Goal: Task Accomplishment & Management: Manage account settings

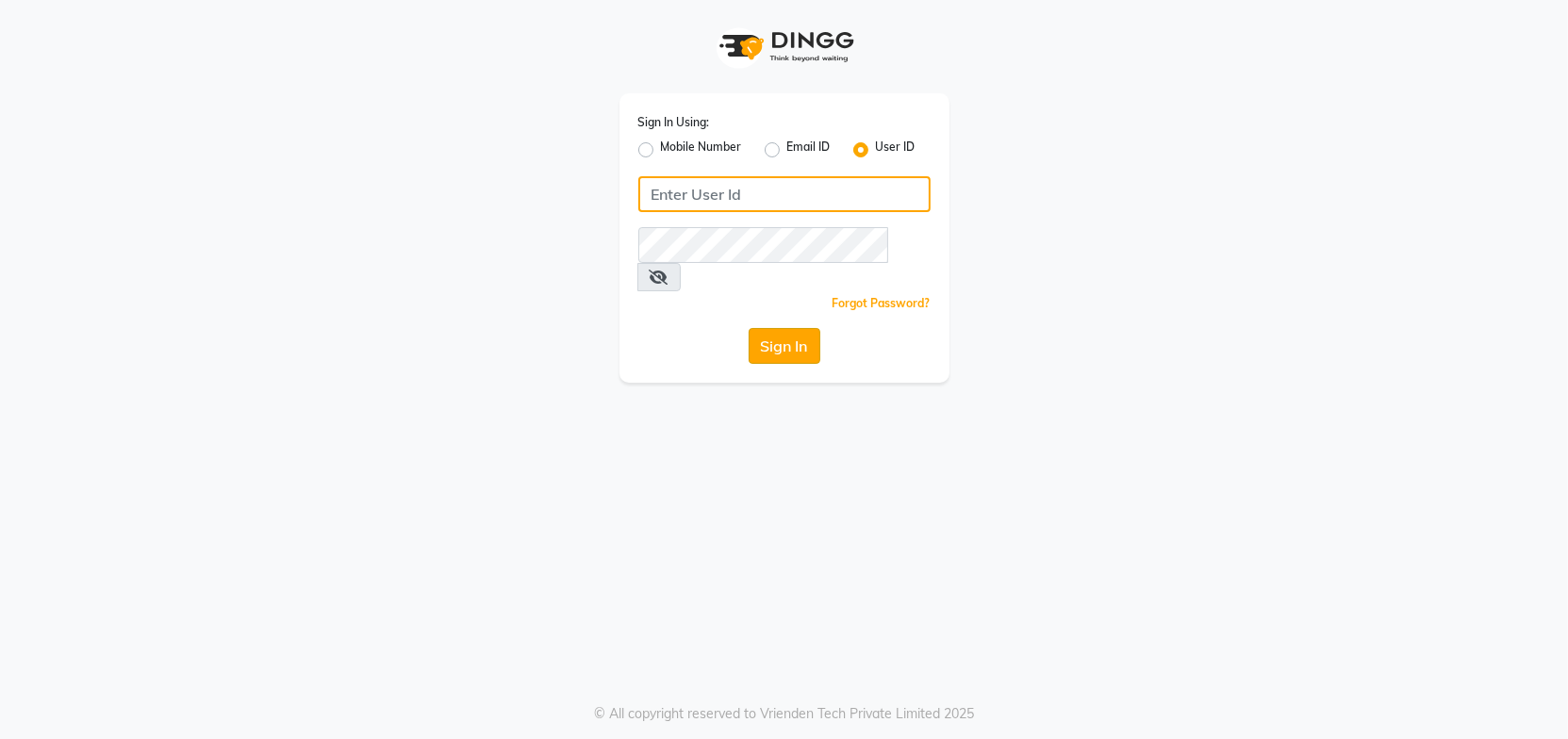
type input "Headmasters"
click at [795, 328] on button "Sign In" at bounding box center [784, 346] width 71 height 36
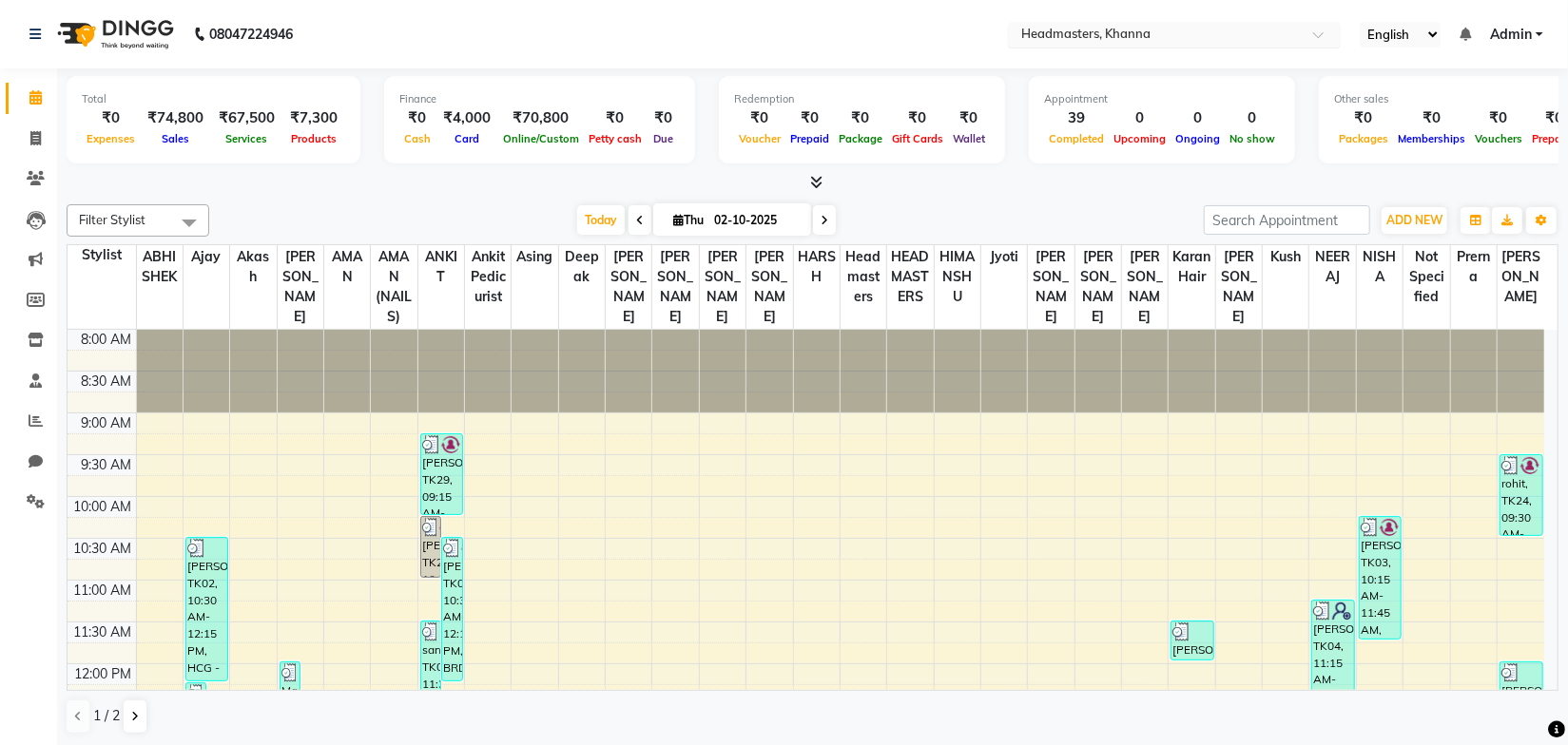
click at [1163, 35] on input "text" at bounding box center [1156, 36] width 276 height 19
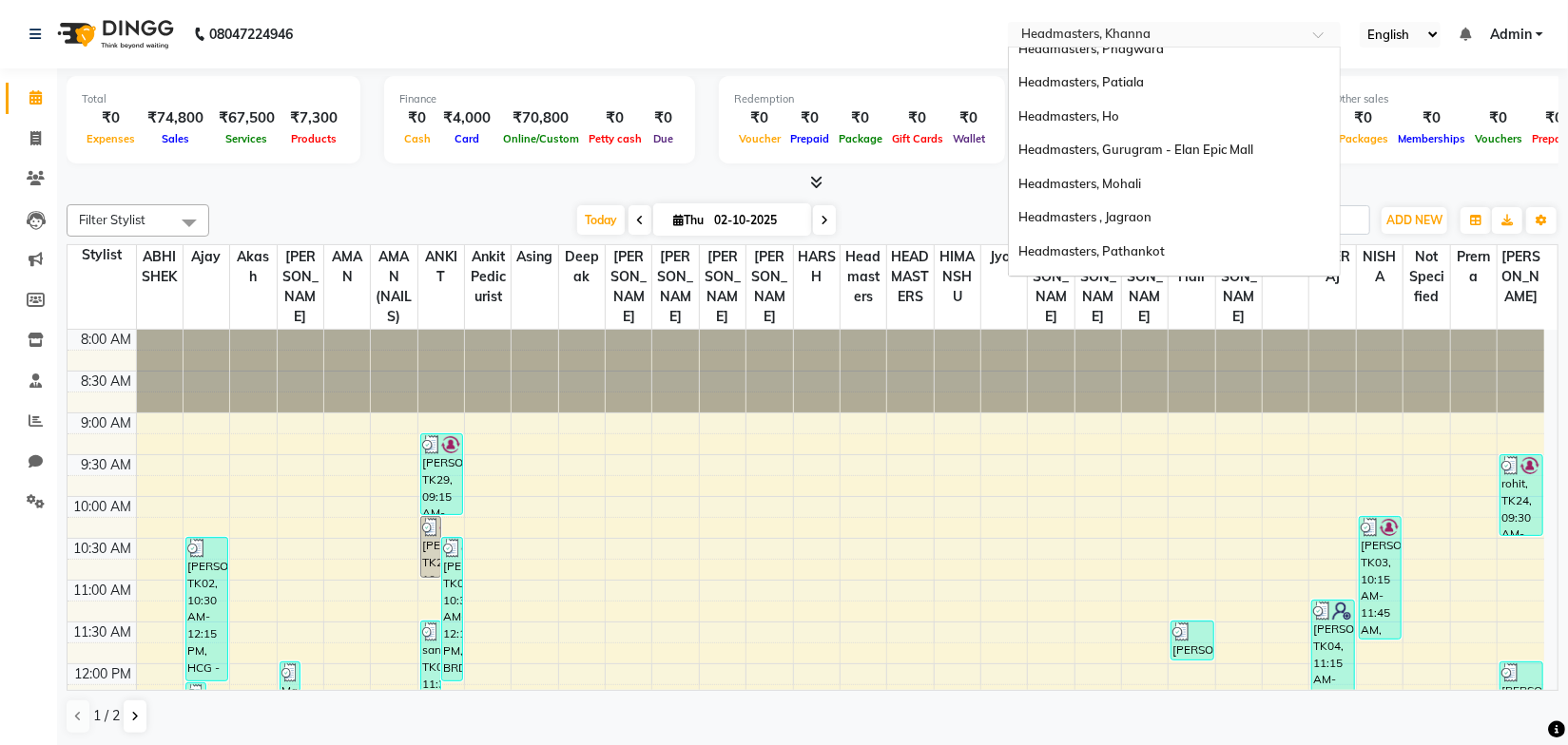
scroll to position [153, 0]
click at [1135, 175] on span "Headmasters, Mohali" at bounding box center [1080, 180] width 123 height 15
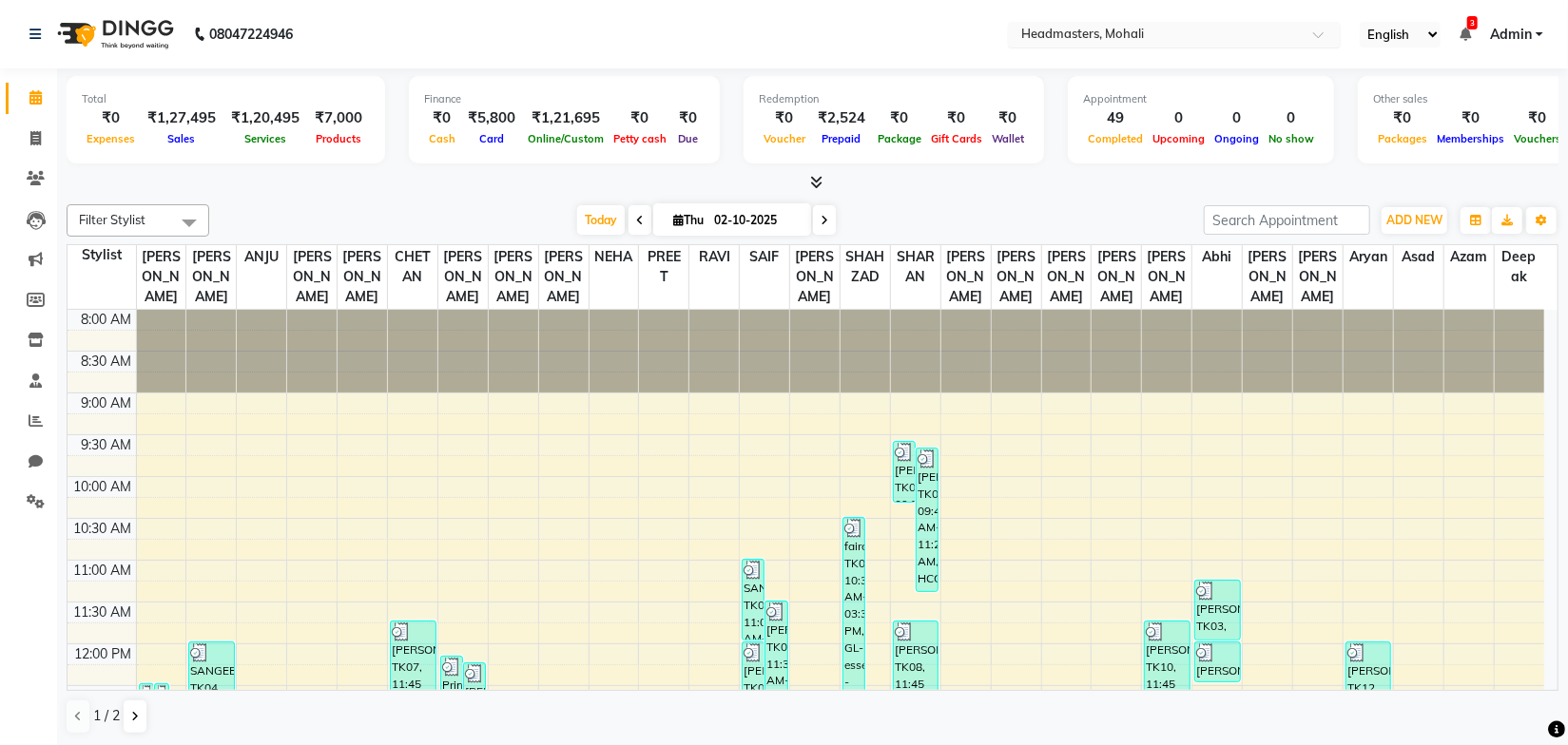
click at [1199, 27] on input "text" at bounding box center [1156, 36] width 276 height 19
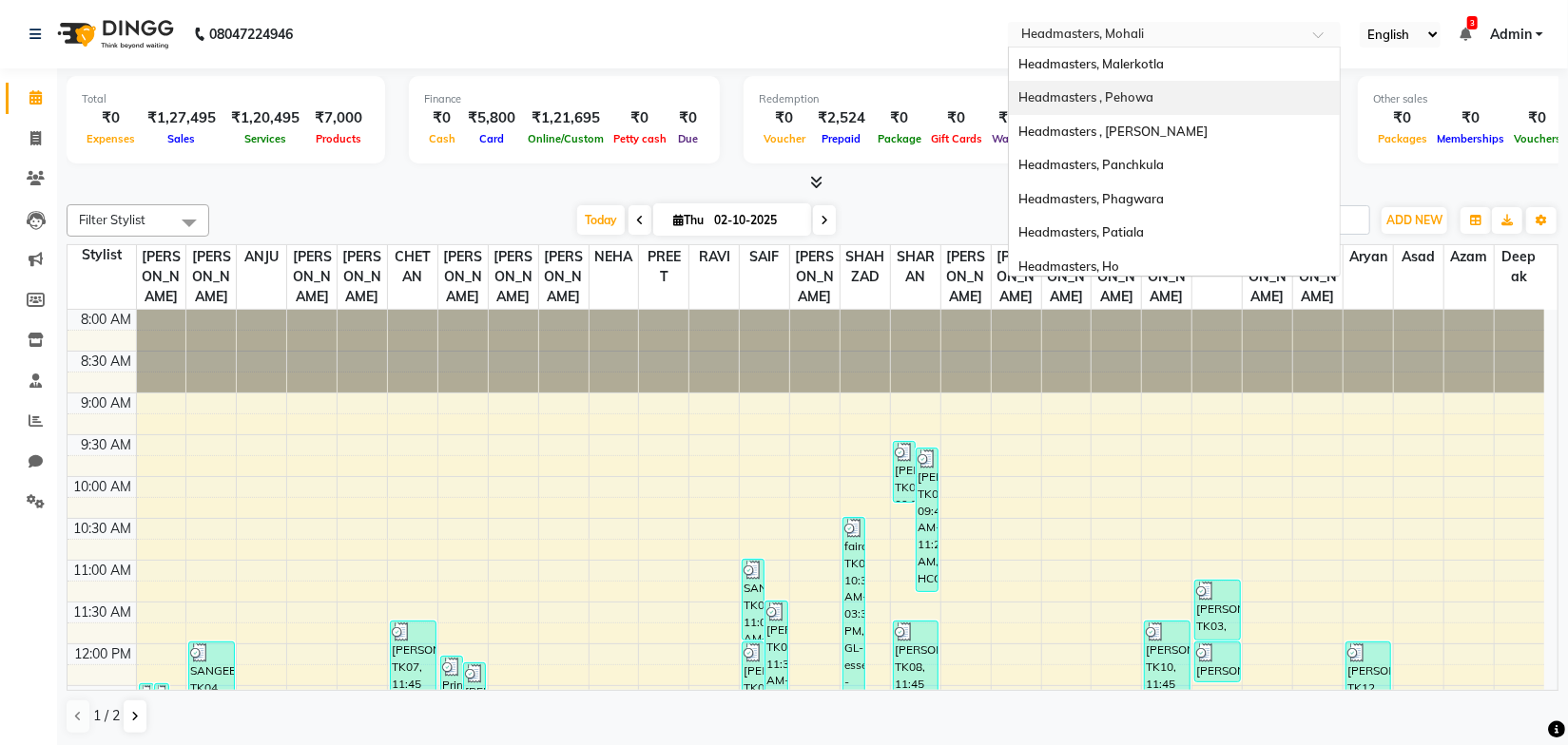
click at [1173, 98] on div "Headmasters , Pehowa" at bounding box center [1174, 98] width 331 height 35
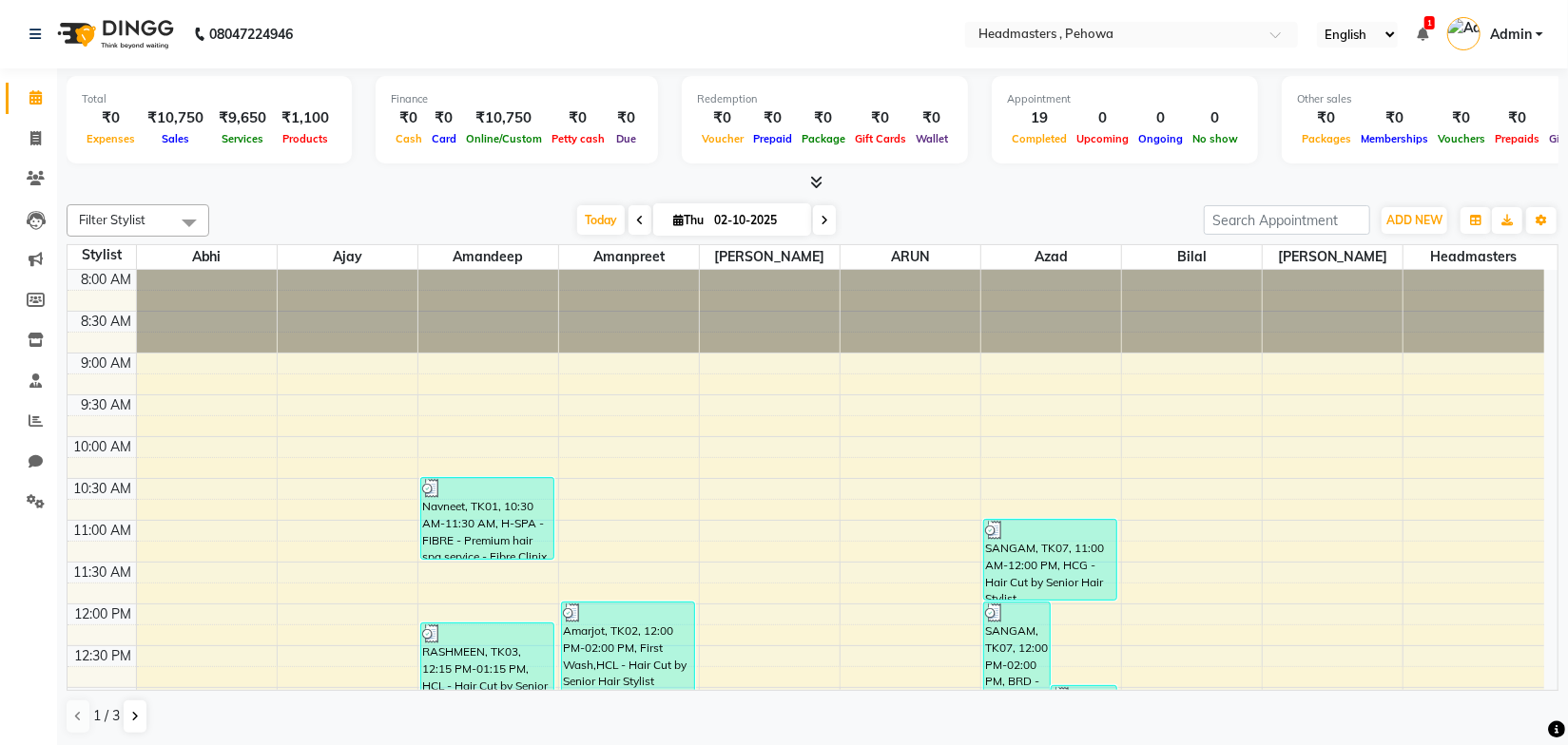
click at [438, 186] on div at bounding box center [812, 182] width 1492 height 20
click at [1408, 221] on span "ADD NEW" at bounding box center [1415, 220] width 57 height 14
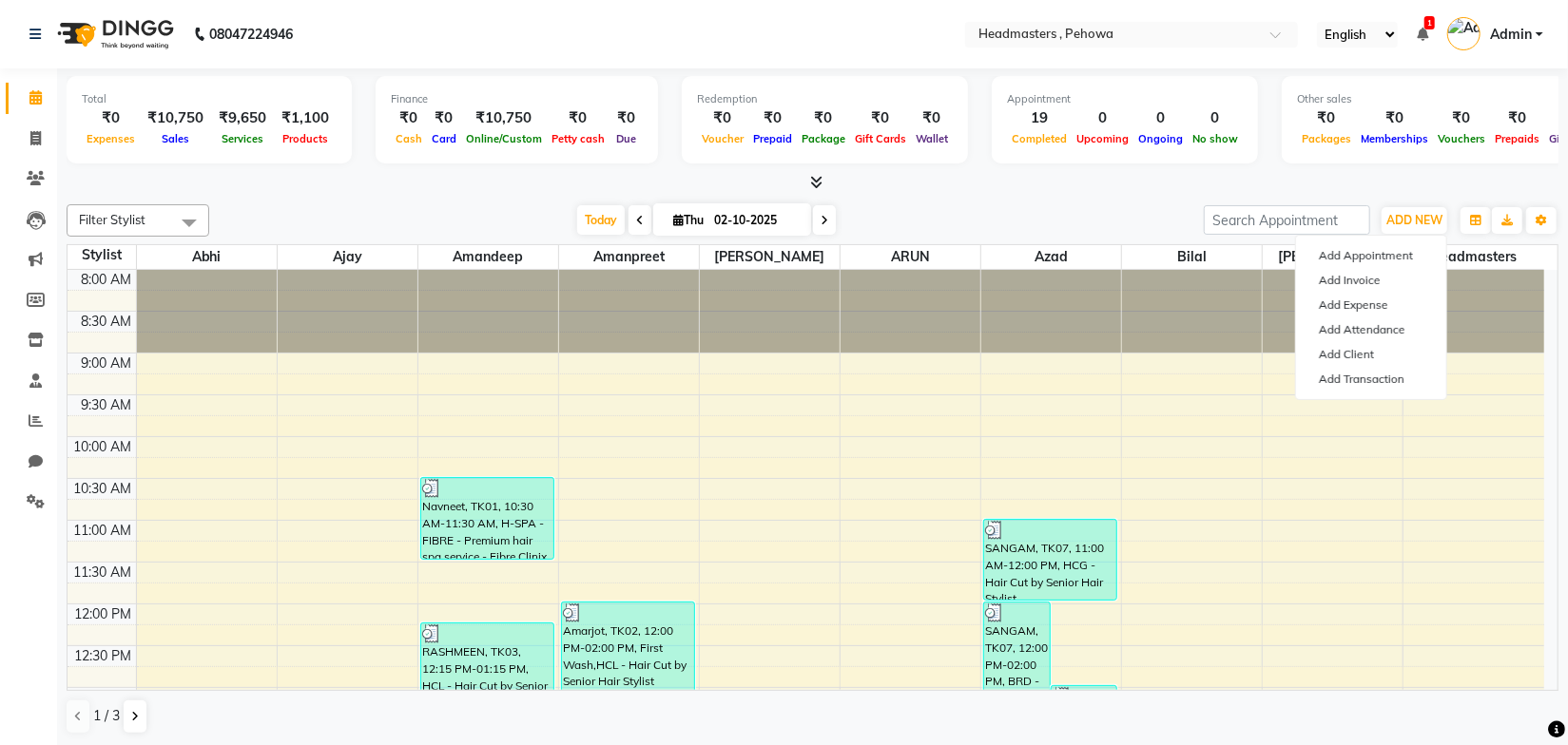
click at [1050, 212] on div "Today Thu 02-10-2025" at bounding box center [706, 221] width 975 height 29
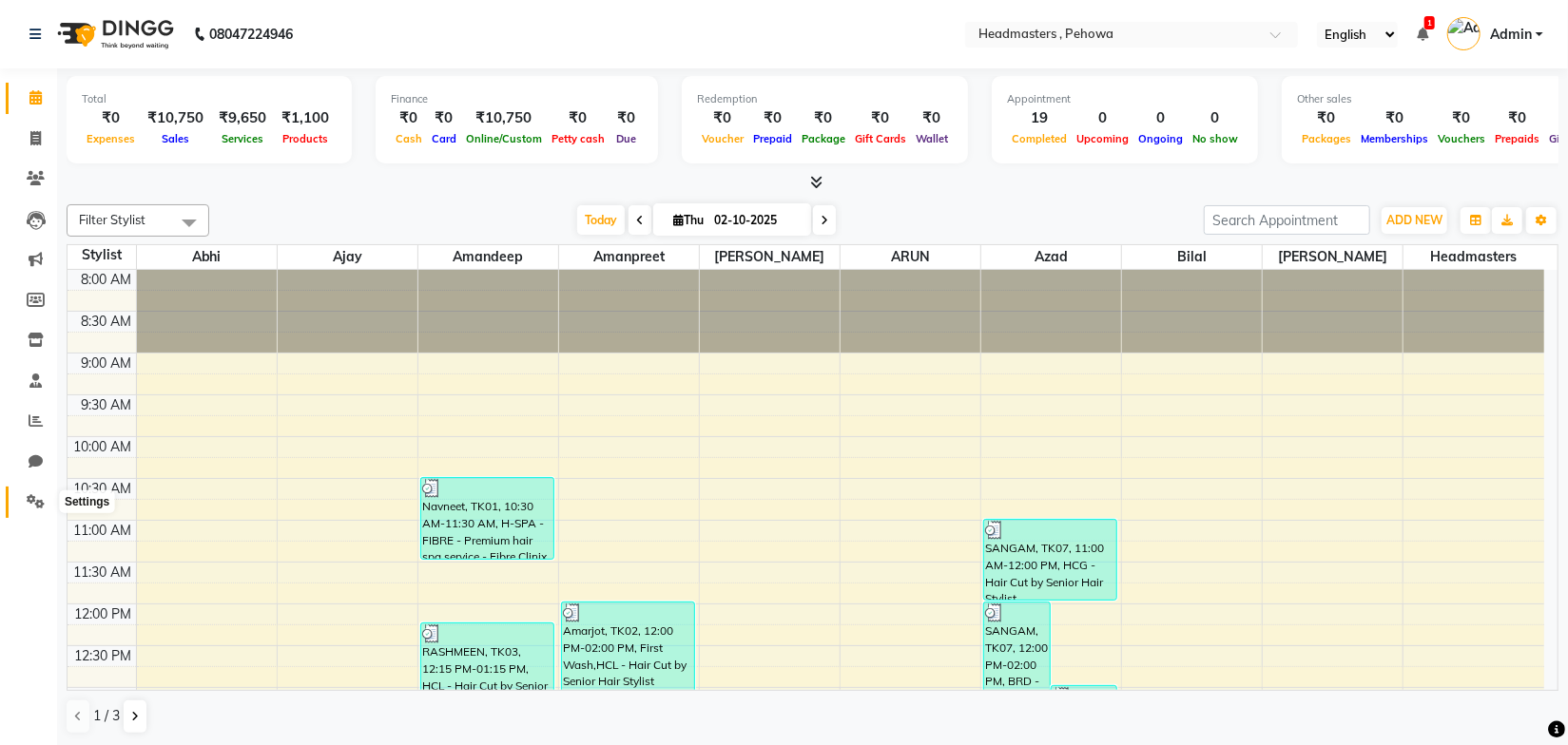
click at [35, 502] on icon at bounding box center [35, 501] width 18 height 14
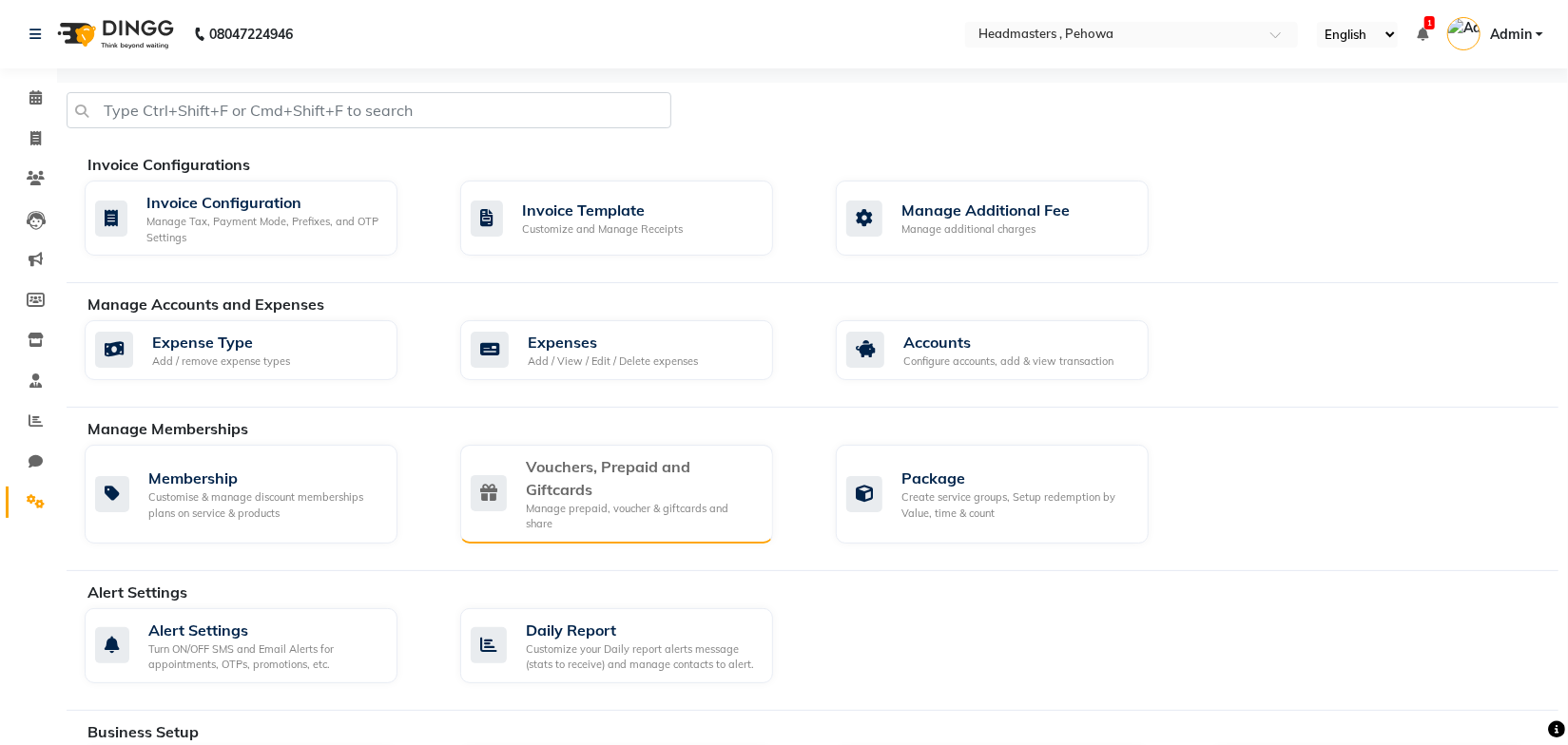
click at [598, 483] on div "Vouchers, Prepaid and Giftcards" at bounding box center [642, 478] width 232 height 46
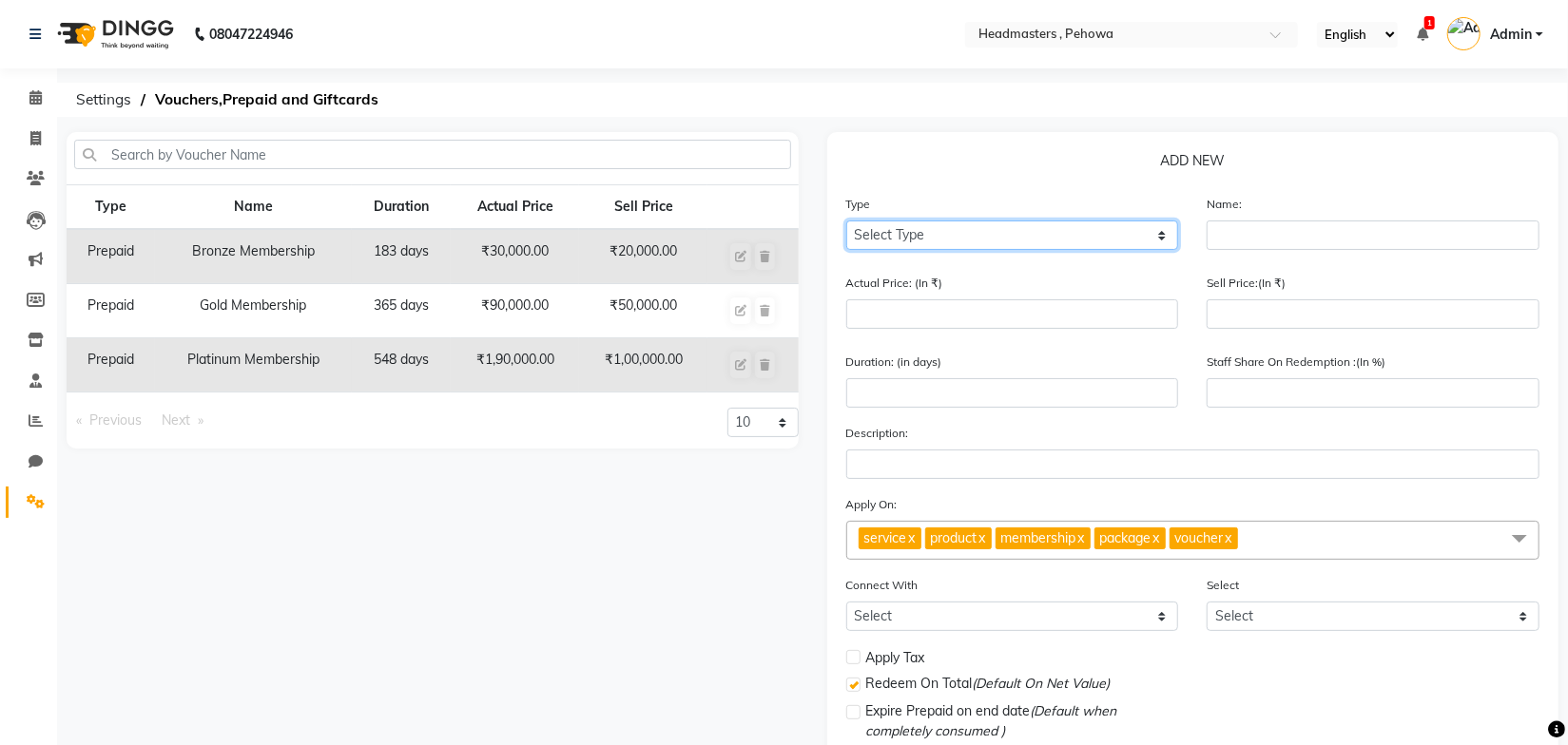
click at [1053, 232] on select "Select Type Voucher Prepaid Gift Card" at bounding box center [1012, 235] width 333 height 30
select select "P"
click at [846, 221] on select "Select Type Voucher Prepaid Gift Card" at bounding box center [1012, 235] width 333 height 30
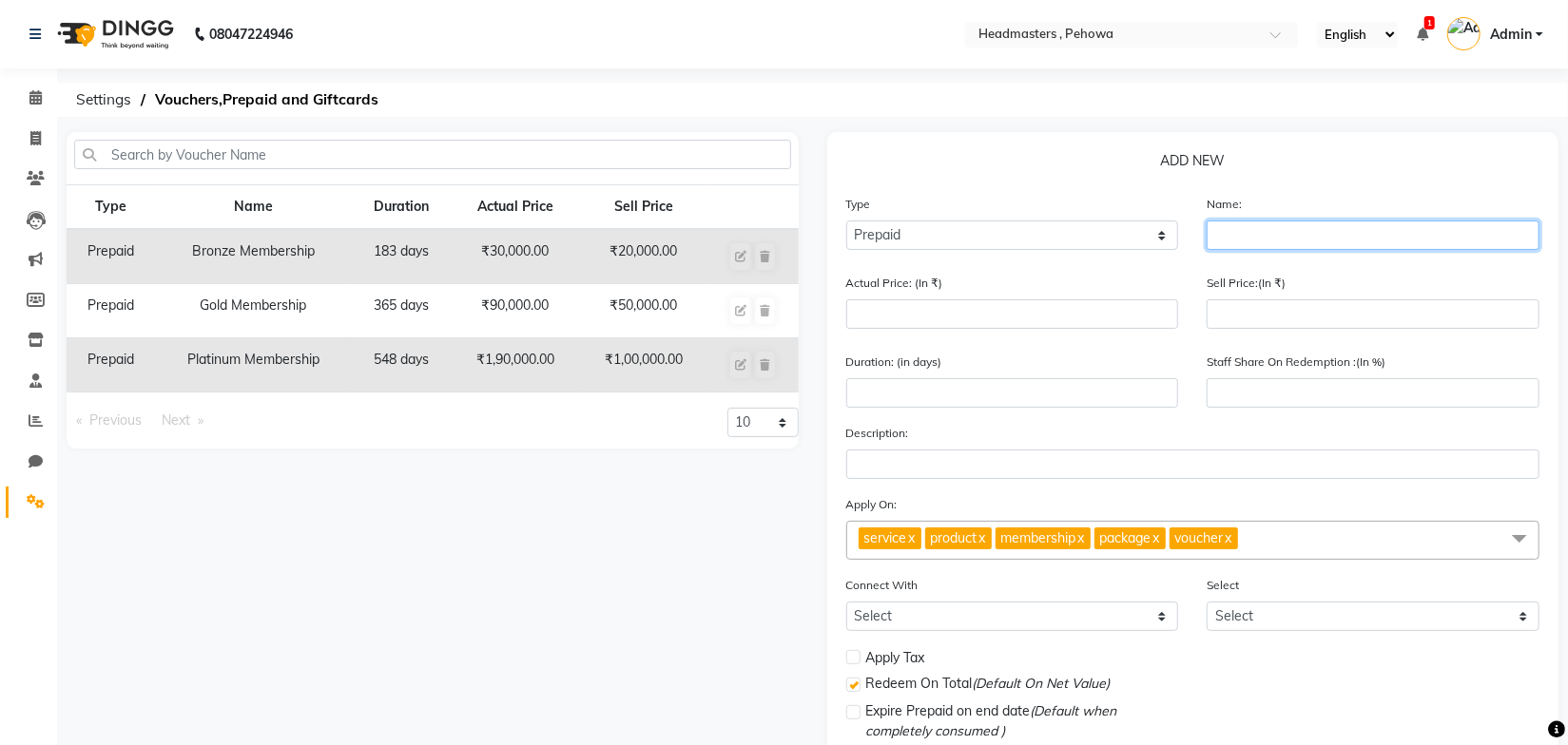
click at [1248, 238] on input "text" at bounding box center [1372, 235] width 333 height 30
type input "15 k Membership"
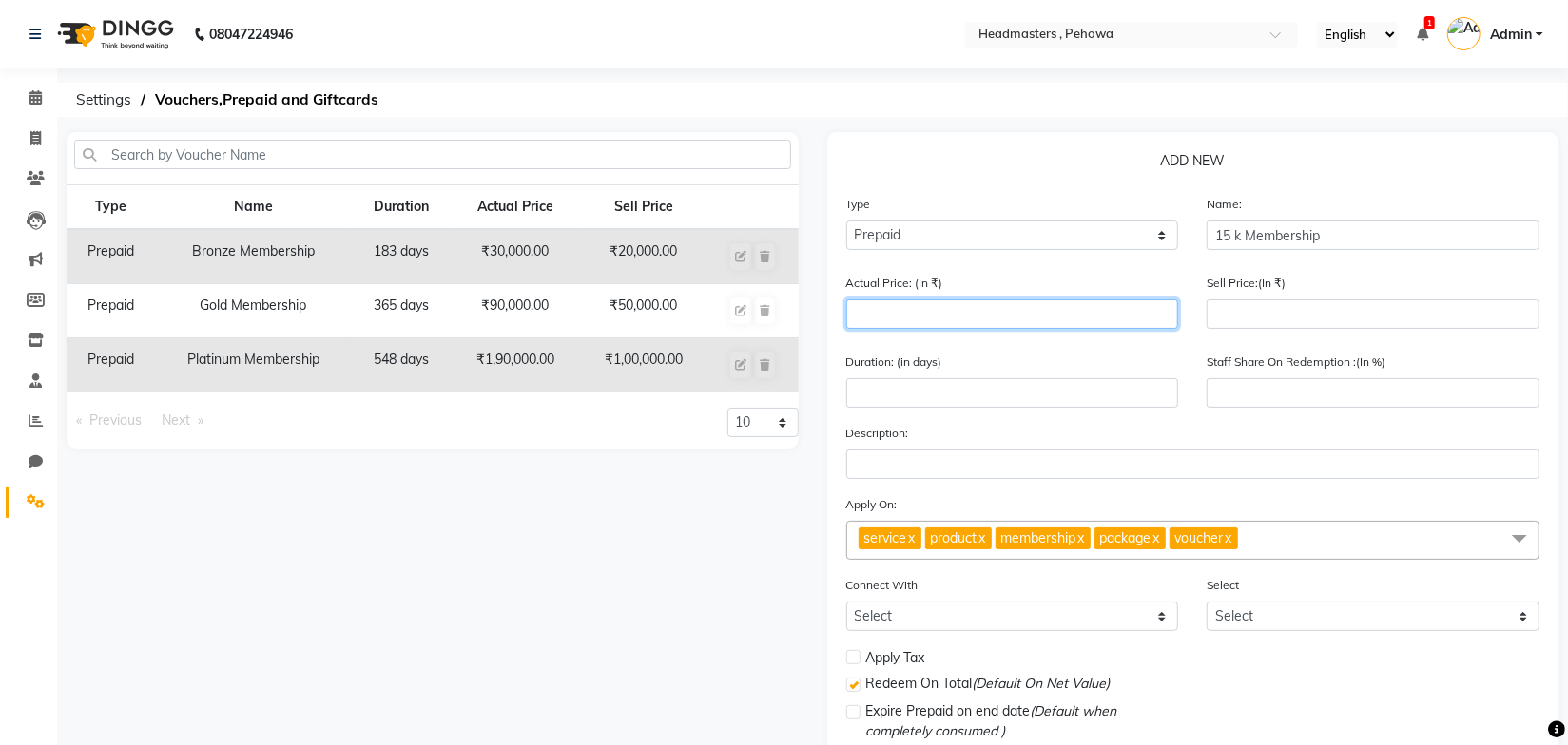
type input "2"
type input "0"
type input "28571"
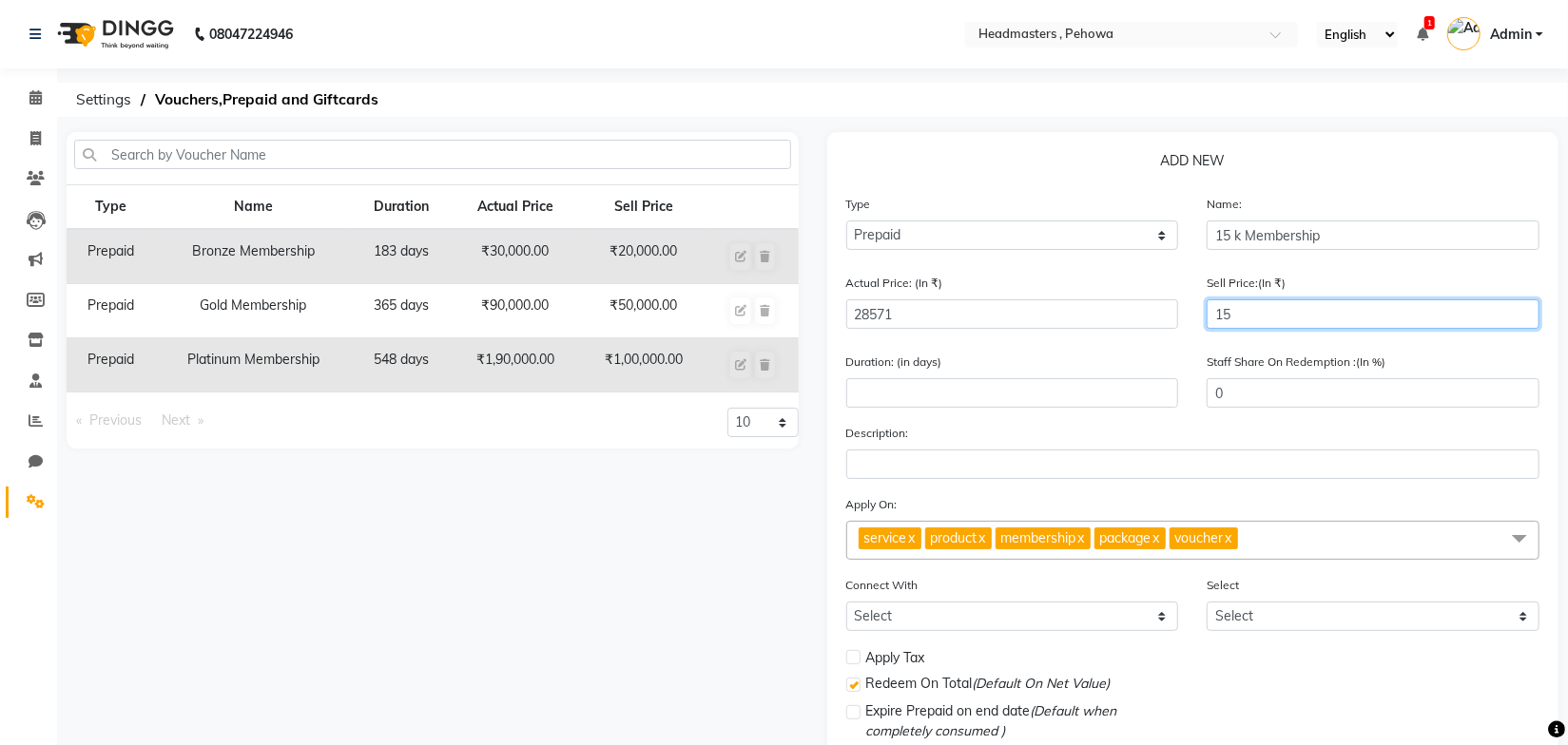
type input "150"
type input "1"
type input "1500"
type input "5"
type input "15000"
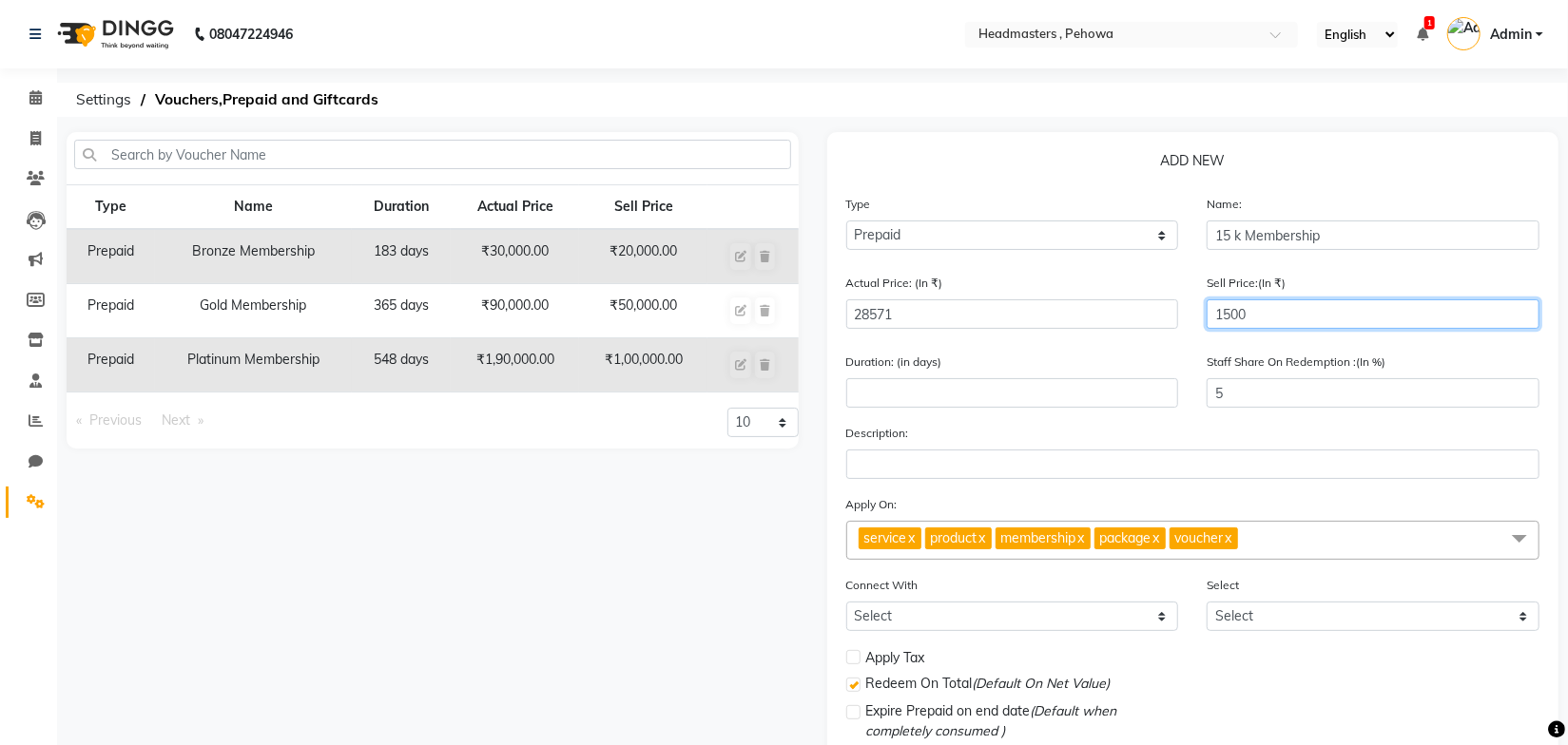
type input "53"
type input "15000"
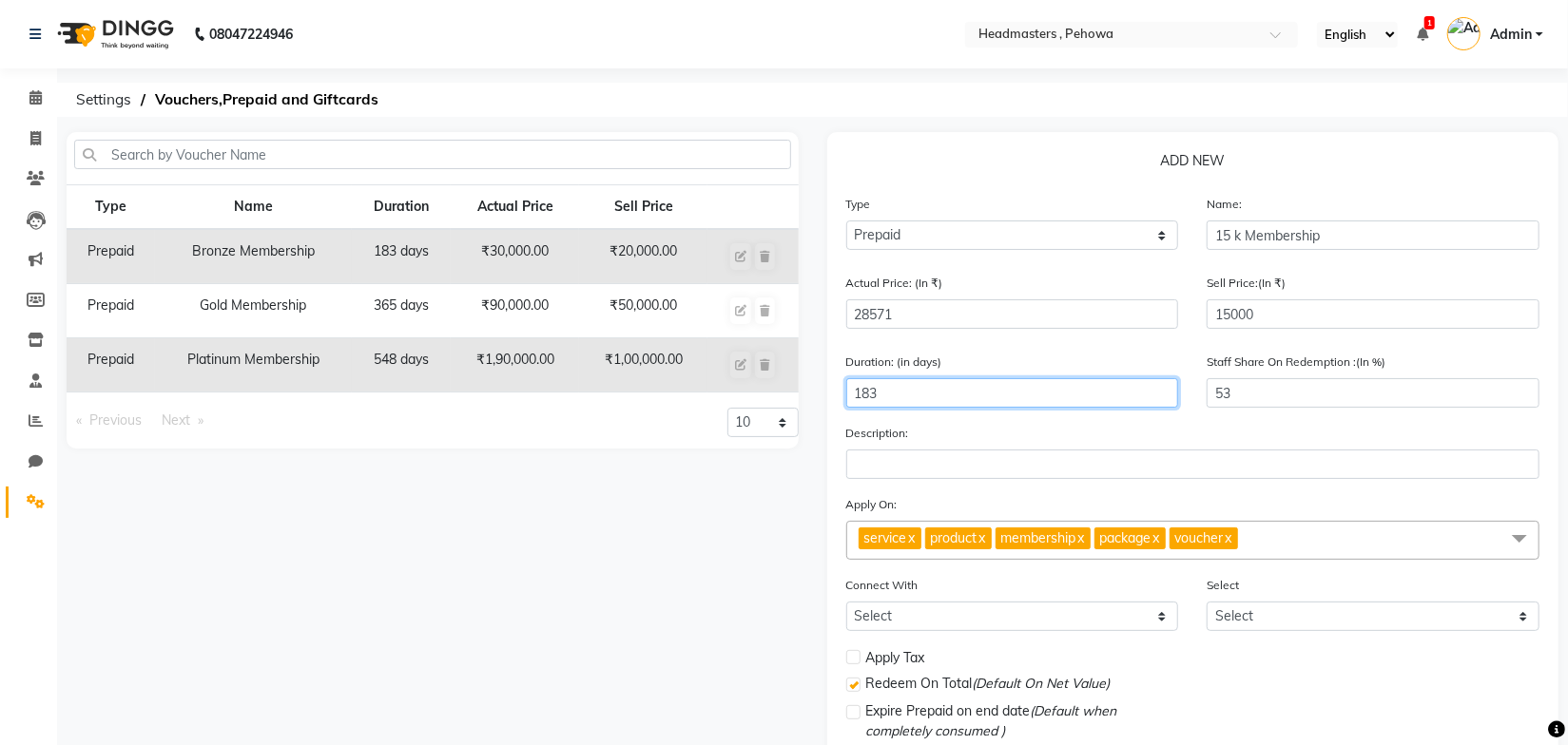
type input "183"
click at [986, 545] on link "x" at bounding box center [981, 538] width 9 height 17
checkbox input "false"
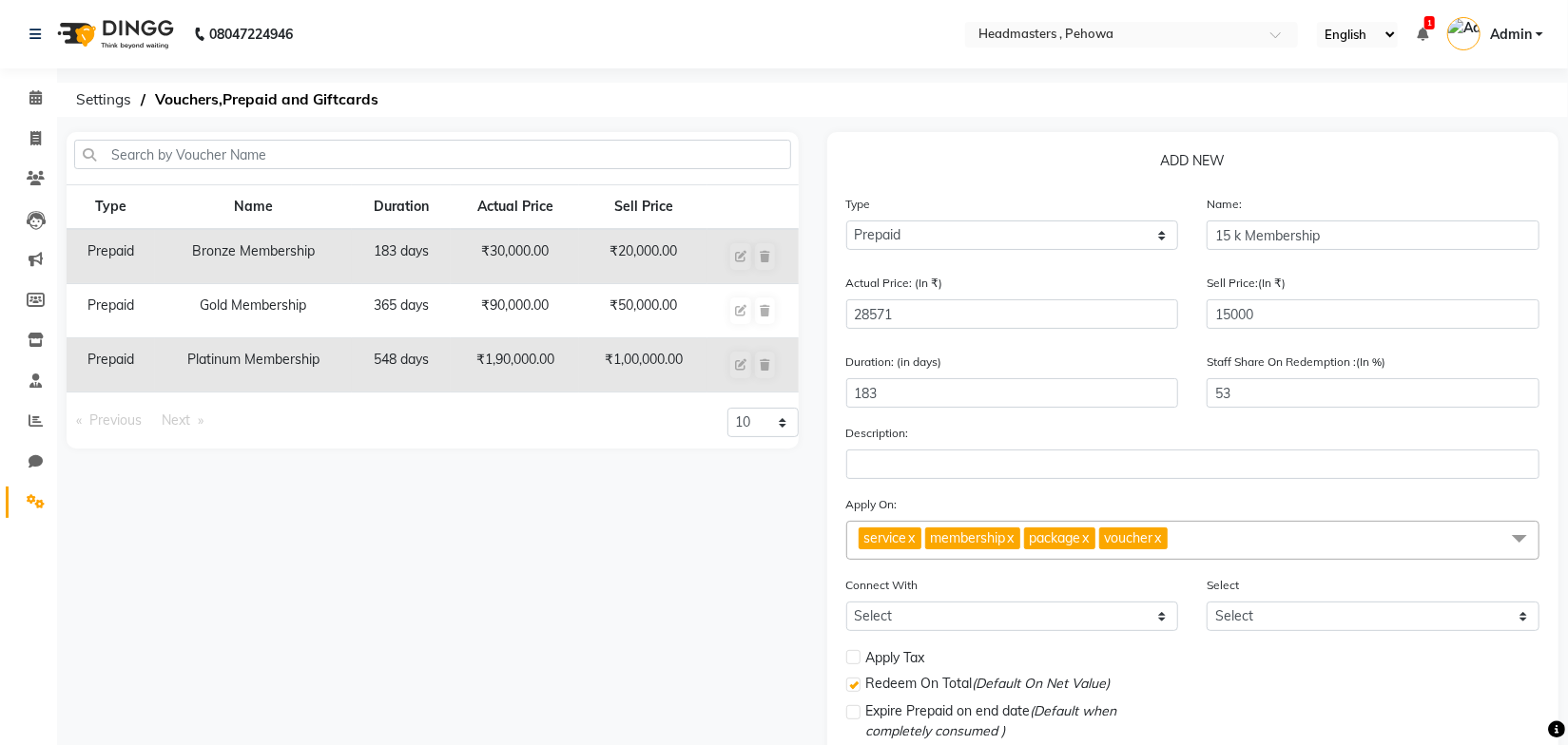
click at [1015, 543] on link "x" at bounding box center [1010, 538] width 9 height 17
checkbox input "false"
click at [996, 541] on span "package x" at bounding box center [961, 538] width 71 height 22
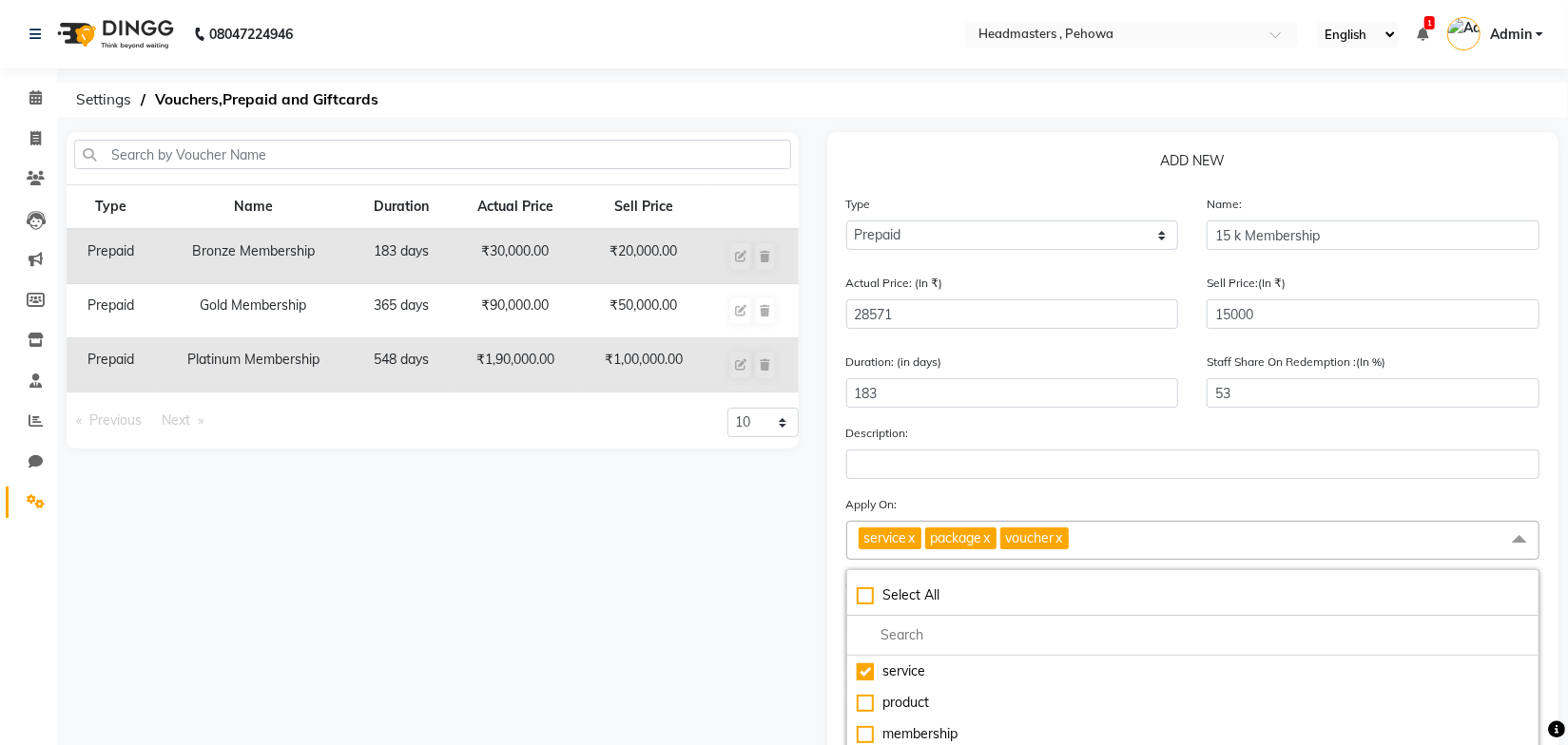
click at [991, 540] on link "x" at bounding box center [986, 538] width 9 height 17
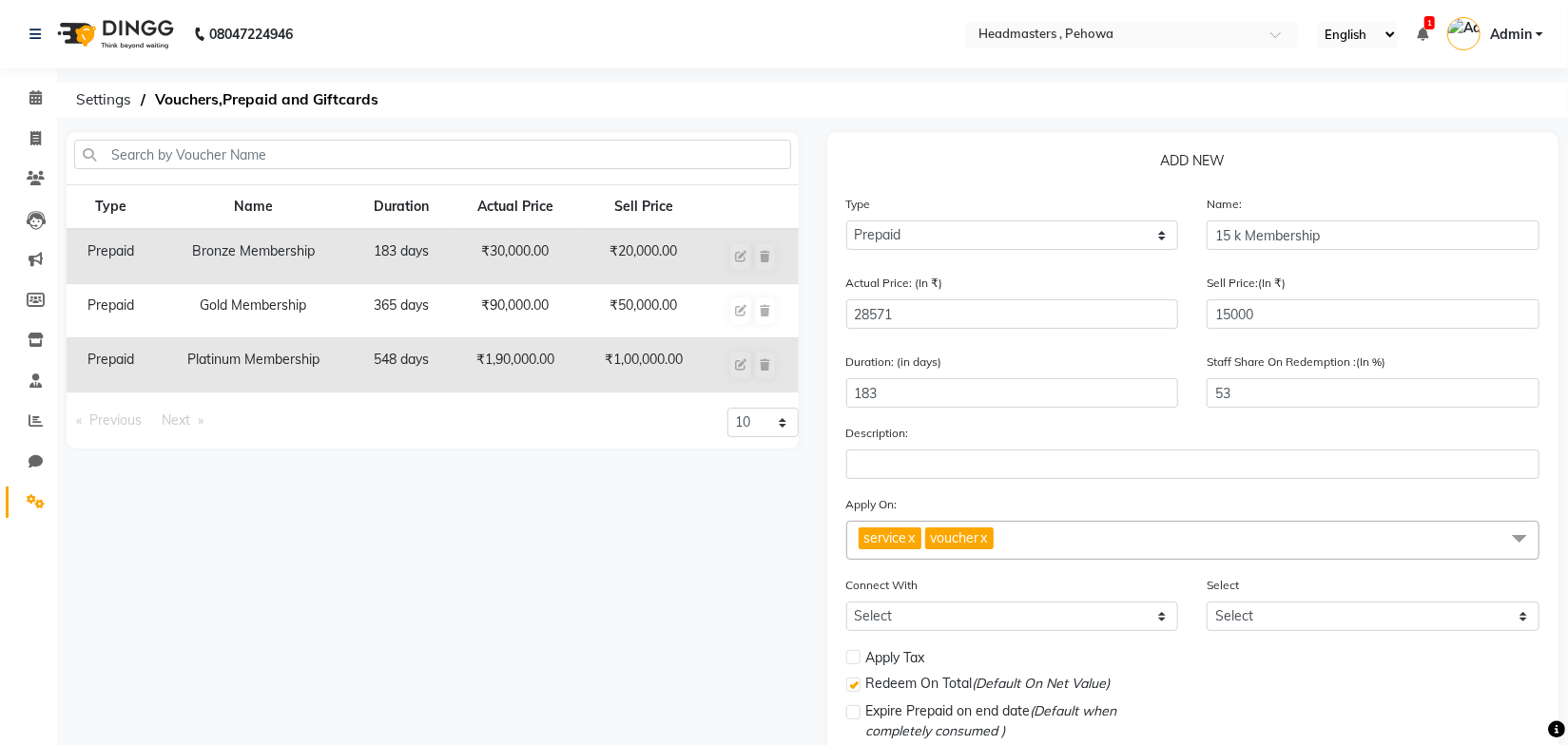
click at [988, 539] on link "x" at bounding box center [983, 538] width 9 height 17
click at [1041, 499] on div "Apply On: service x Select All service product membership package voucher" at bounding box center [1193, 527] width 694 height 65
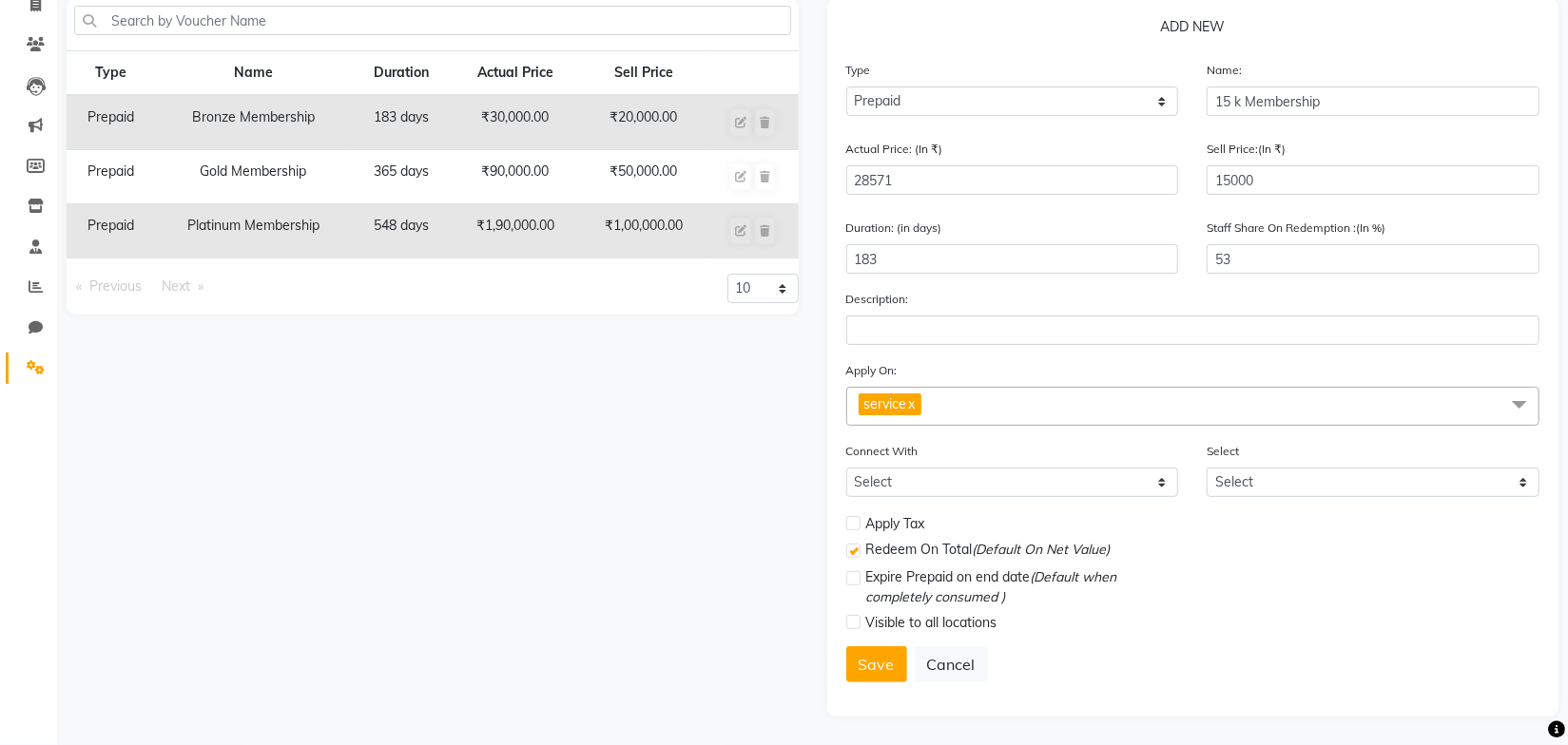
click at [852, 526] on label at bounding box center [853, 523] width 14 height 14
click at [852, 526] on input "checkbox" at bounding box center [852, 524] width 12 height 12
checkbox input "true"
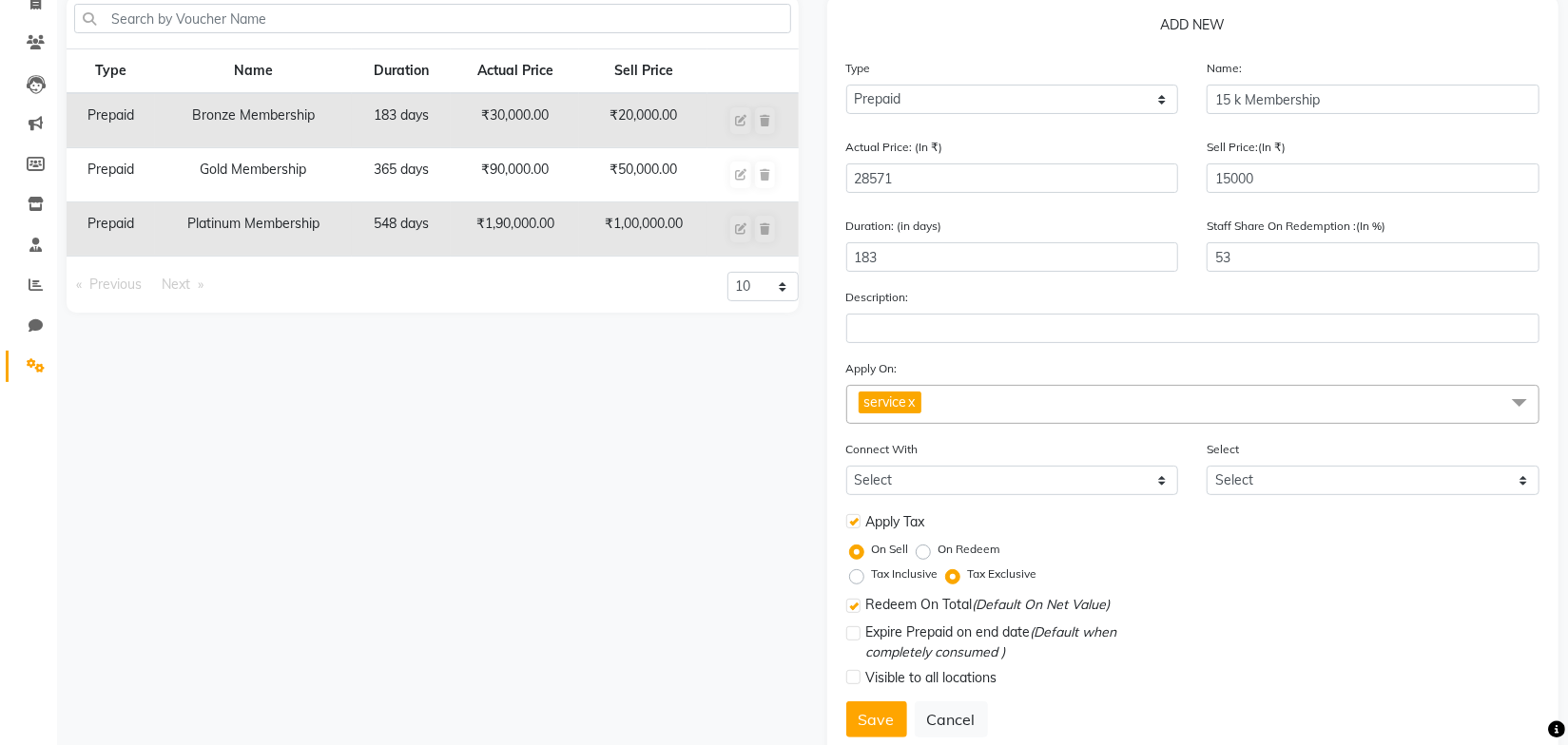
click at [872, 581] on label "Tax Inclusive" at bounding box center [904, 574] width 66 height 17
click at [856, 581] on input "Tax Inclusive" at bounding box center [860, 574] width 13 height 13
radio input "true"
click at [852, 611] on label at bounding box center [853, 606] width 14 height 14
click at [852, 611] on input "checkbox" at bounding box center [852, 607] width 12 height 12
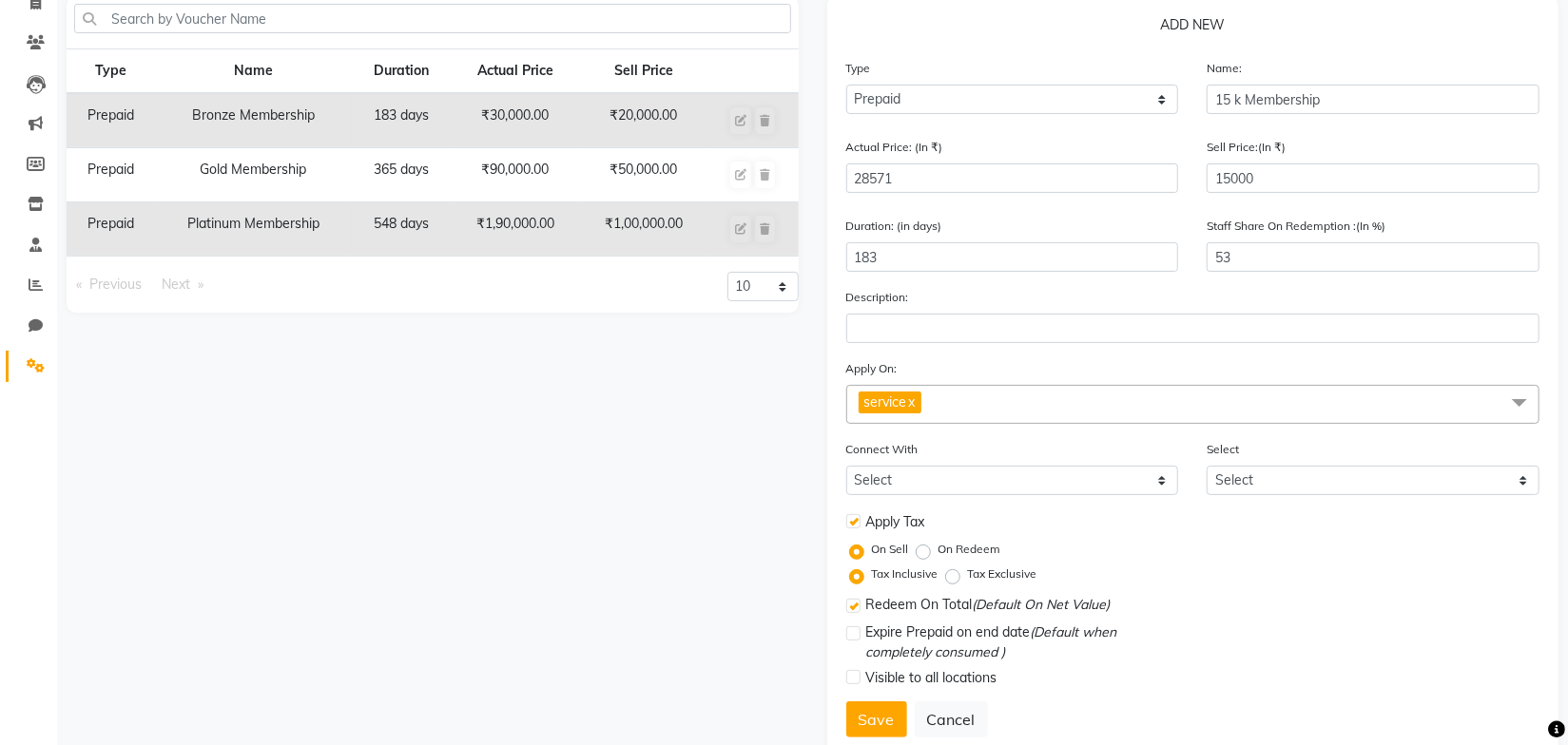
checkbox input "false"
click at [872, 716] on button "Save" at bounding box center [876, 720] width 60 height 36
select select
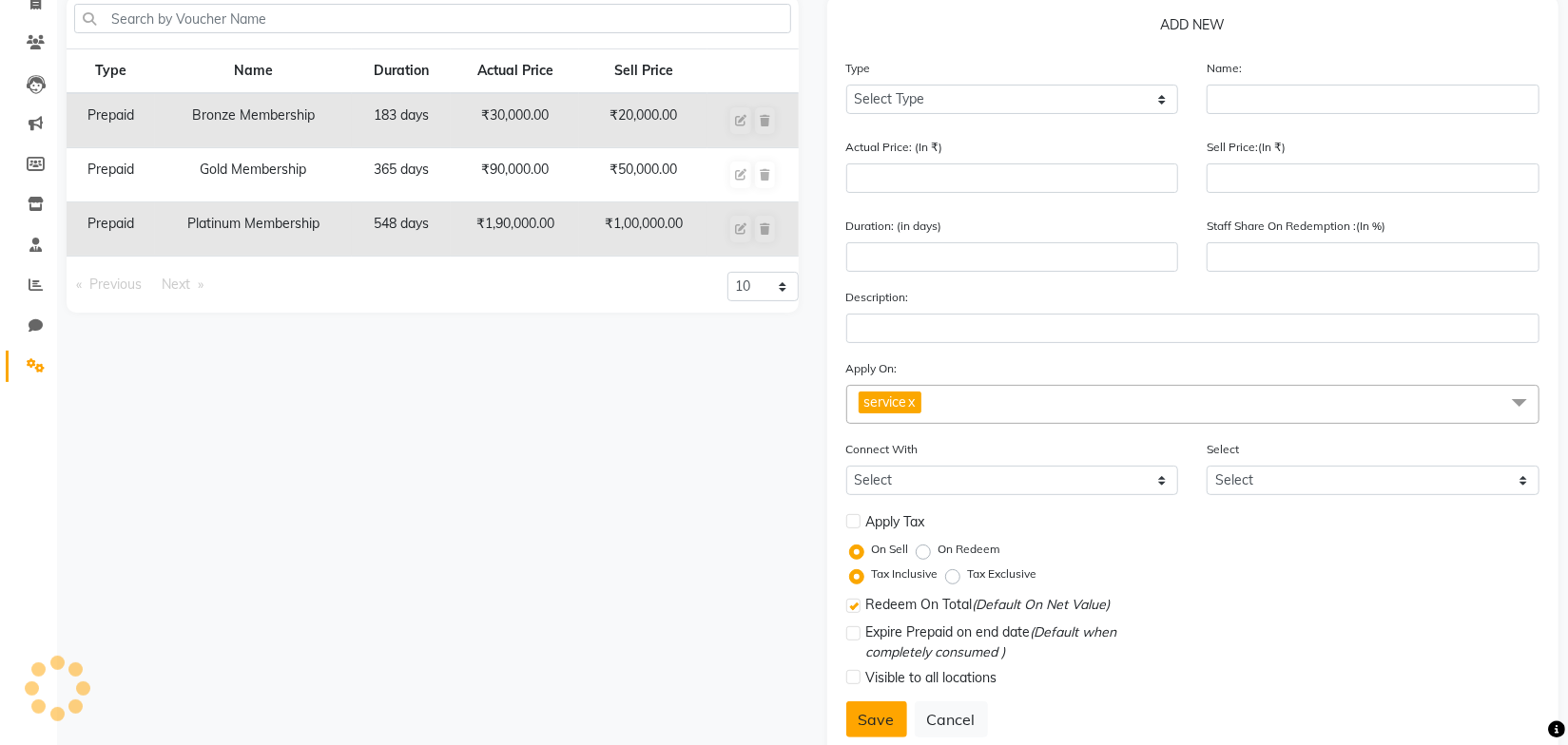
checkbox input "false"
checkbox input "true"
checkbox input "false"
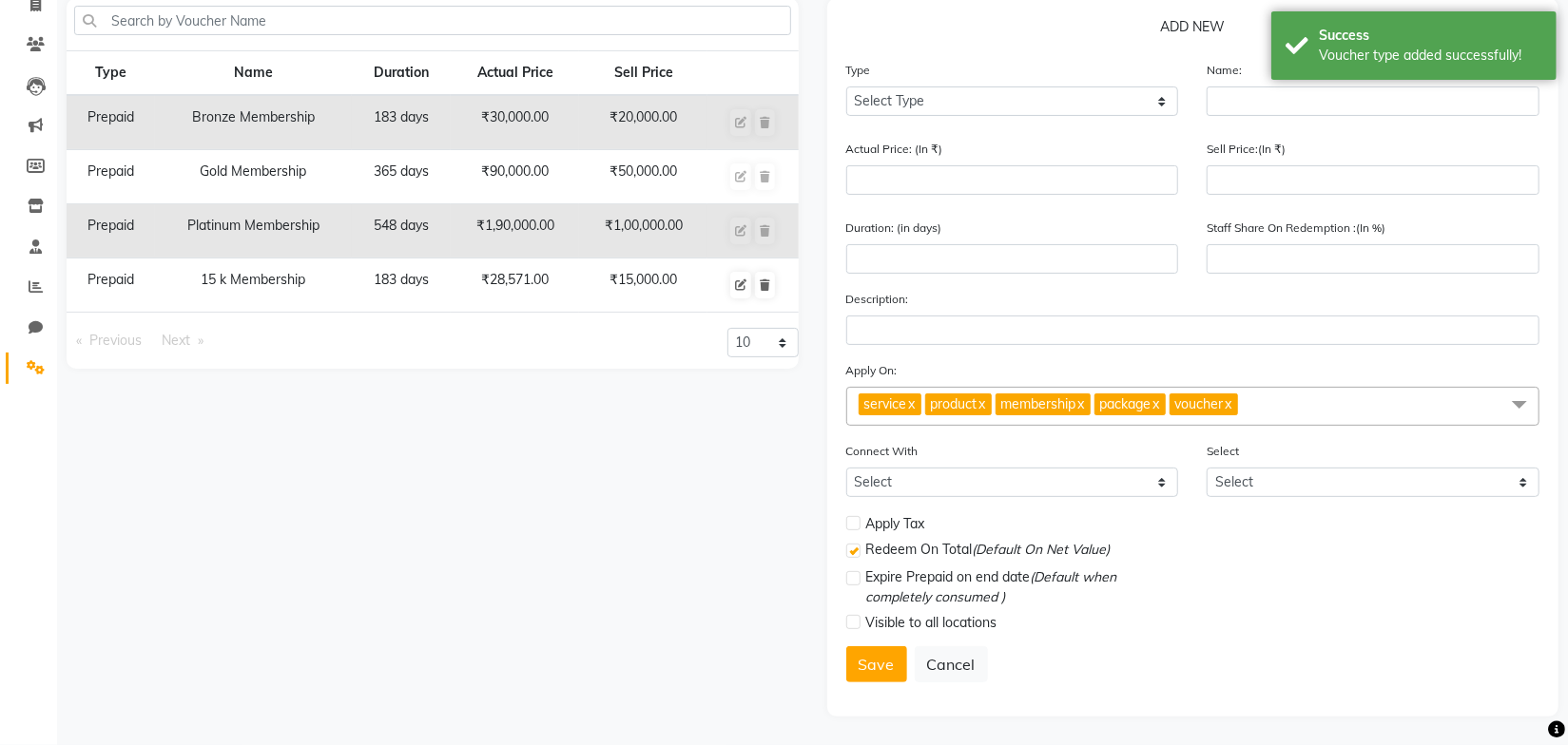
scroll to position [0, 0]
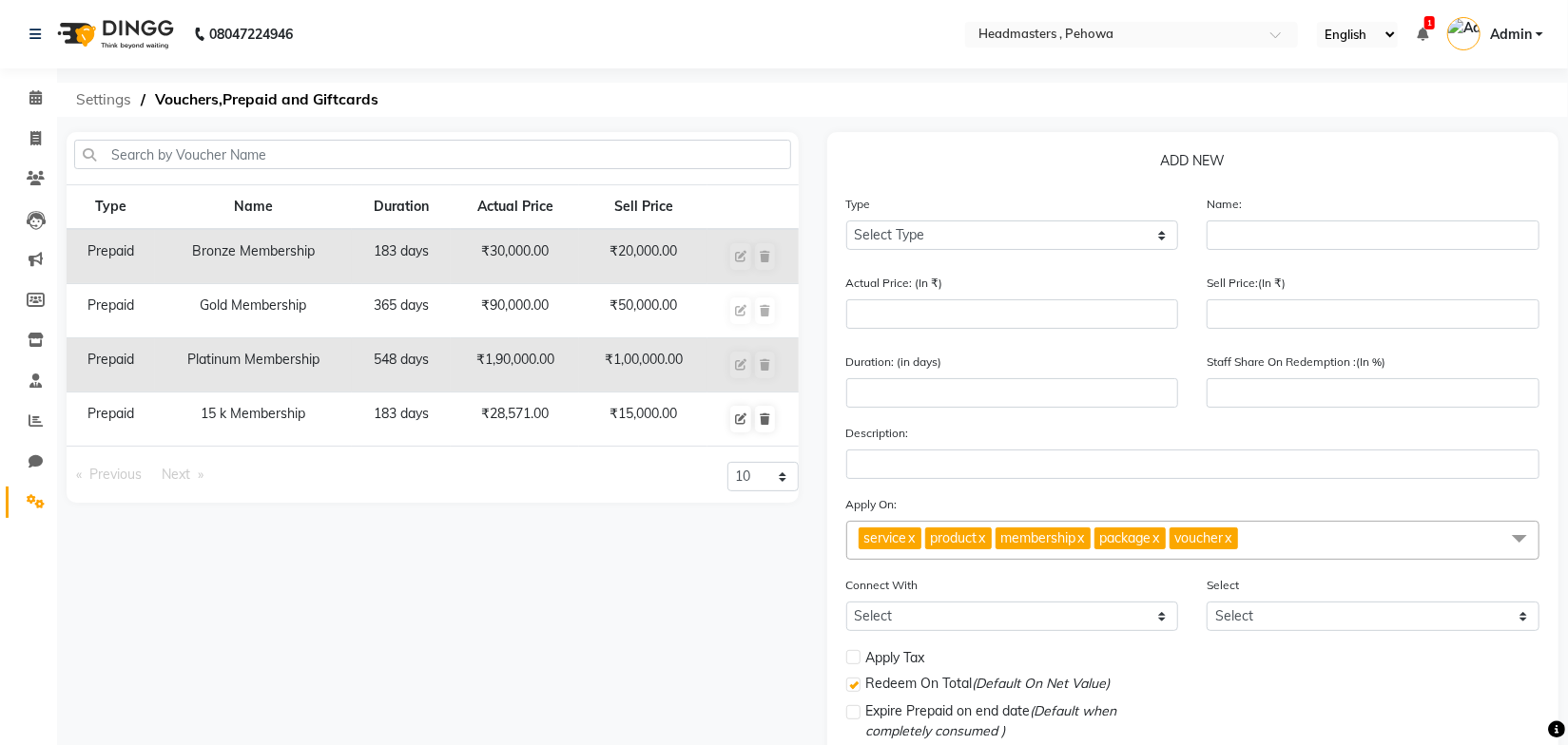
click at [115, 93] on span "Settings" at bounding box center [103, 100] width 74 height 35
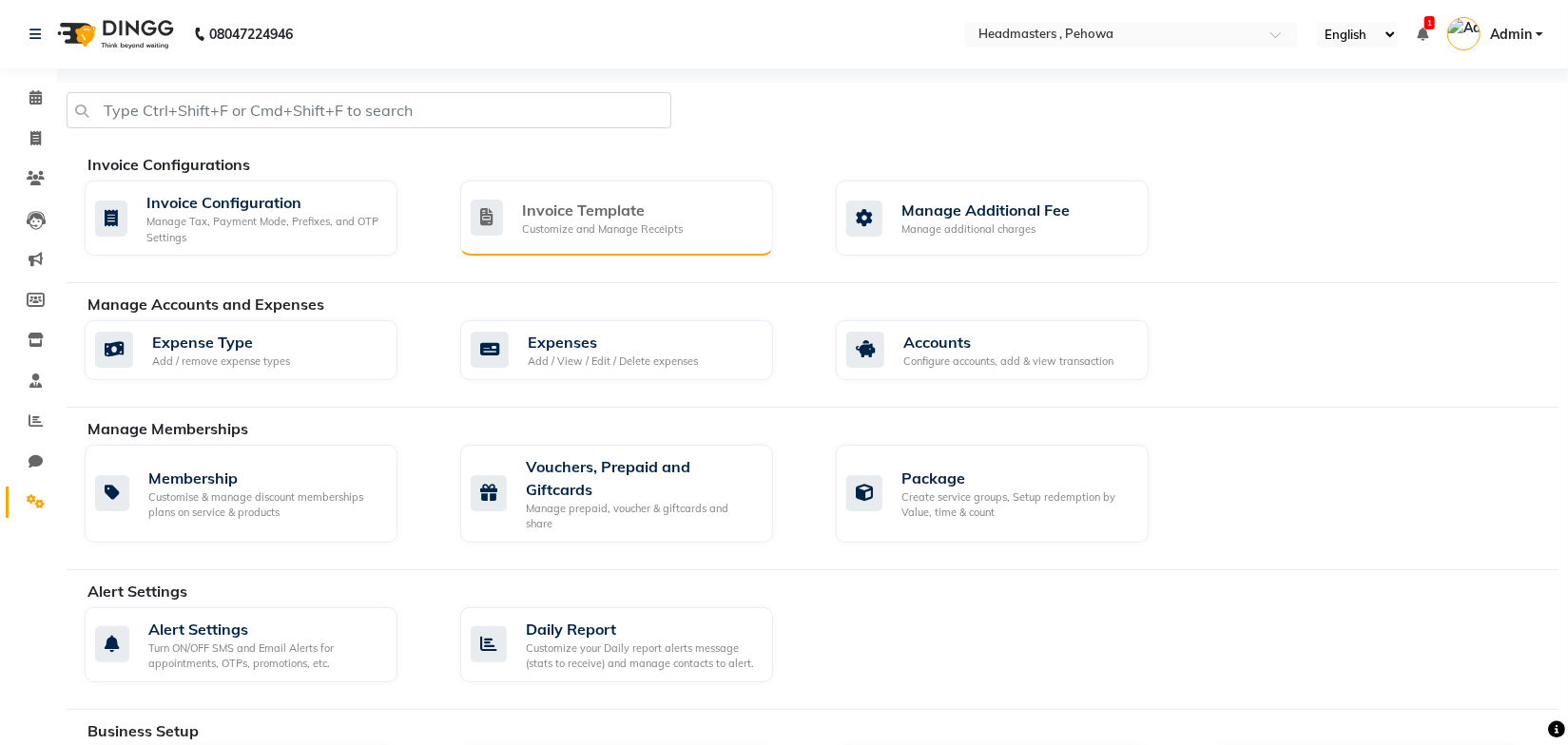
click at [644, 238] on div "Invoice Template Customize and Manage Receipts" at bounding box center [617, 218] width 313 height 75
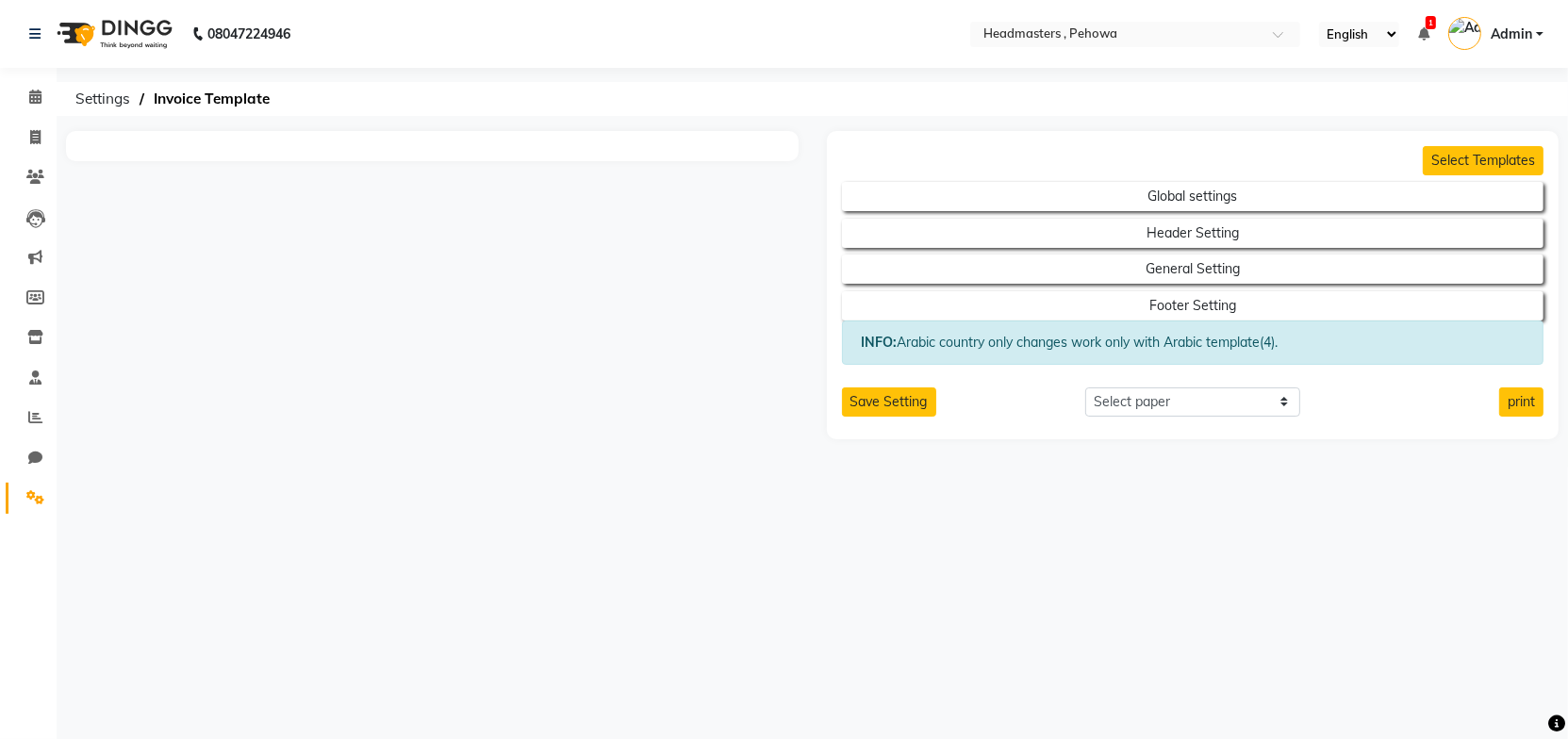
select select "thermal"
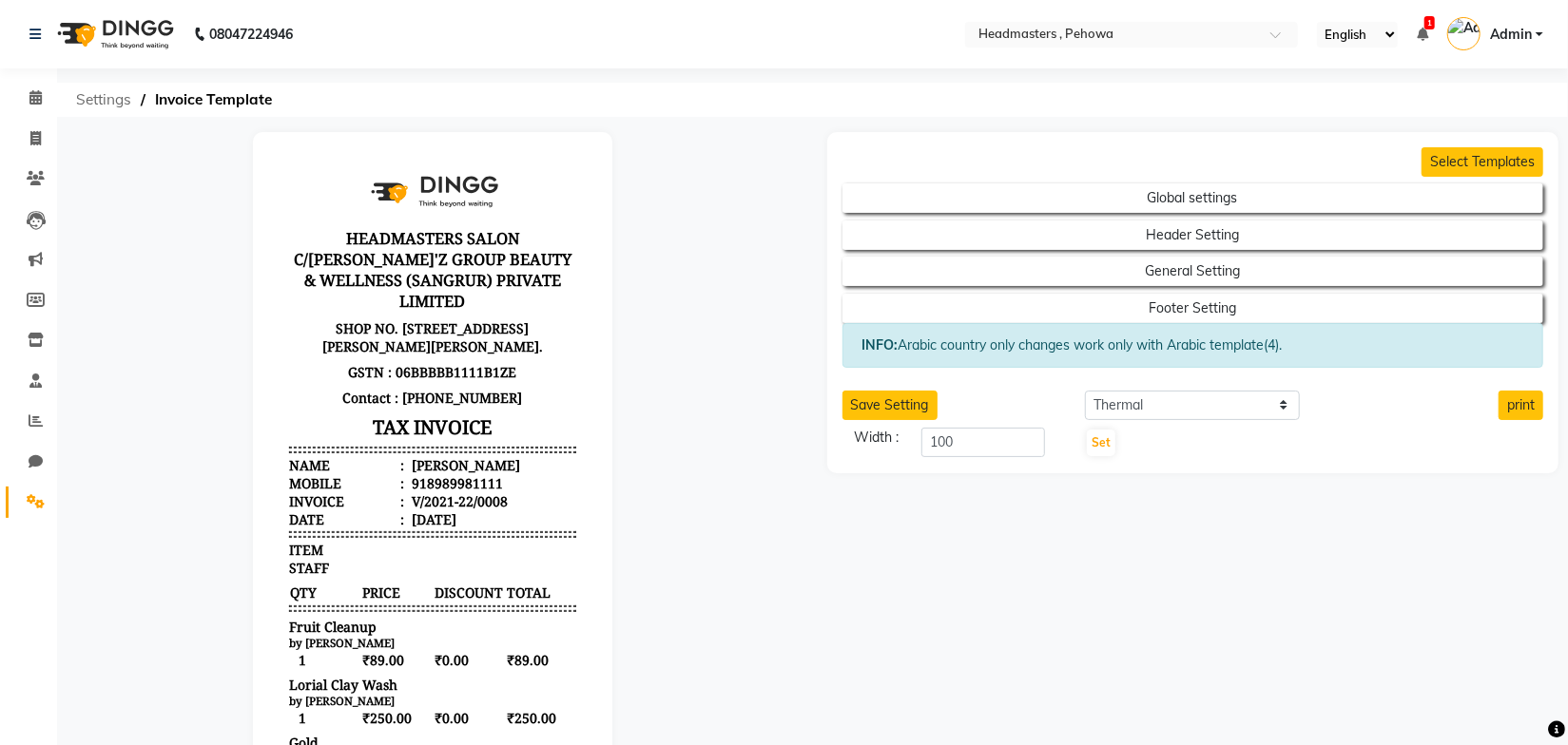
click at [112, 104] on span "Settings" at bounding box center [103, 100] width 74 height 35
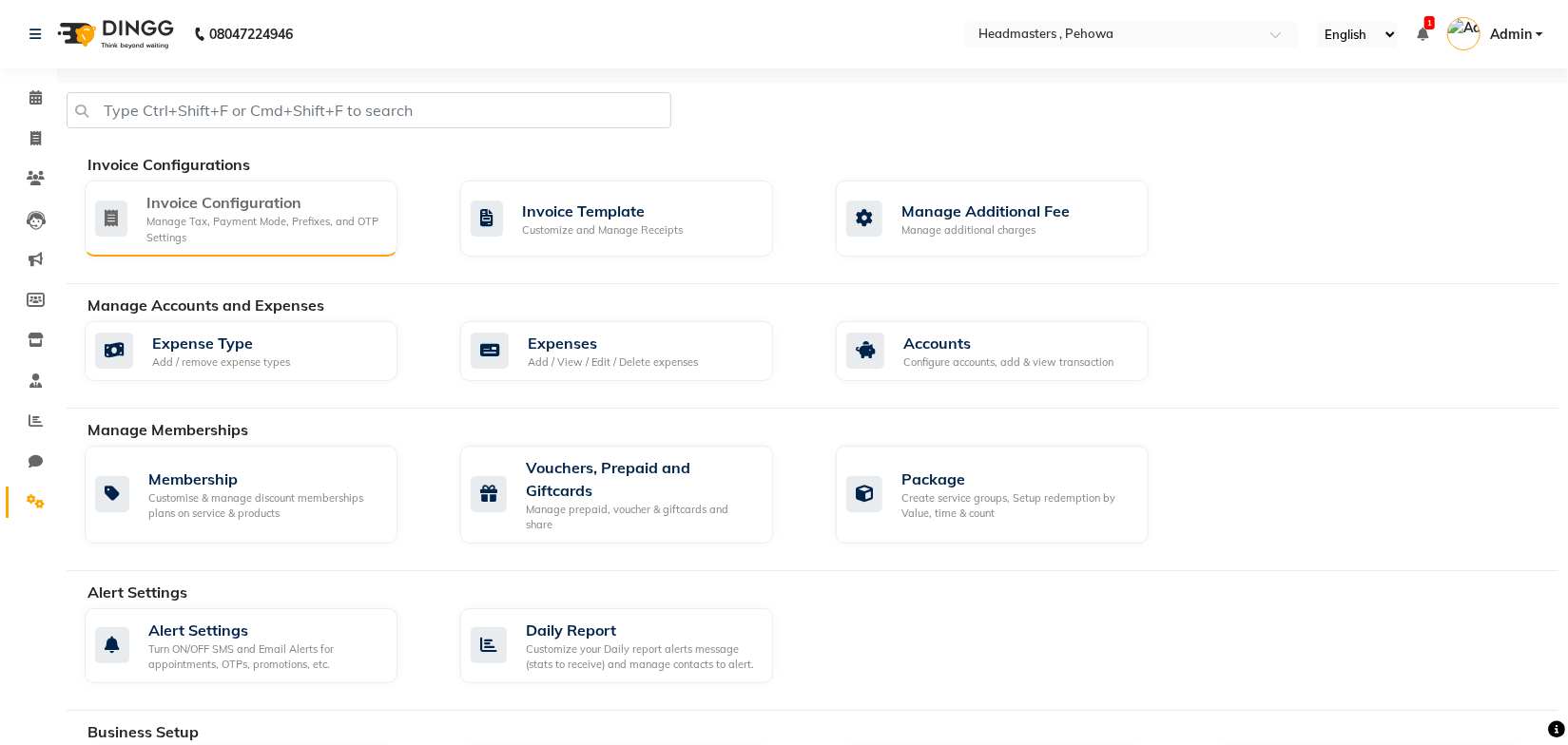
click at [302, 210] on div "Invoice Configuration" at bounding box center [265, 202] width 236 height 23
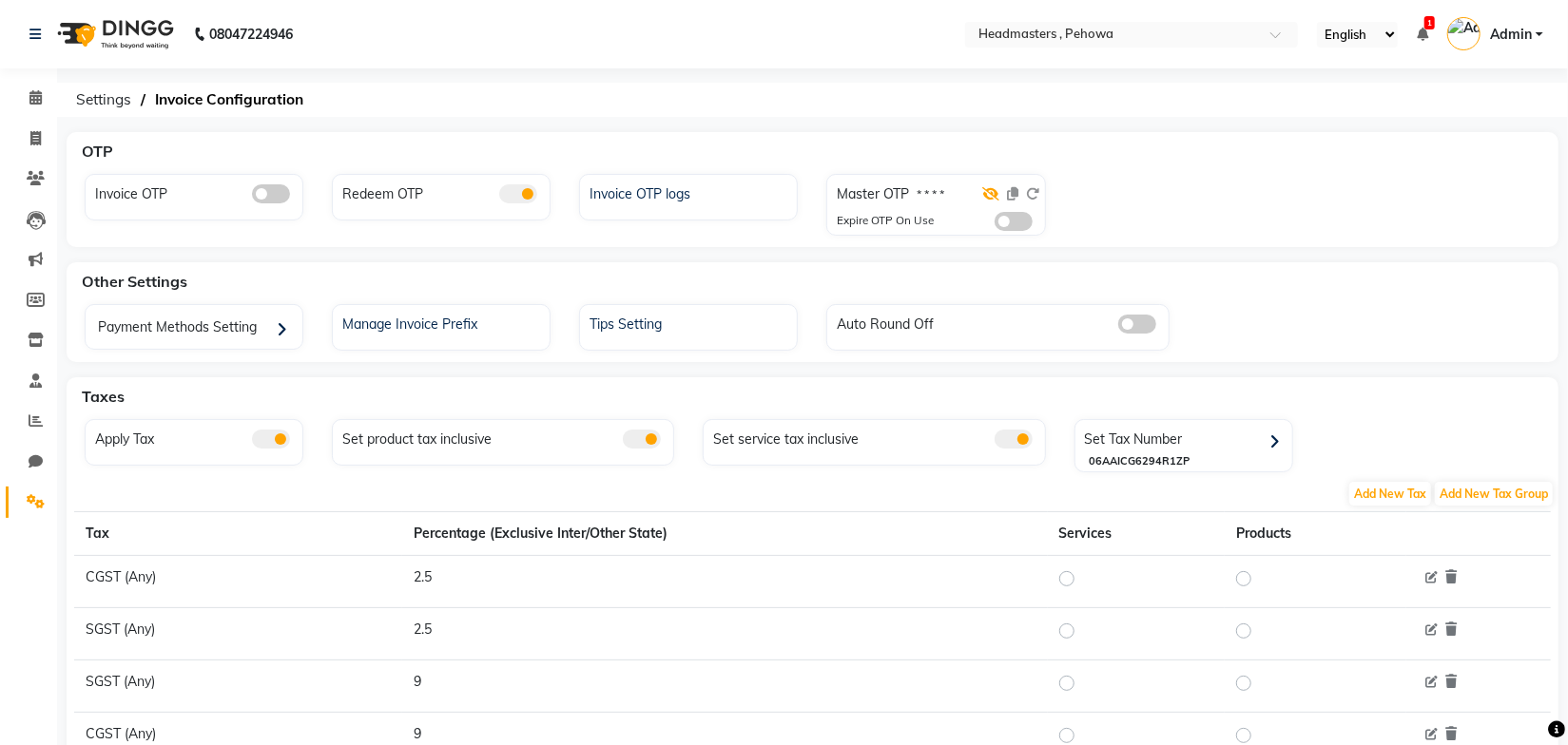
click at [987, 198] on icon at bounding box center [992, 194] width 17 height 13
click at [812, 128] on div "08047224946 Select Location × Headmasters , Pehowa English ENGLISH Español العر…" at bounding box center [784, 490] width 1568 height 980
click at [35, 97] on icon at bounding box center [35, 97] width 12 height 14
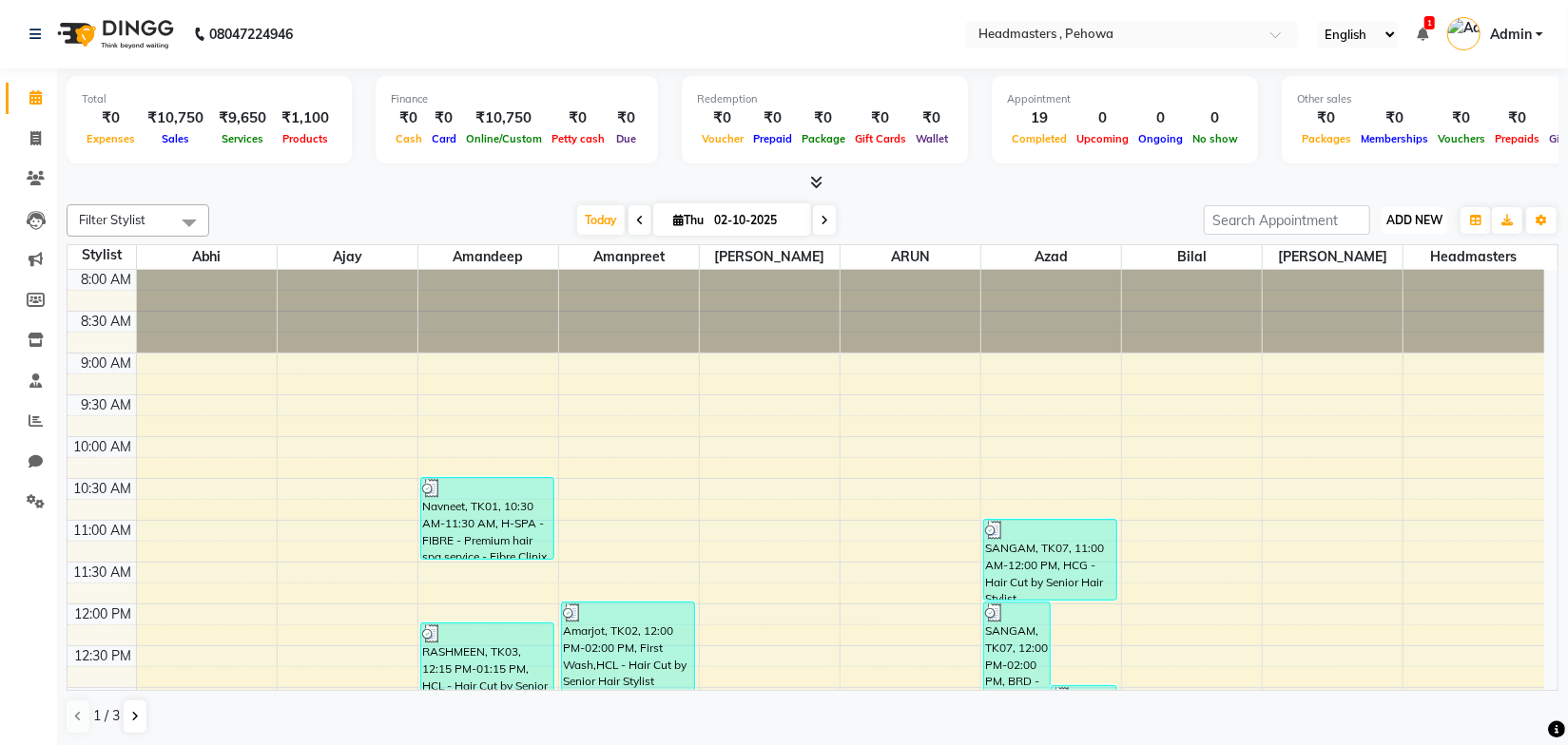
click at [1428, 219] on span "ADD NEW" at bounding box center [1415, 220] width 57 height 14
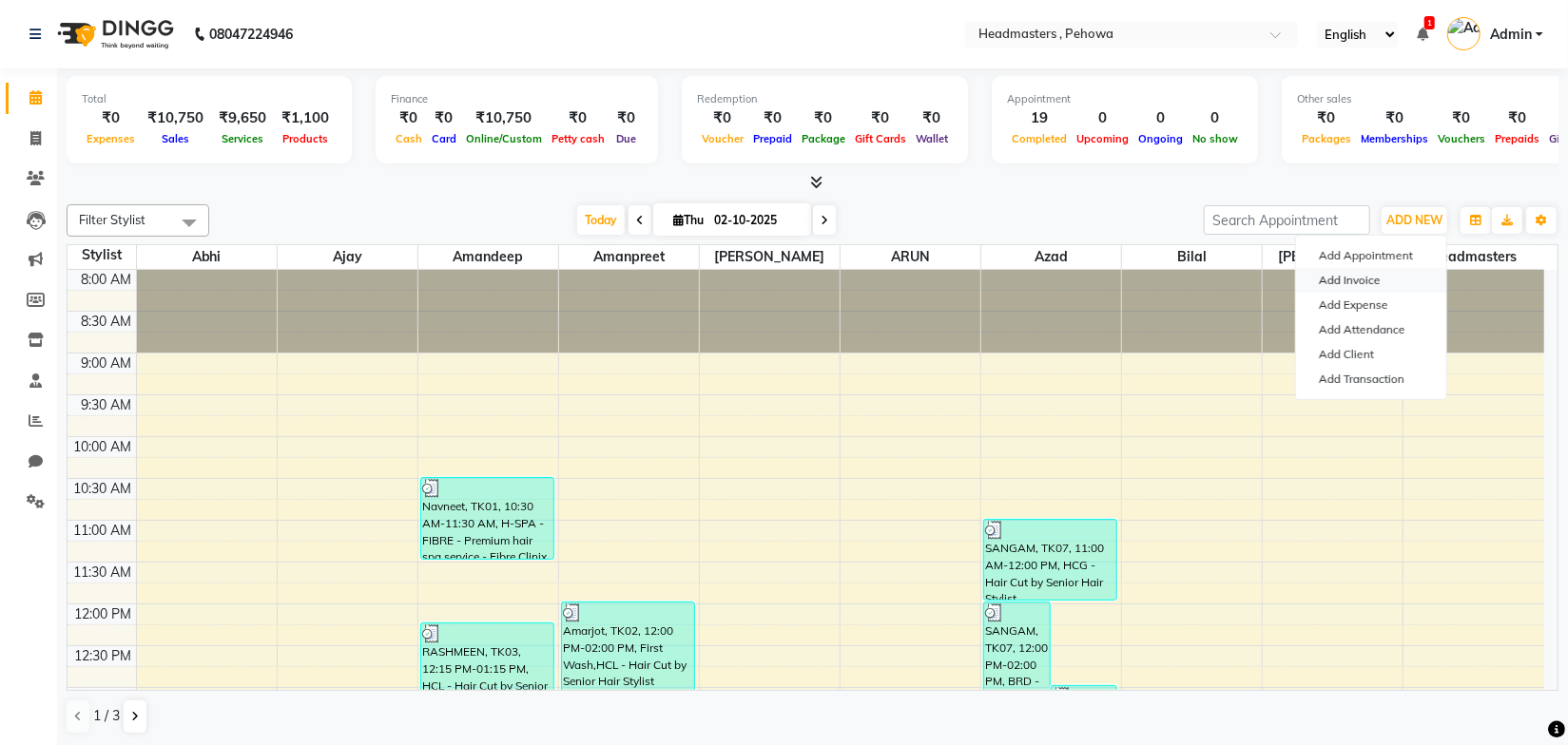
click at [1397, 268] on link "Add Invoice" at bounding box center [1370, 281] width 151 height 25
select select "service"
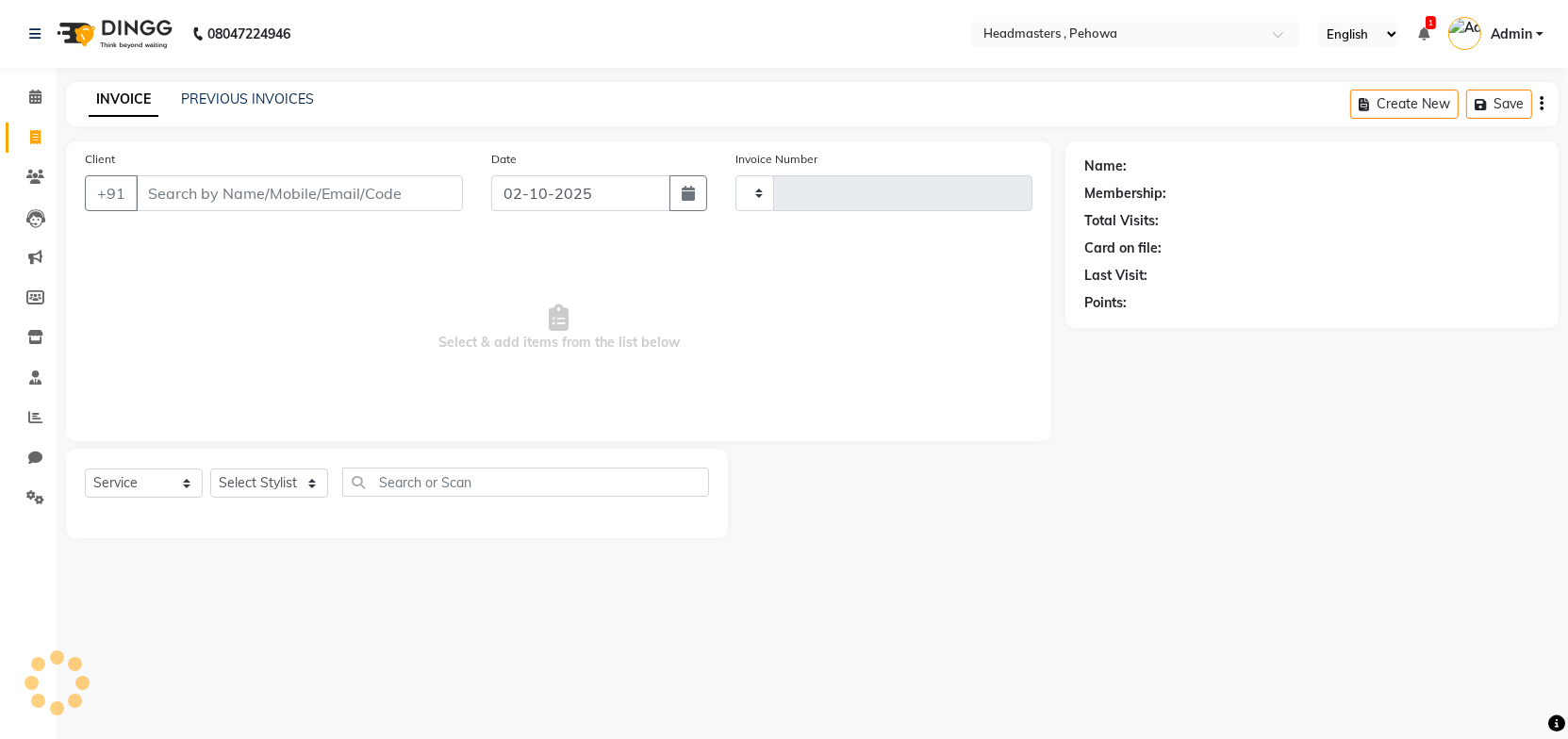
type input "3009"
select select "7727"
type input "9588778826"
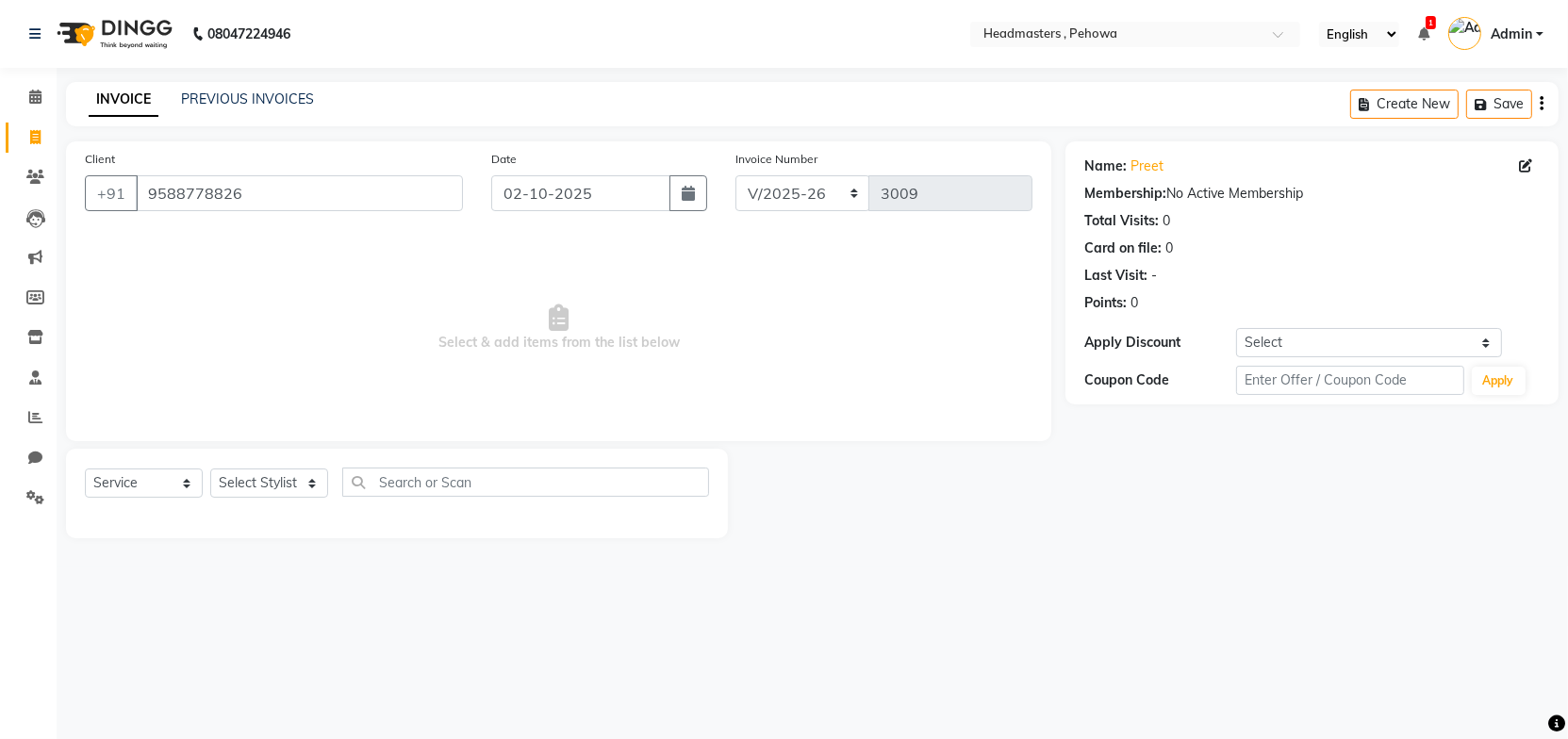
click at [603, 267] on span "Select & add items from the list below" at bounding box center [558, 328] width 947 height 188
click at [224, 481] on select "Select Stylist Abhi [PERSON_NAME] [PERSON_NAME] [PERSON_NAME] [PERSON_NAME] Hea…" at bounding box center [269, 483] width 118 height 29
select select "88381"
click at [210, 469] on select "Select Stylist Abhi [PERSON_NAME] [PERSON_NAME] [PERSON_NAME] [PERSON_NAME] Hea…" at bounding box center [269, 483] width 118 height 29
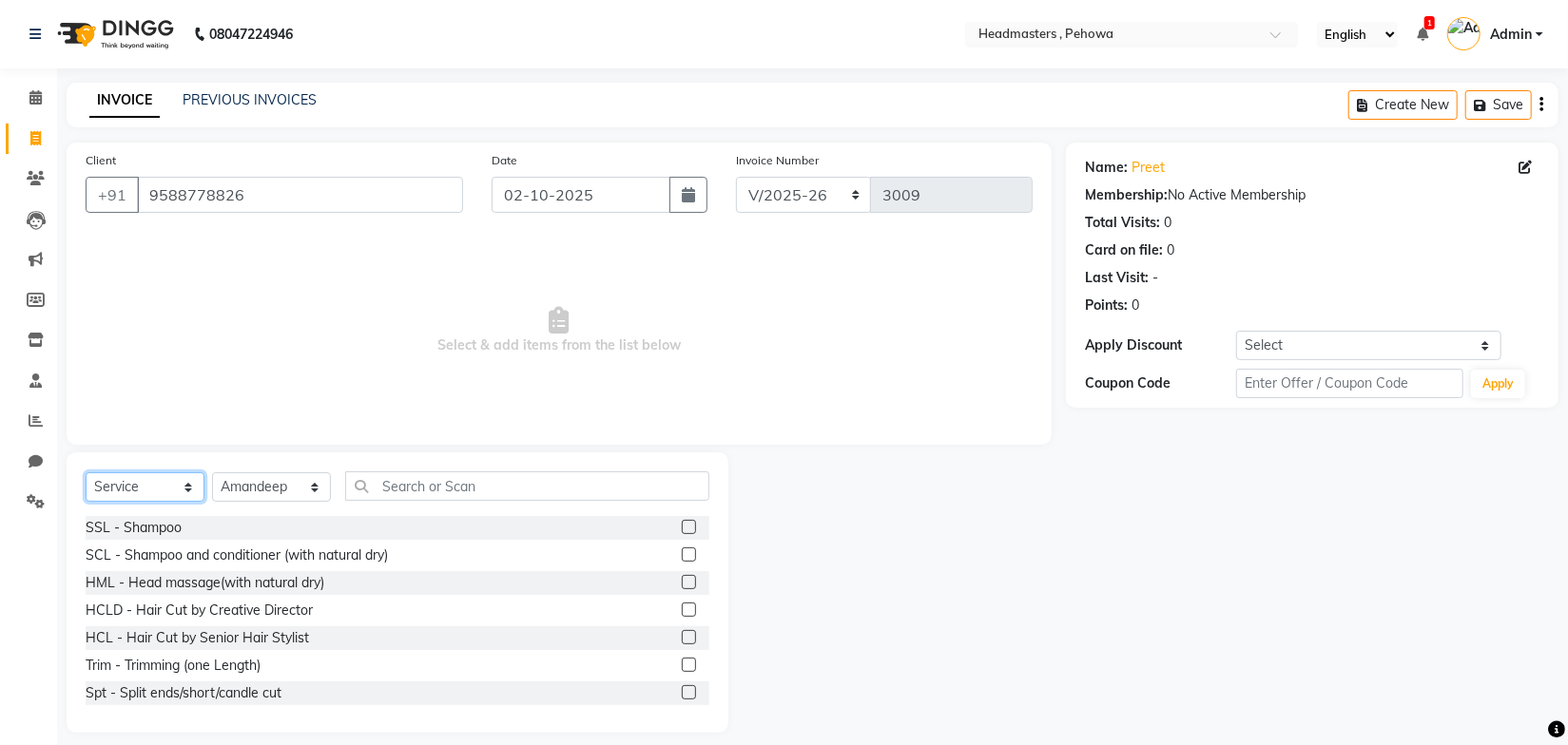
click at [157, 488] on select "Select Service Product Membership Package Voucher Prepaid Gift Card" at bounding box center [145, 487] width 119 height 30
select select "P"
click at [85, 473] on select "Select Service Product Membership Package Voucher Prepaid Gift Card" at bounding box center [145, 487] width 119 height 30
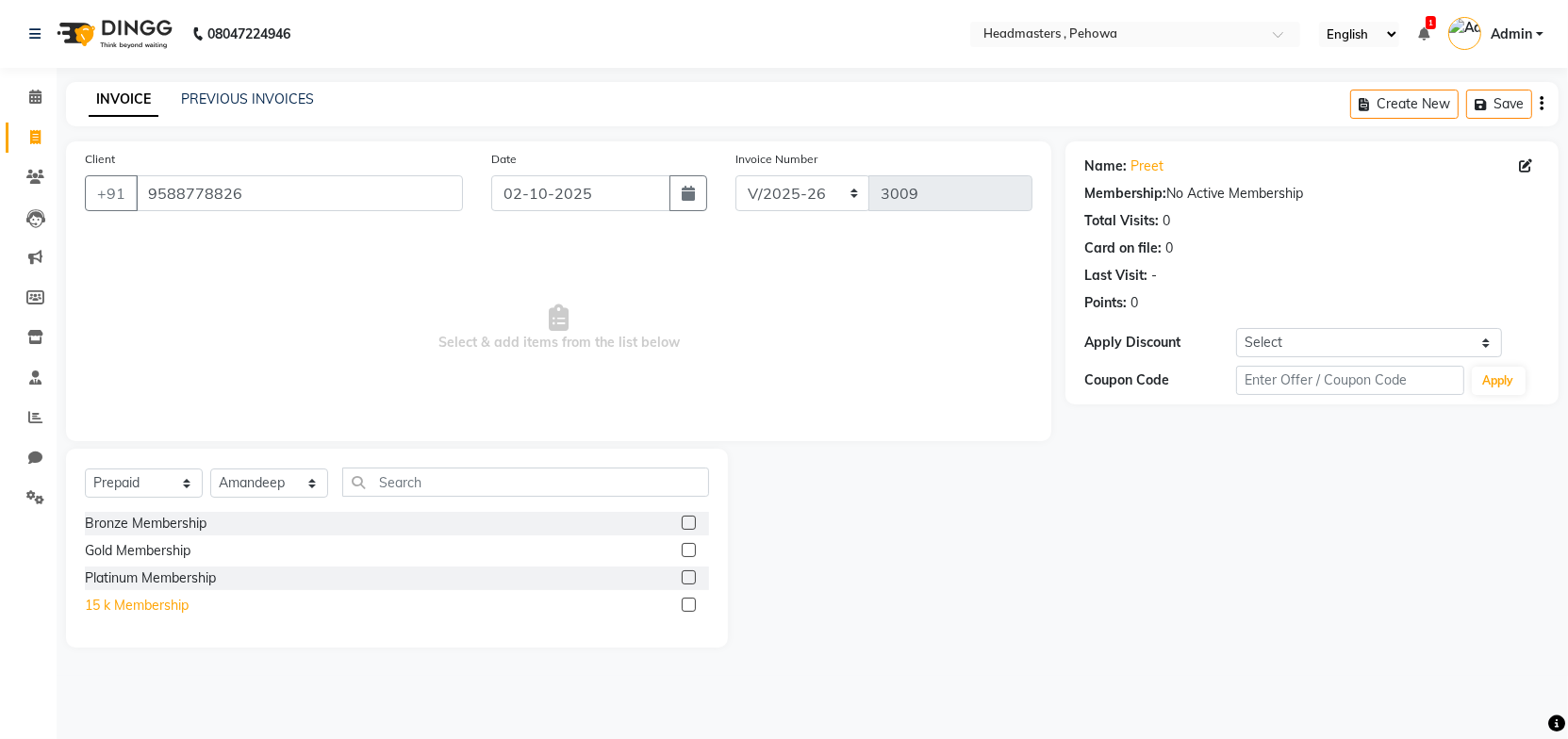
click at [142, 609] on div "15 k Membership" at bounding box center [136, 606] width 104 height 20
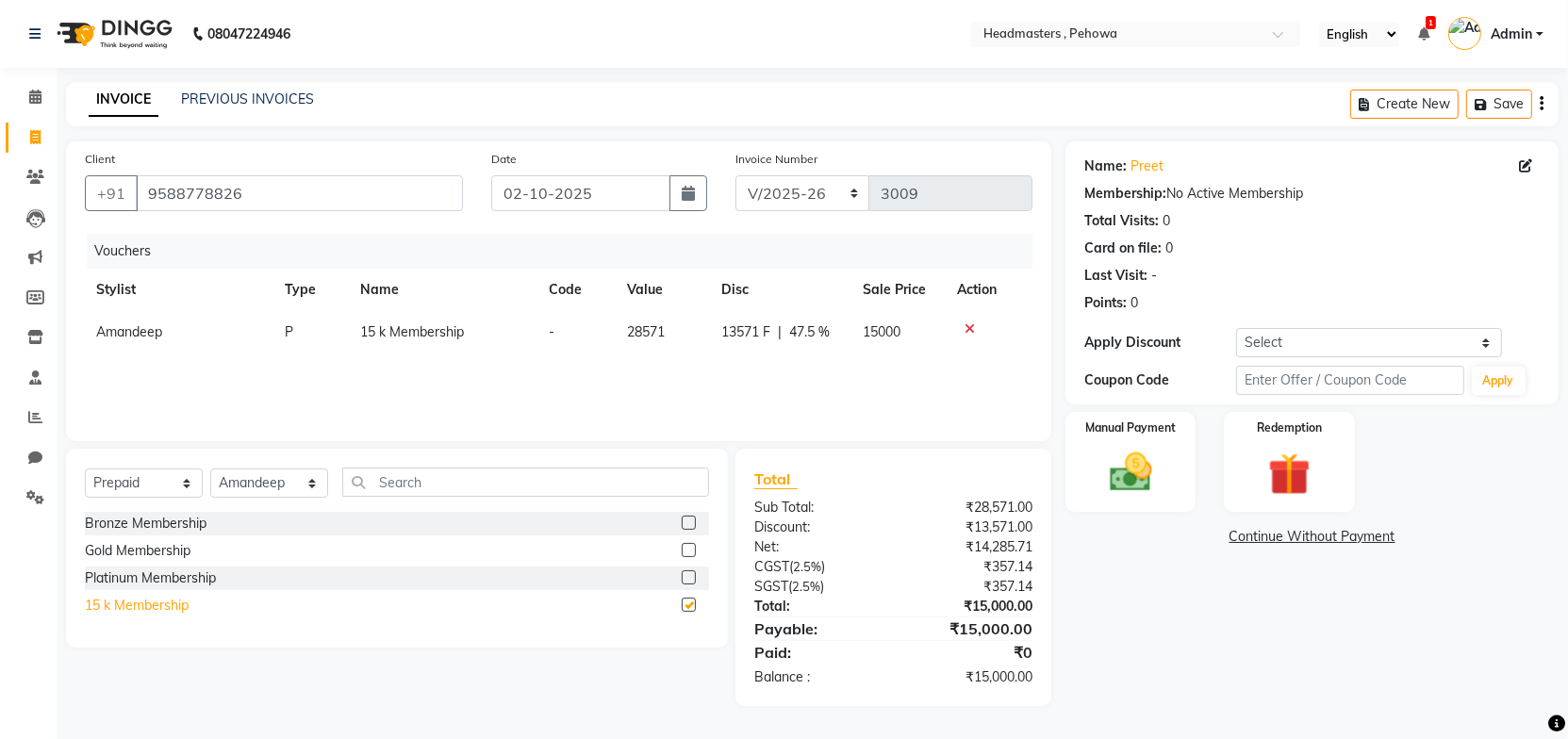
checkbox input "false"
click at [1150, 495] on img at bounding box center [1131, 473] width 72 height 51
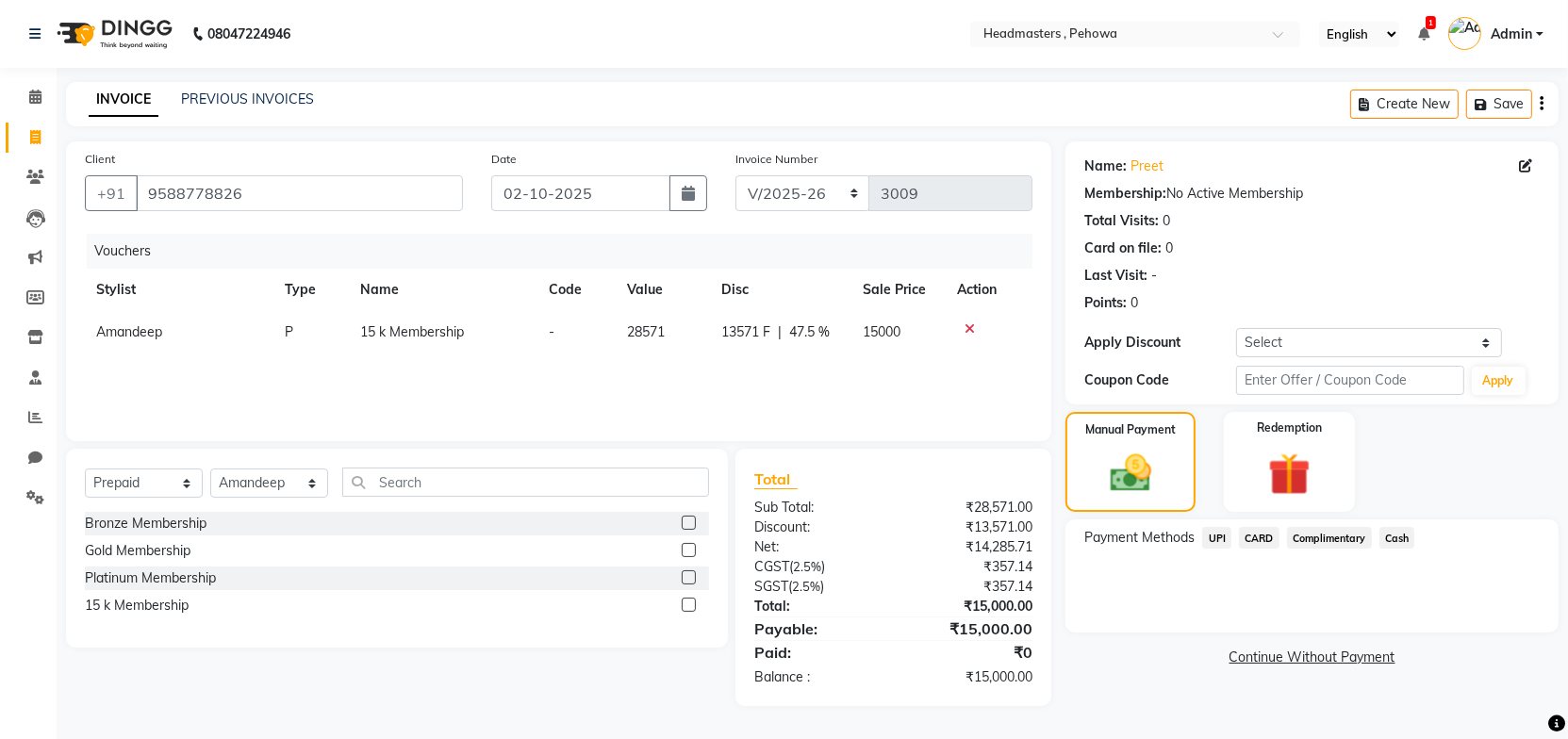
click at [1393, 535] on span "Cash" at bounding box center [1398, 537] width 36 height 22
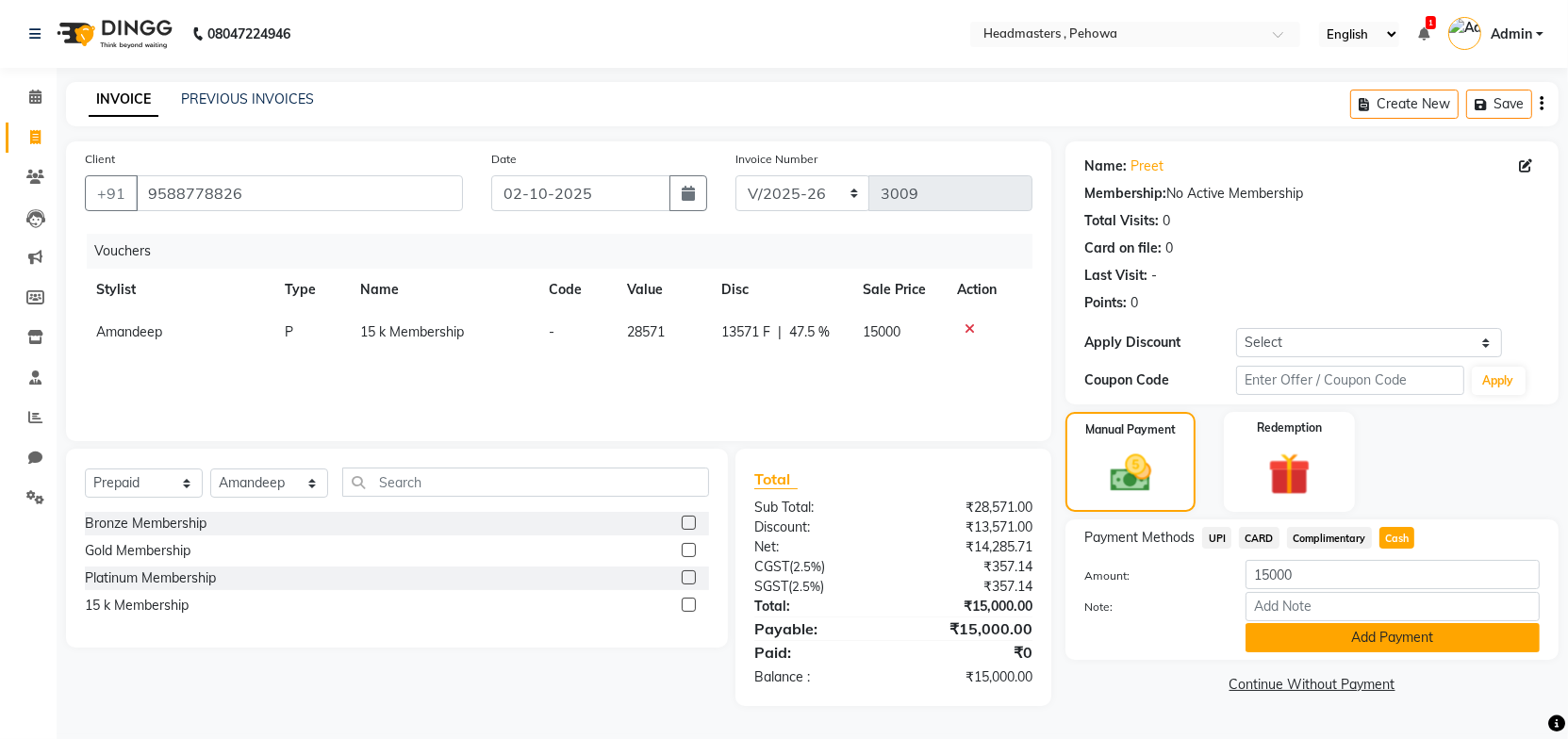
click at [1370, 642] on button "Add Payment" at bounding box center [1392, 637] width 294 height 29
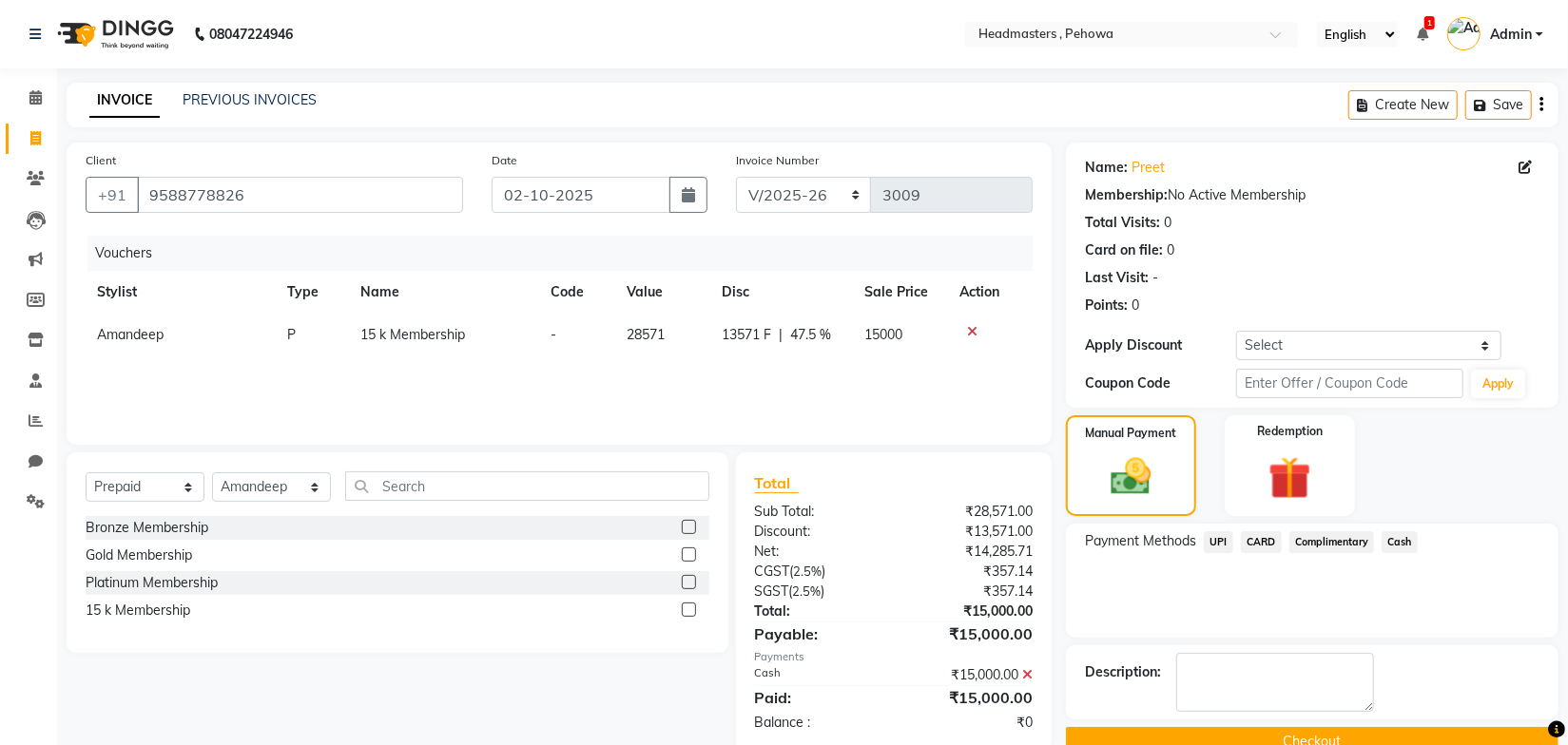
scroll to position [37, 0]
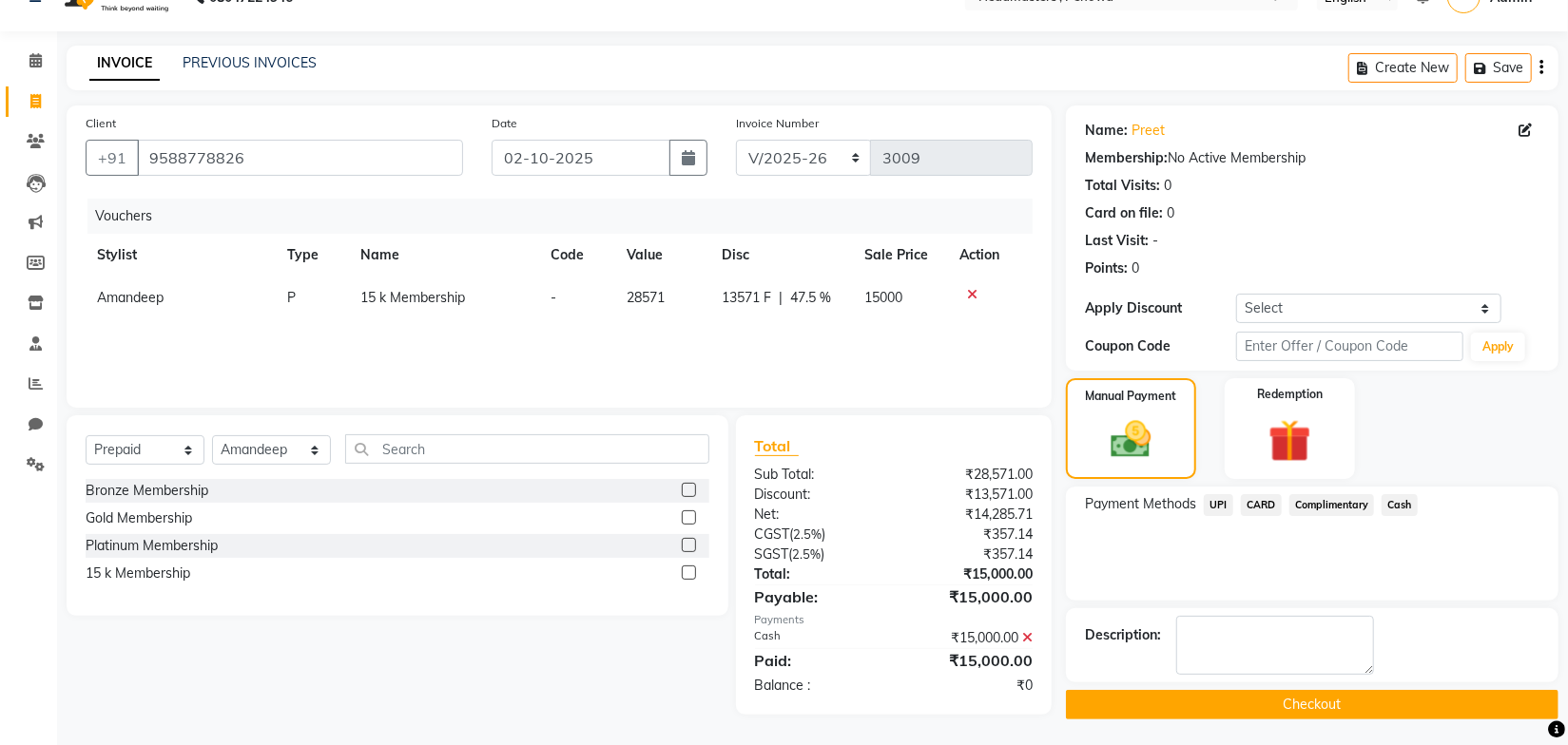
click at [1312, 701] on button "Checkout" at bounding box center [1313, 705] width 493 height 30
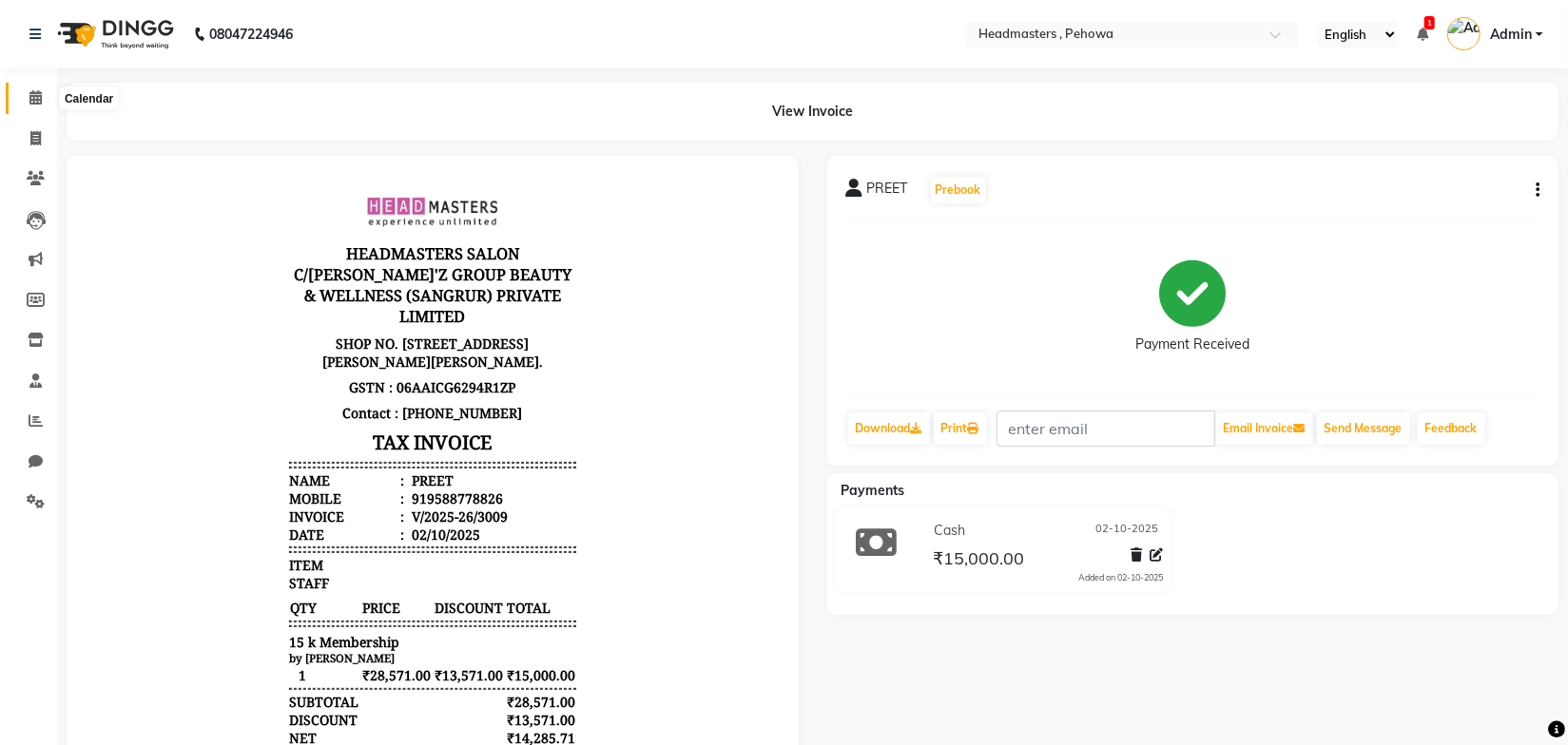
click at [26, 99] on span at bounding box center [35, 98] width 34 height 22
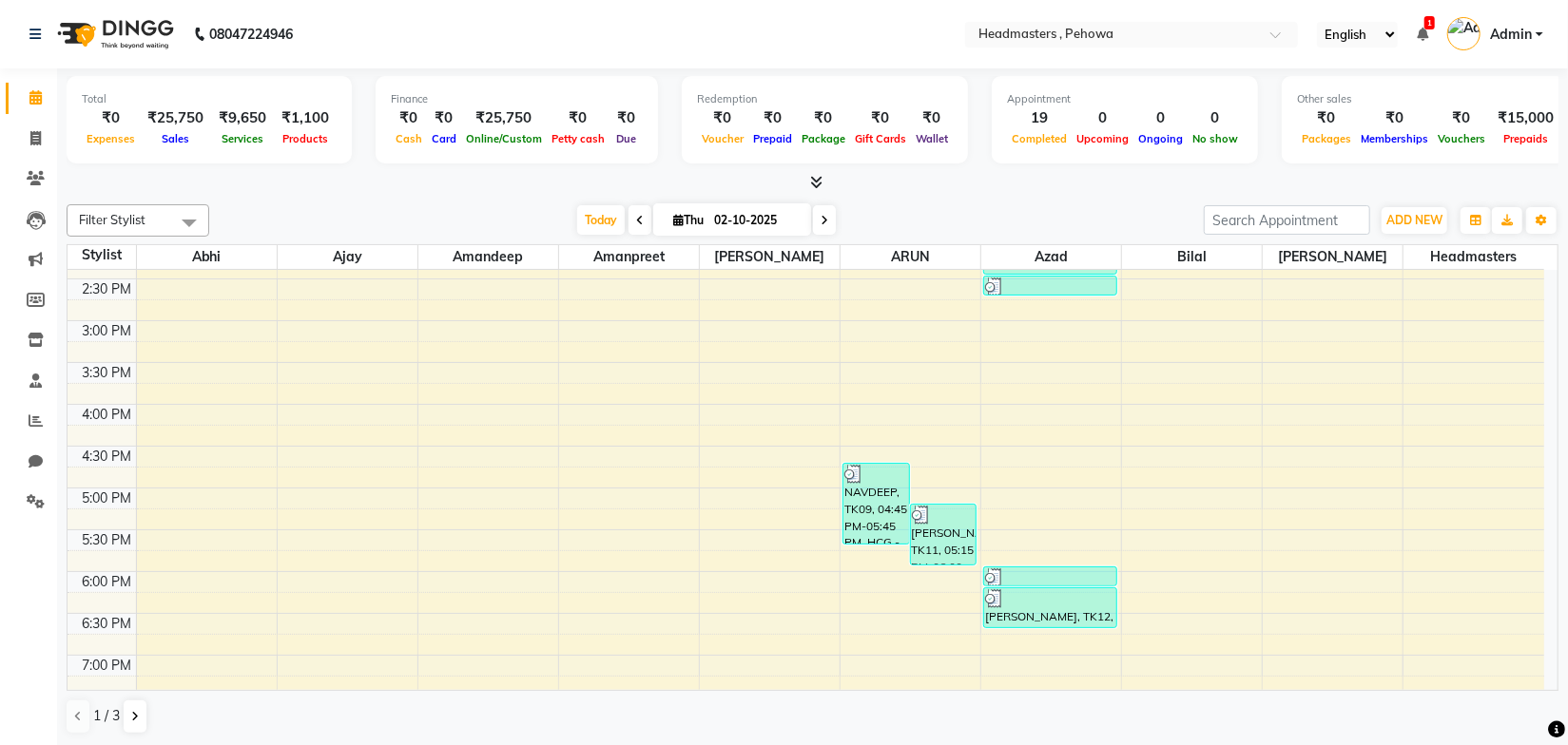
scroll to position [741, 0]
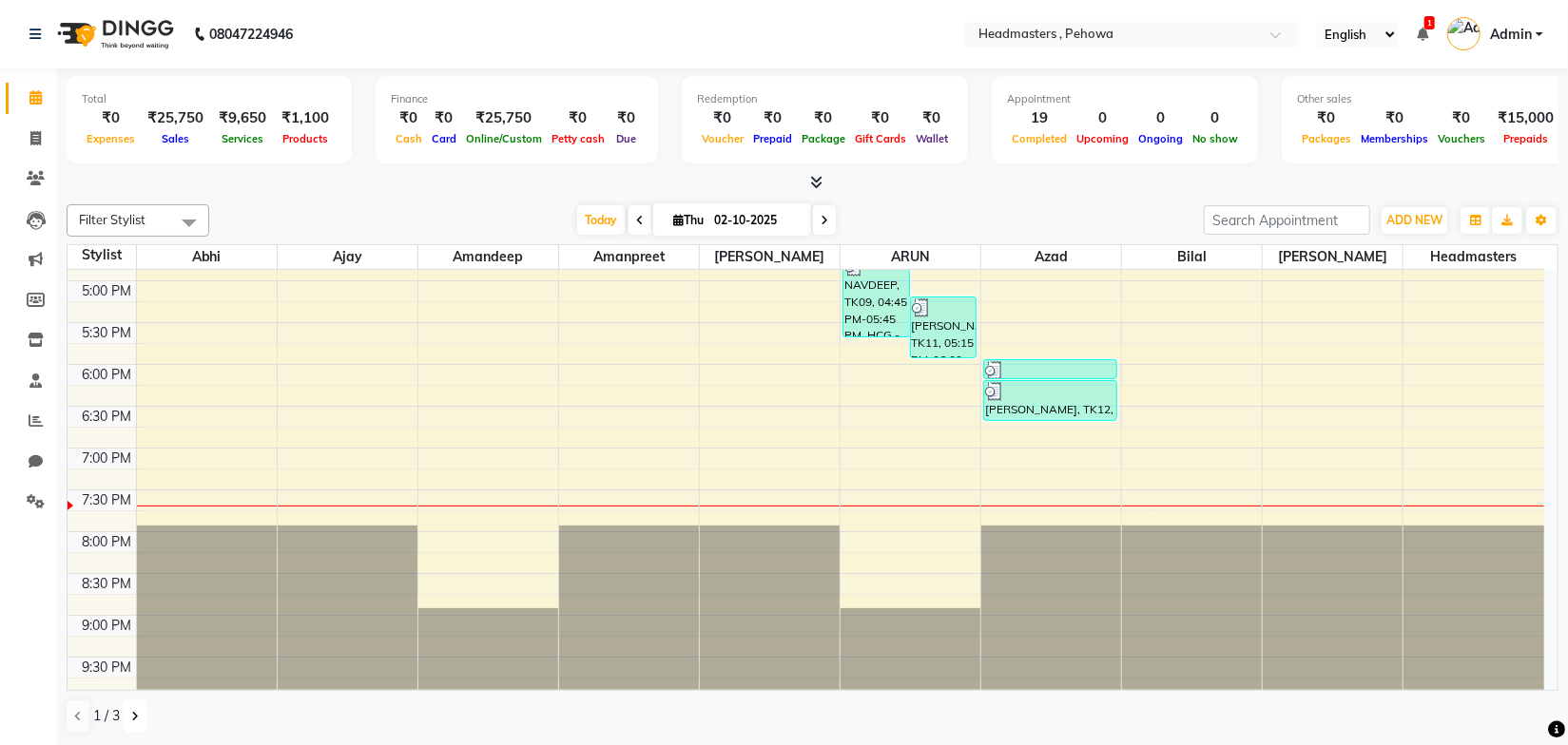
click at [132, 718] on icon at bounding box center [135, 717] width 8 height 12
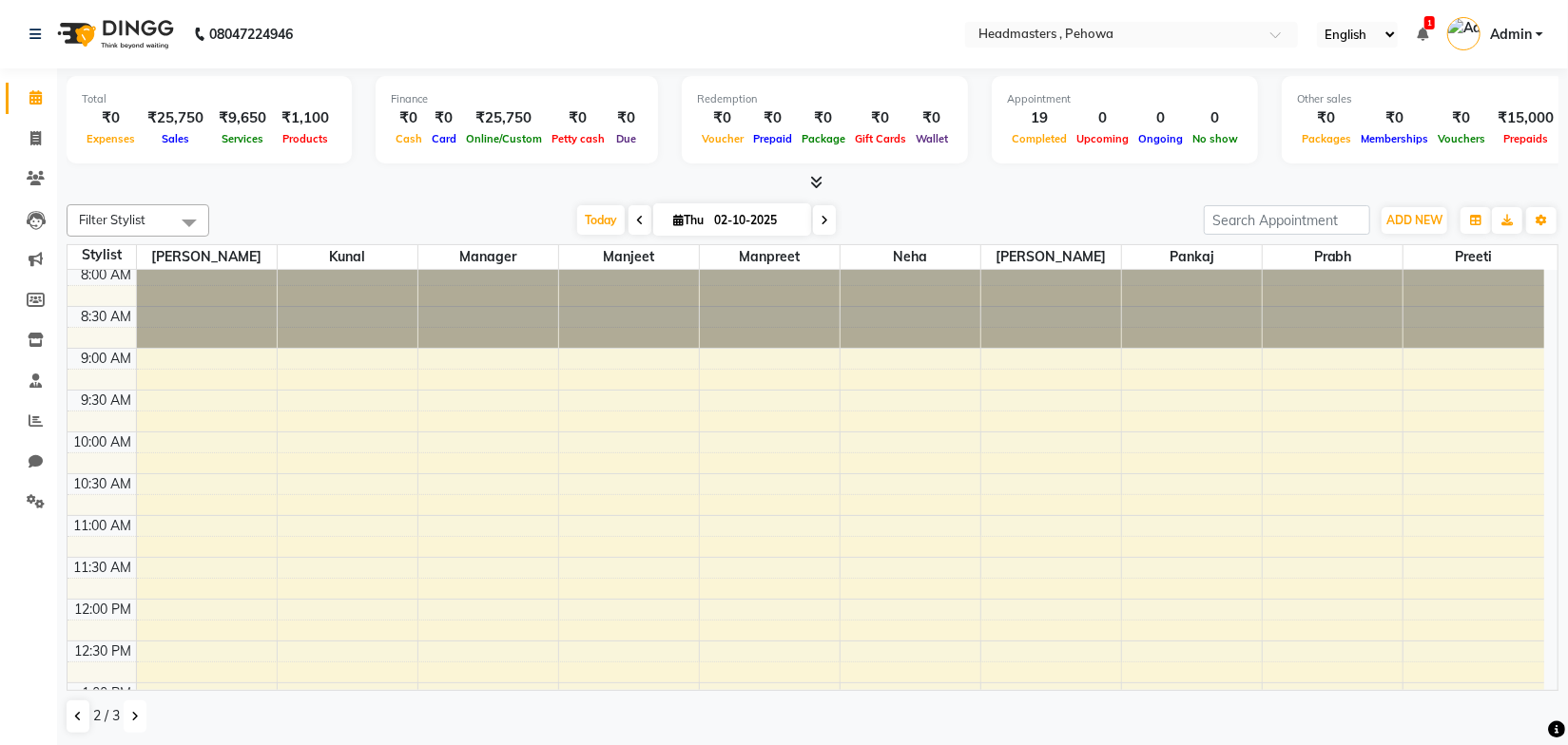
scroll to position [0, 0]
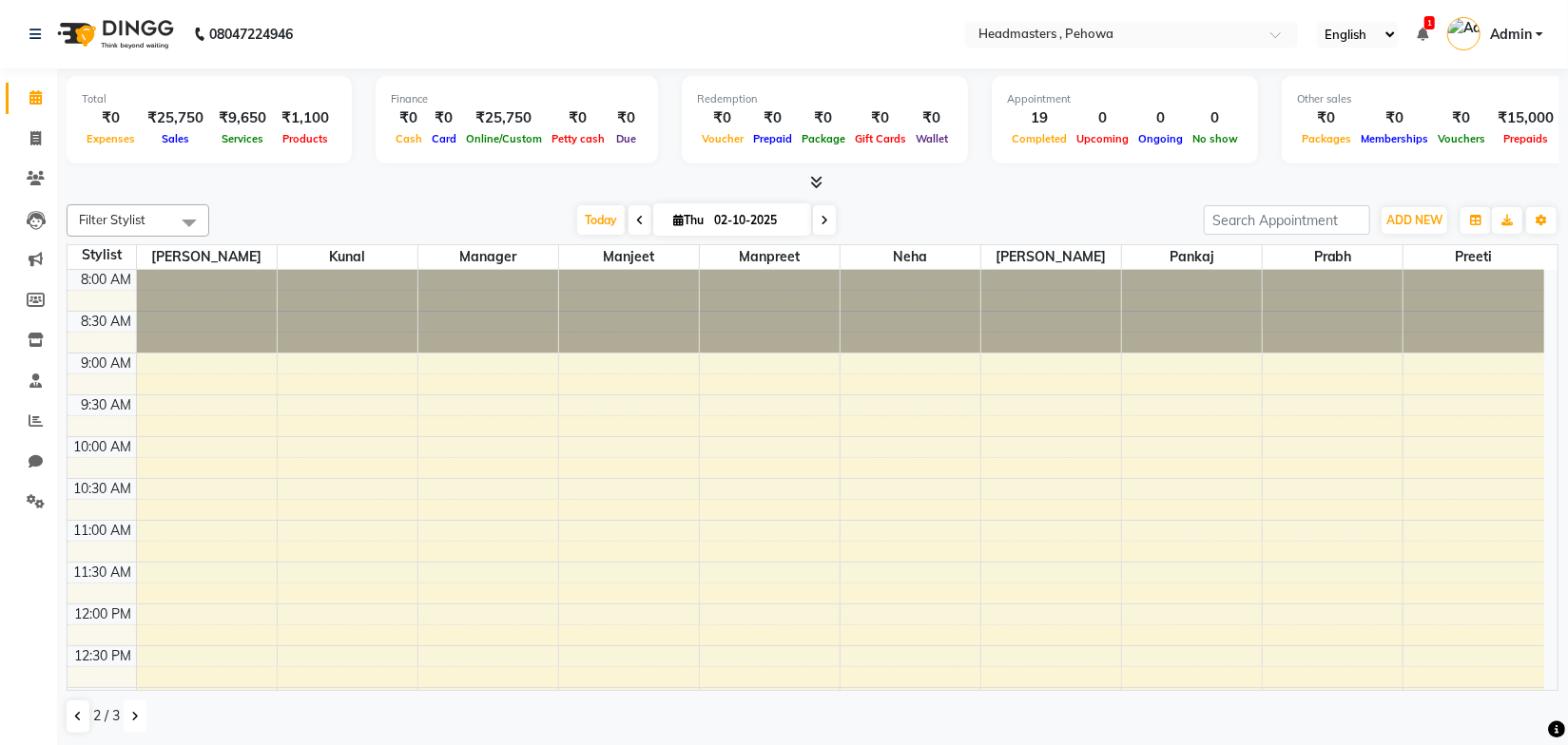
click at [135, 715] on icon at bounding box center [135, 717] width 8 height 12
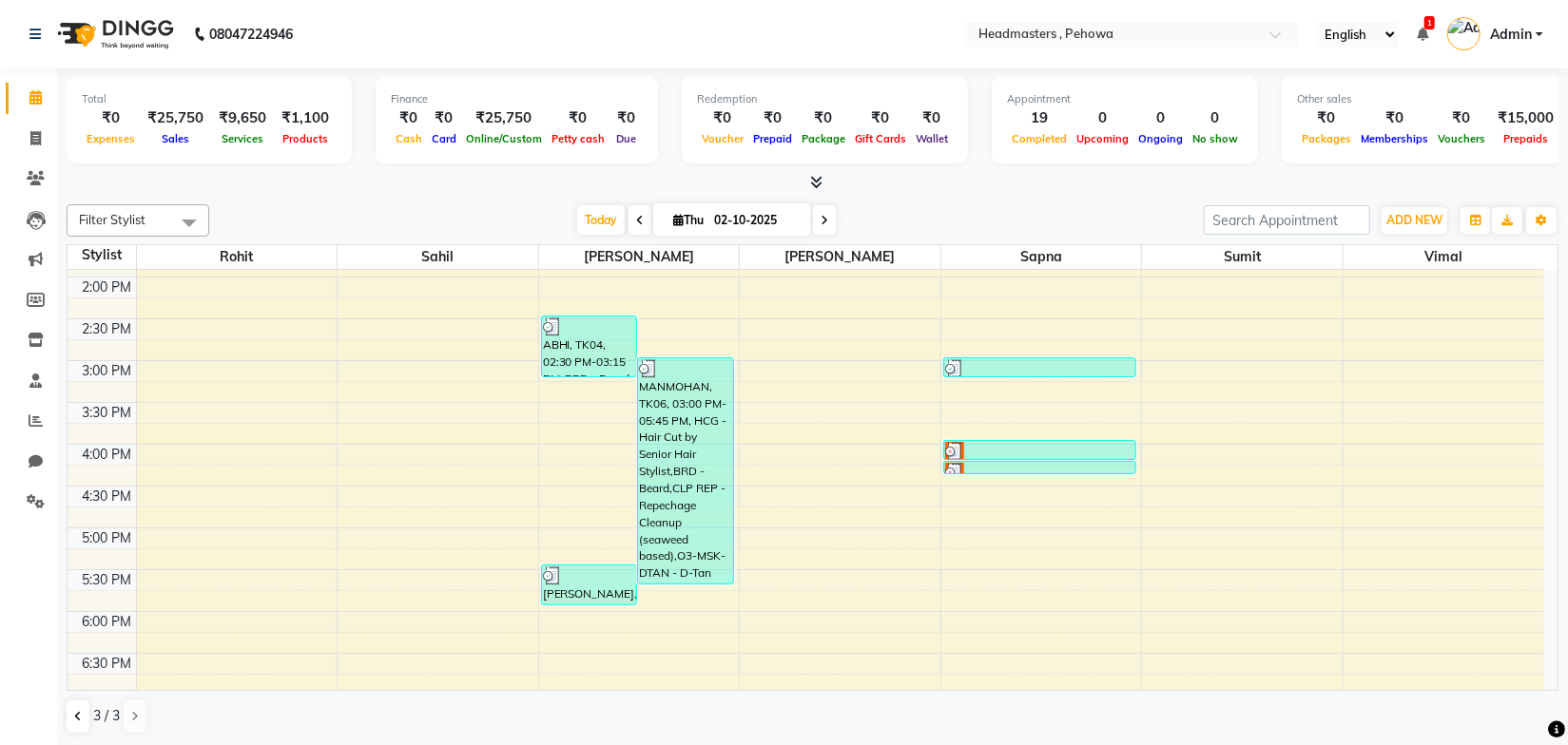
scroll to position [492, 0]
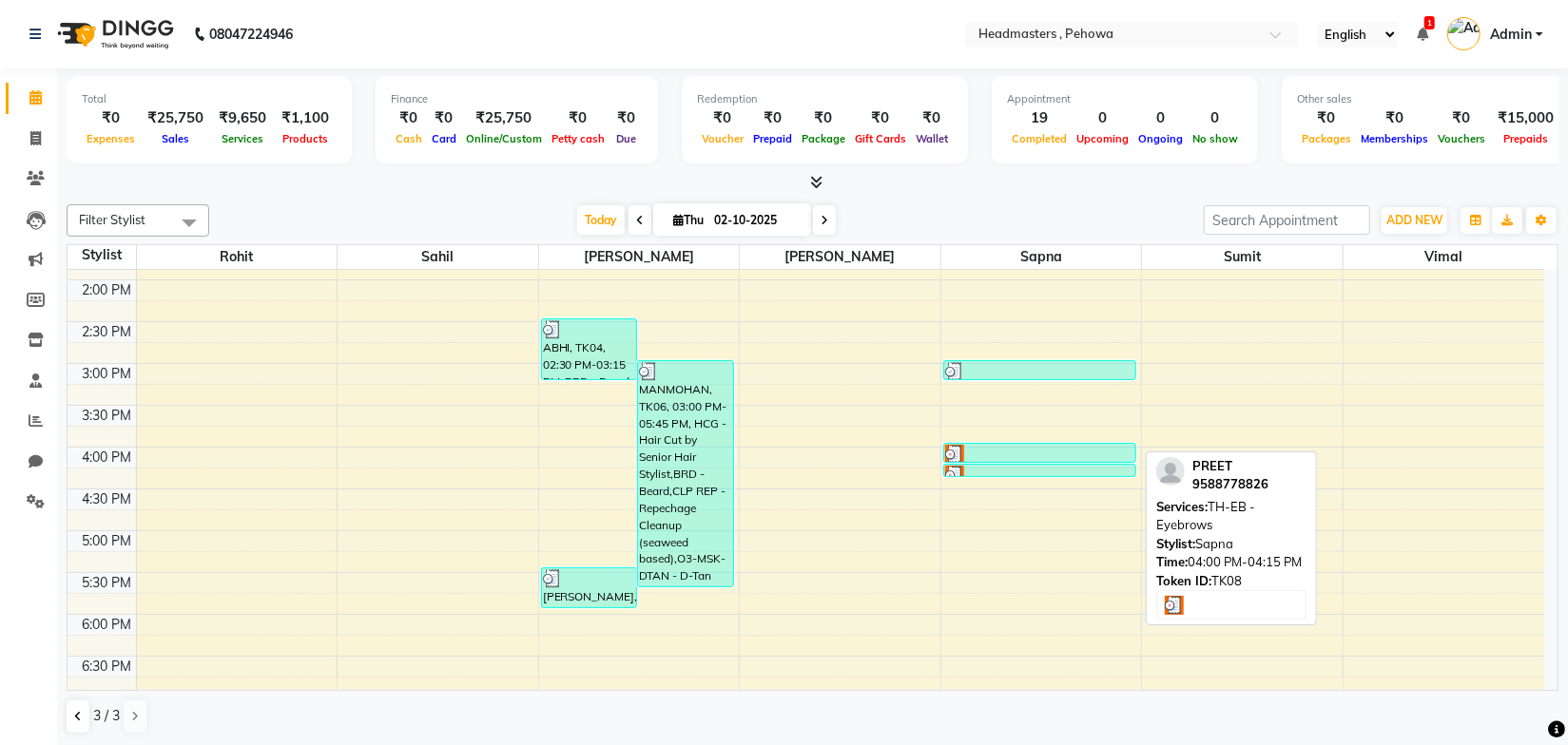
click at [988, 450] on div at bounding box center [1040, 454] width 189 height 19
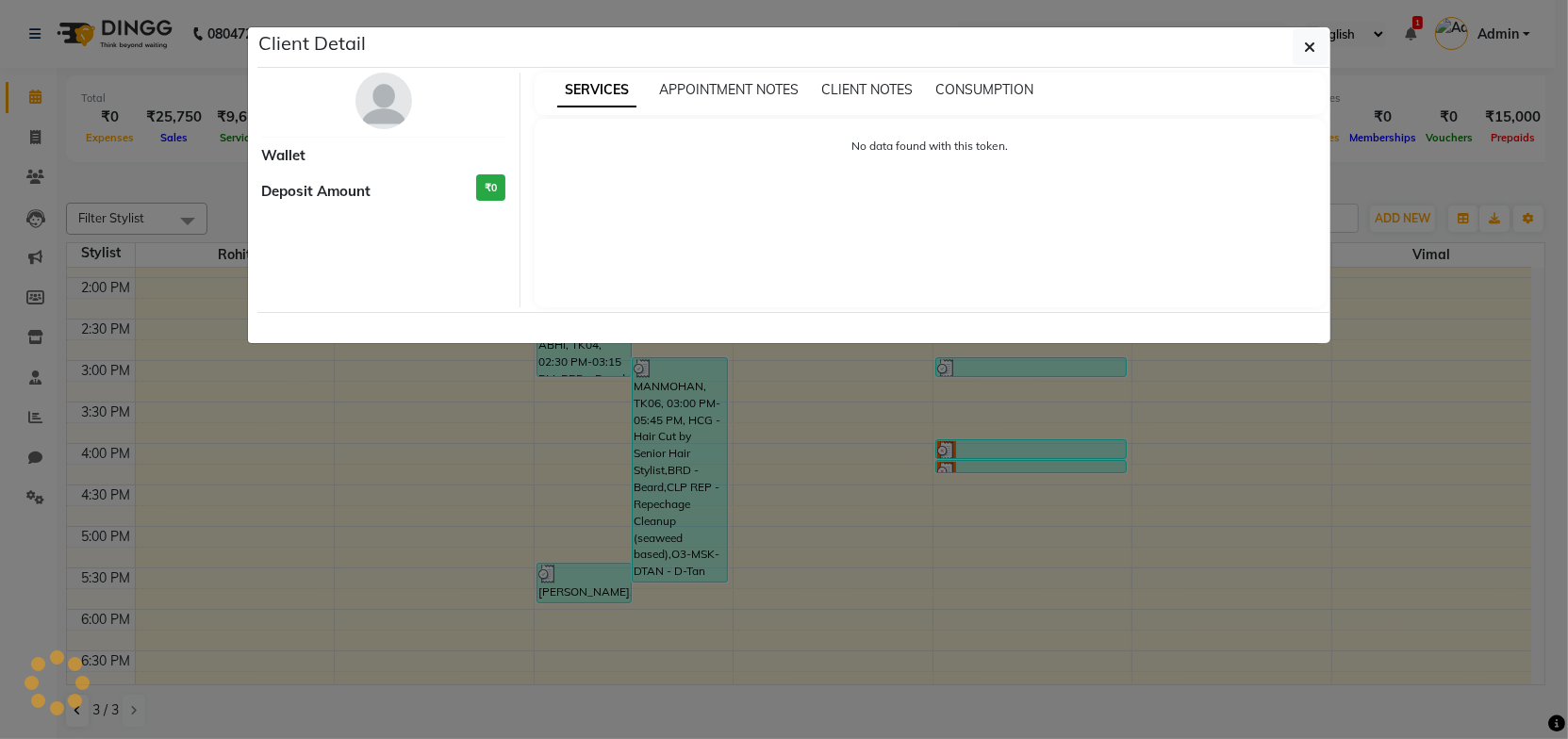
select select "3"
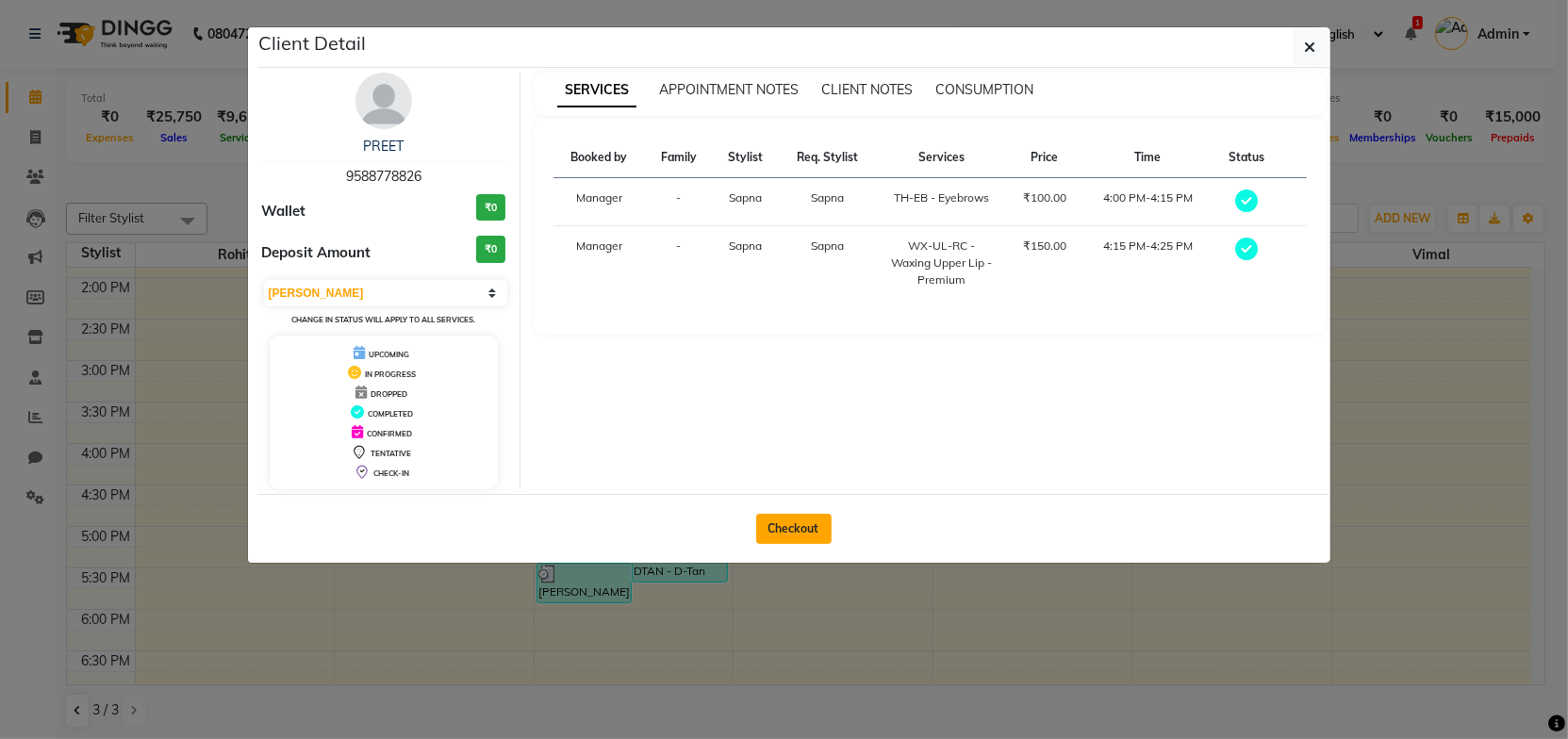
click at [777, 530] on button "Checkout" at bounding box center [793, 529] width 75 height 30
select select "7727"
select select "service"
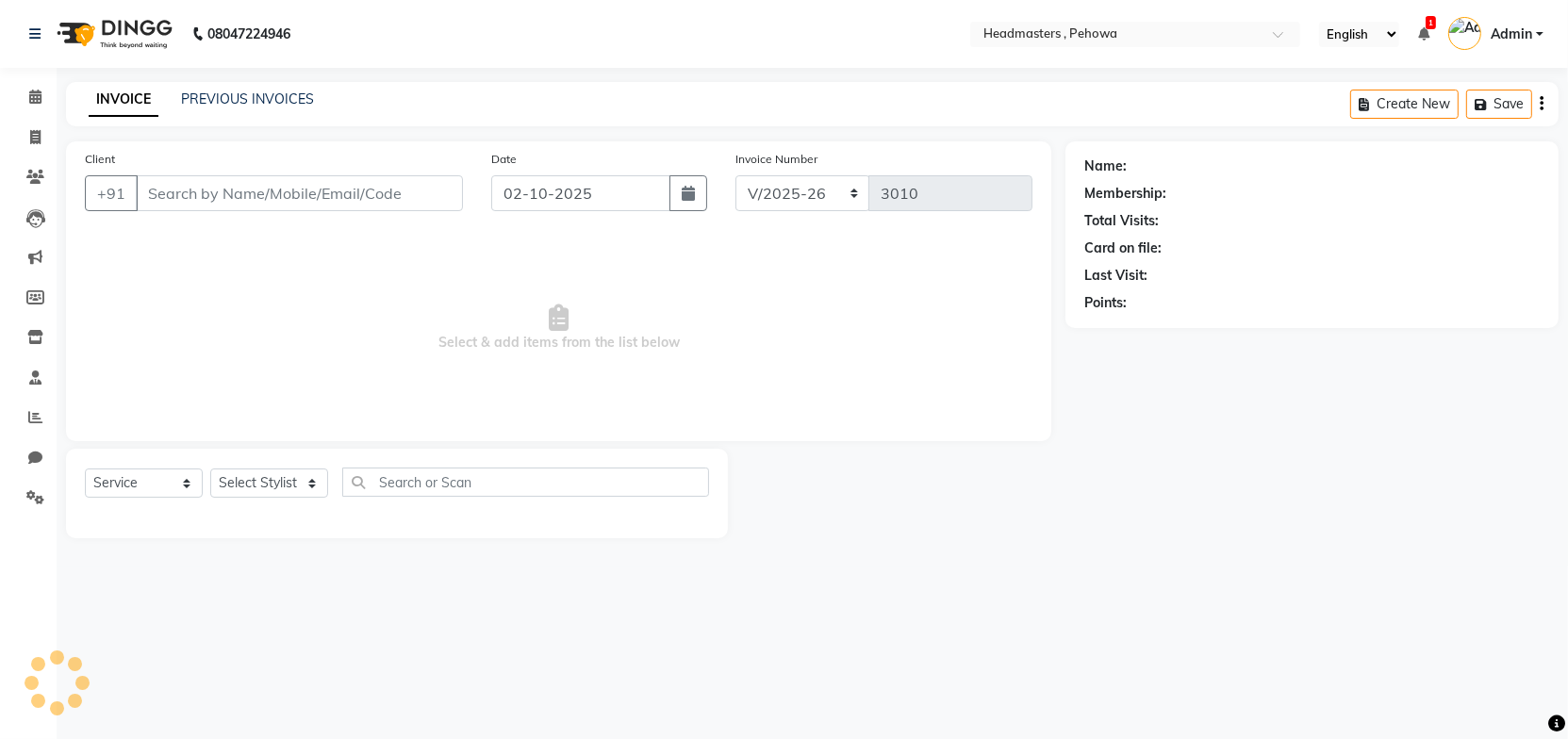
type input "9588778826"
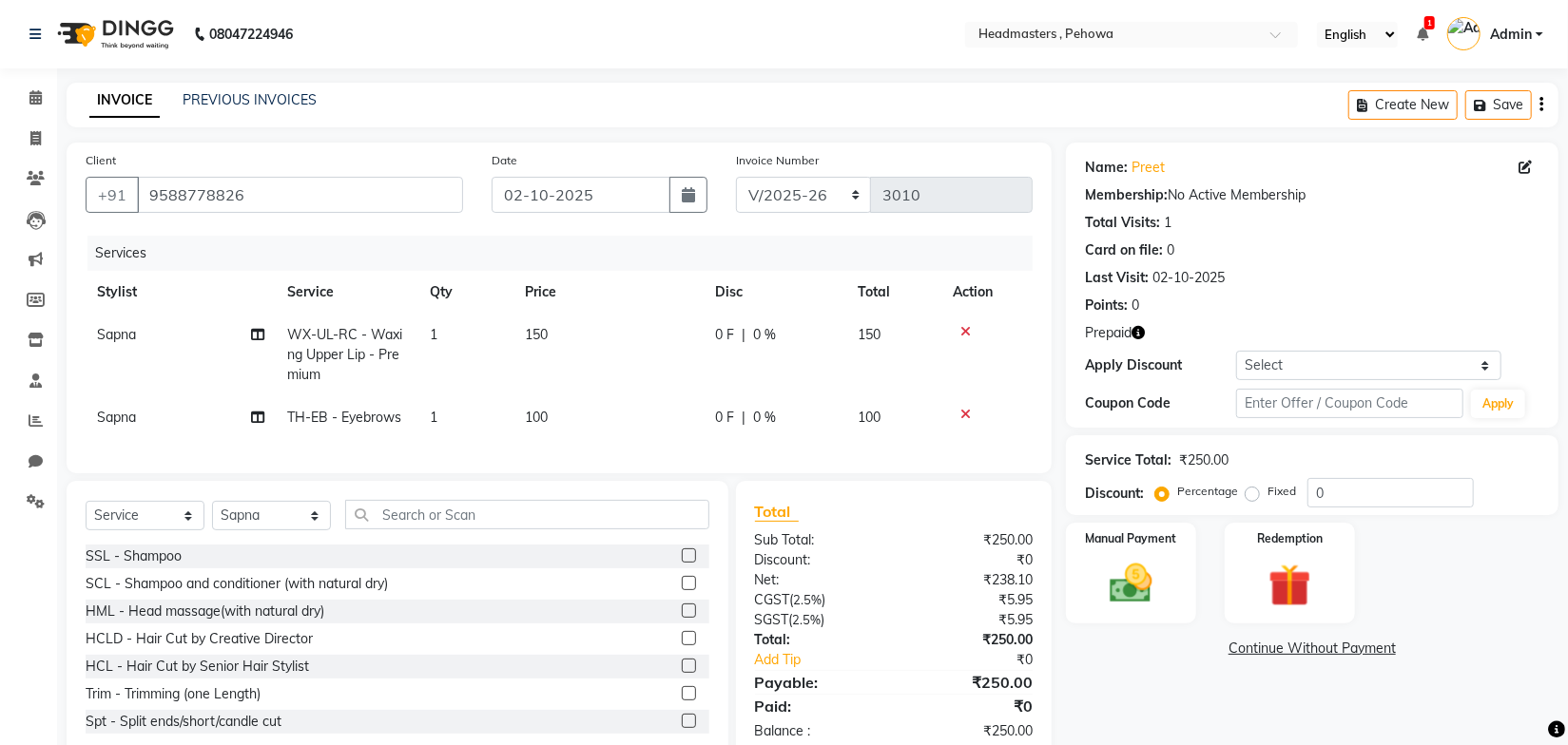
scroll to position [57, 0]
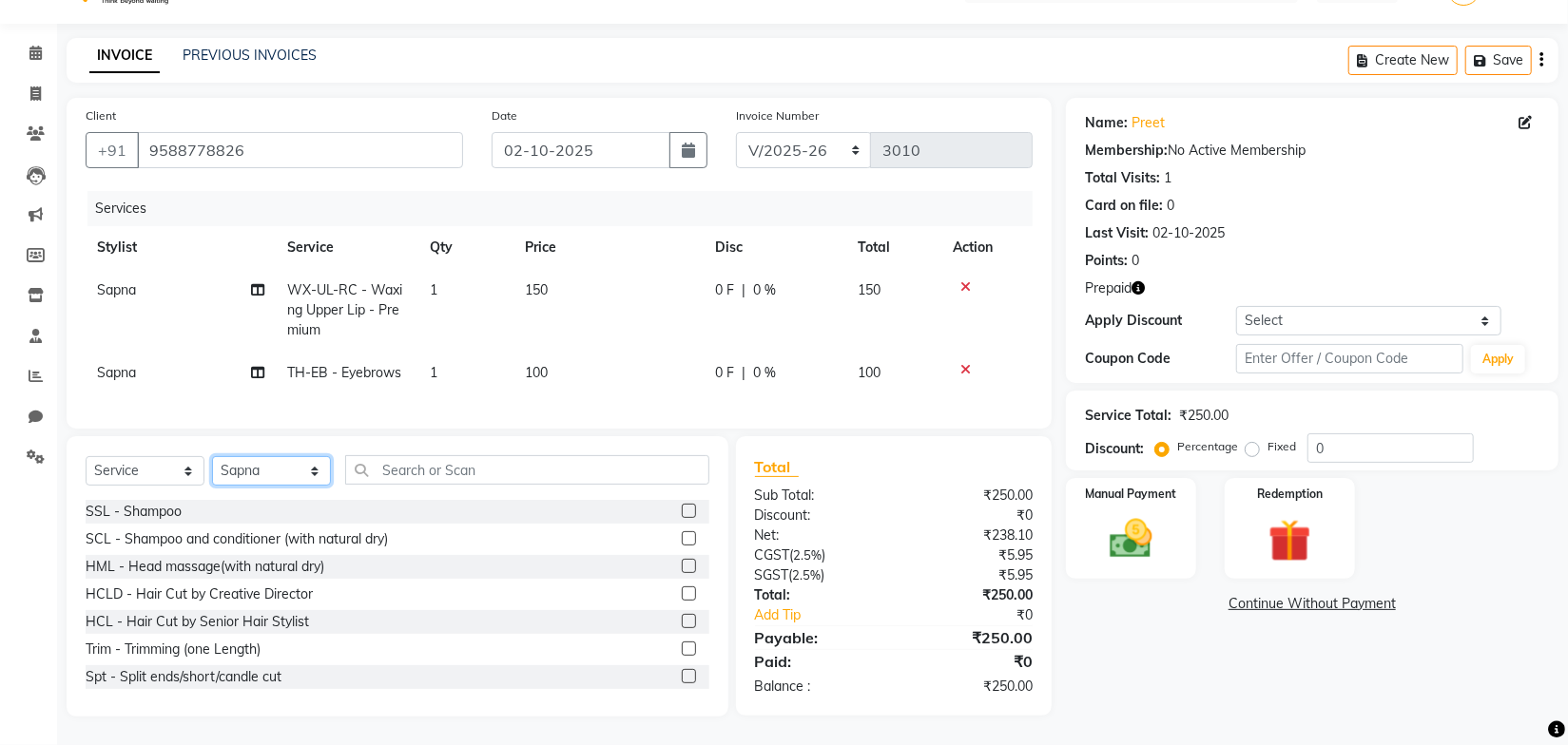
click at [256, 474] on select "Select Stylist Abhi [PERSON_NAME] [PERSON_NAME] [PERSON_NAME] [PERSON_NAME] Hea…" at bounding box center [271, 471] width 119 height 30
select select "88381"
click at [212, 457] on select "Select Stylist Abhi [PERSON_NAME] [PERSON_NAME] [PERSON_NAME] [PERSON_NAME] Hea…" at bounding box center [271, 471] width 119 height 30
click at [453, 477] on input "text" at bounding box center [527, 470] width 364 height 30
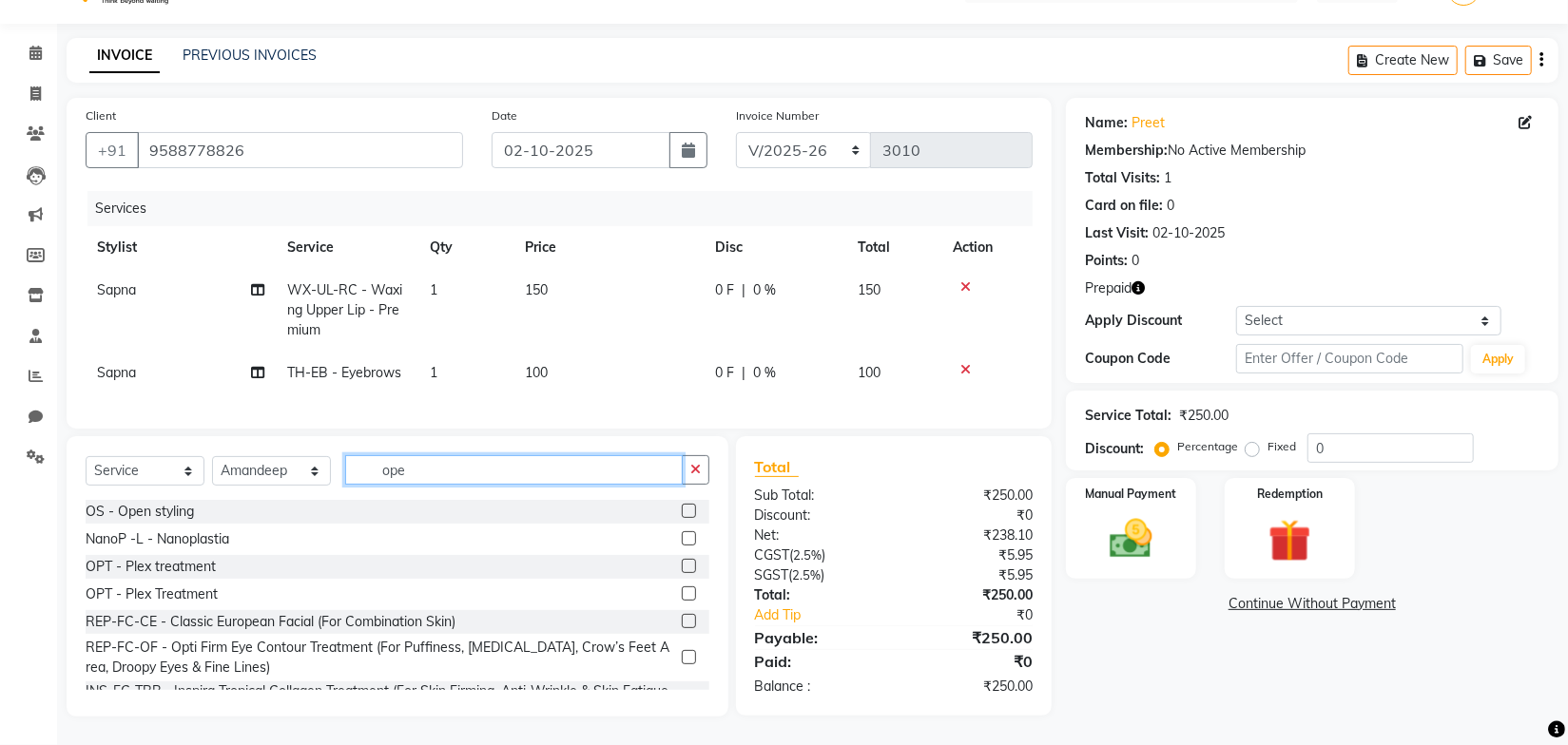
scroll to position [57, 0]
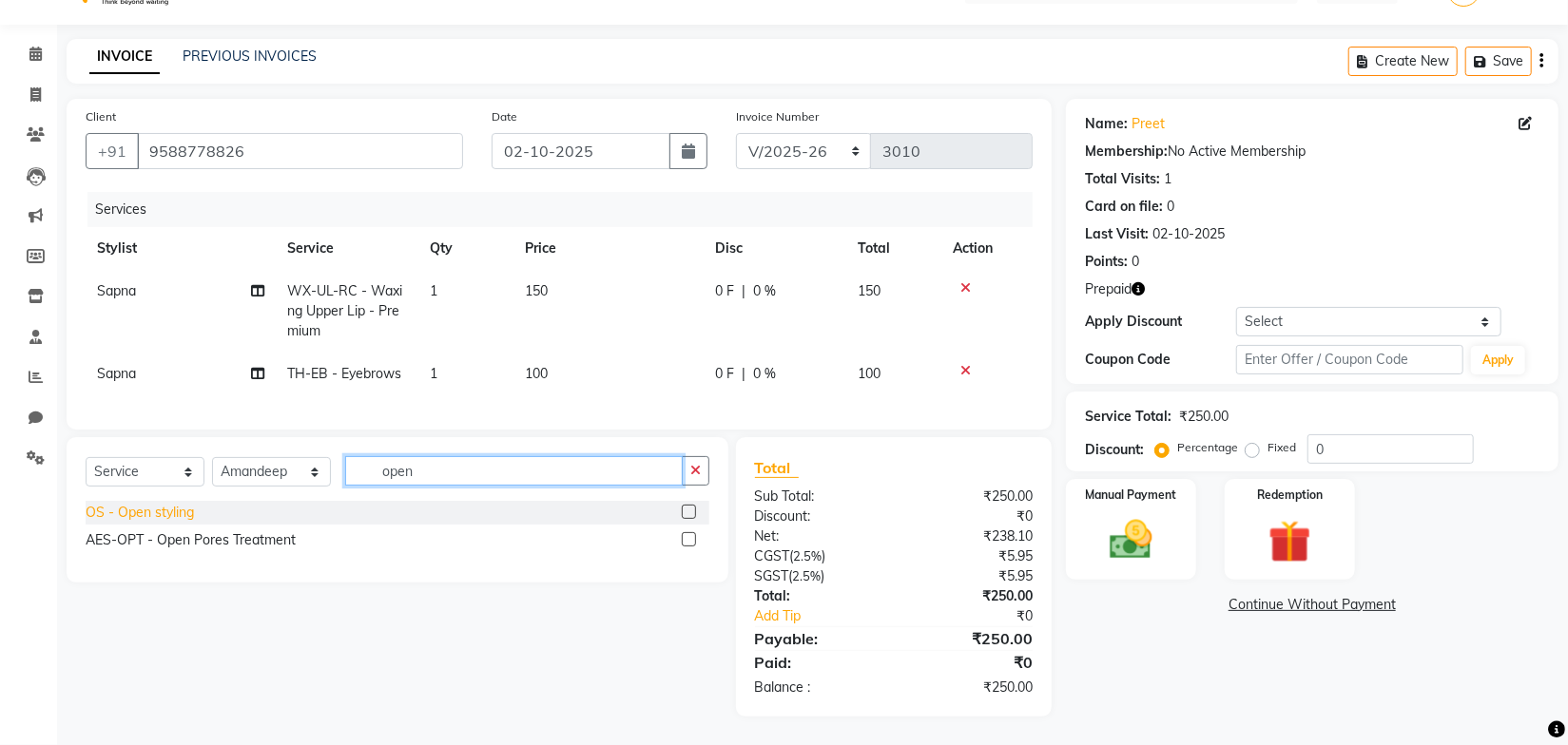
type input "open"
click at [169, 516] on div "OS - Open styling" at bounding box center [139, 513] width 108 height 20
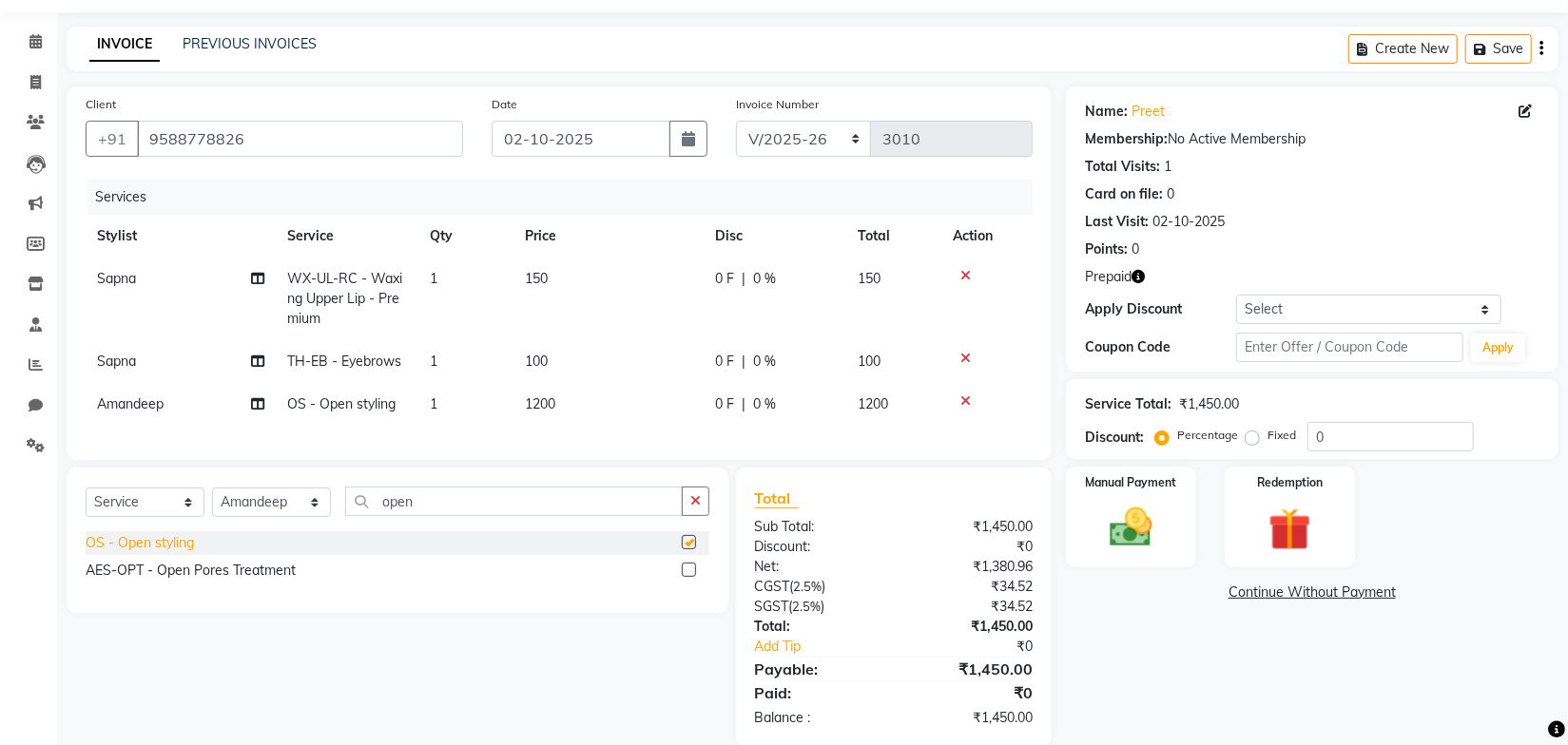
checkbox input "false"
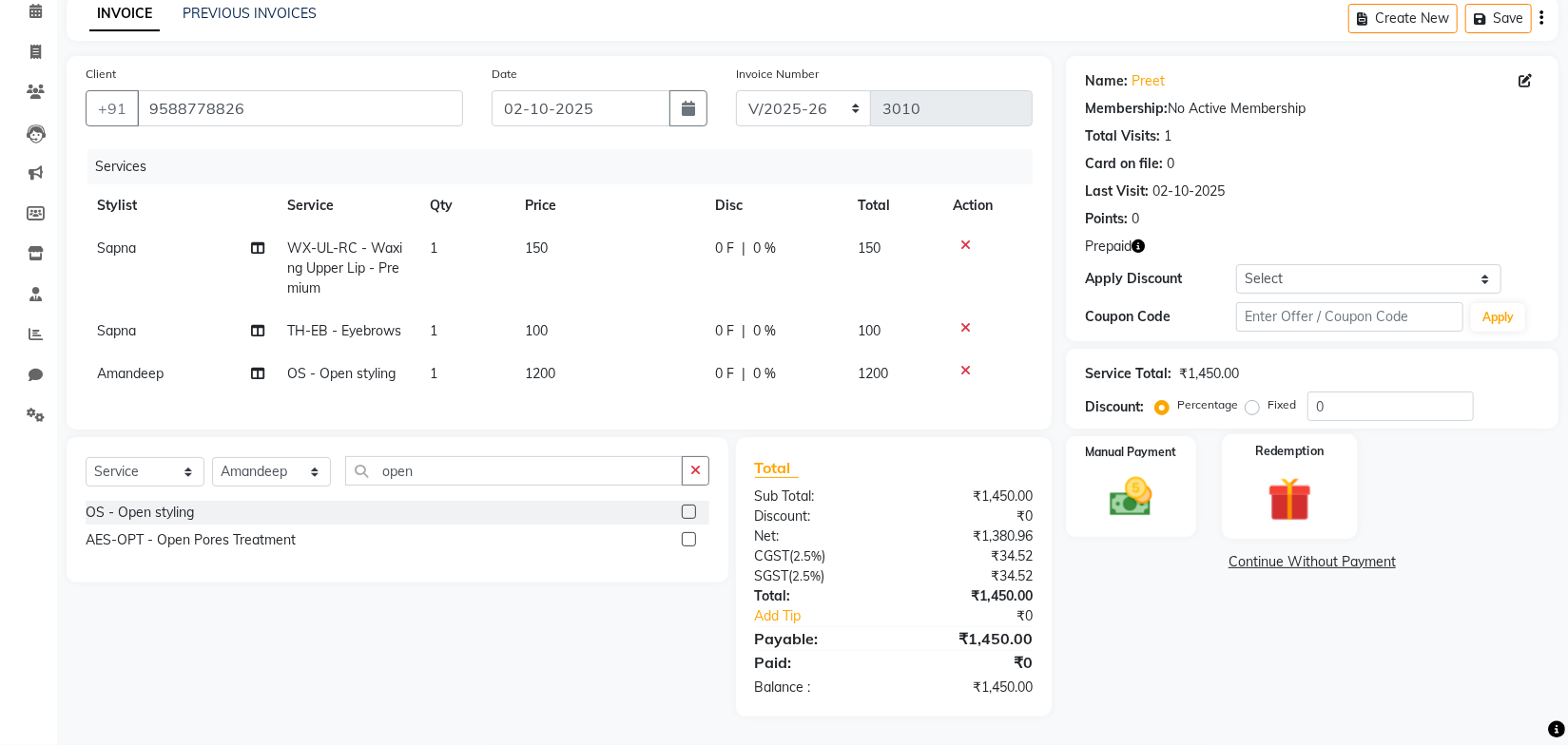
click at [1278, 485] on img at bounding box center [1290, 500] width 72 height 56
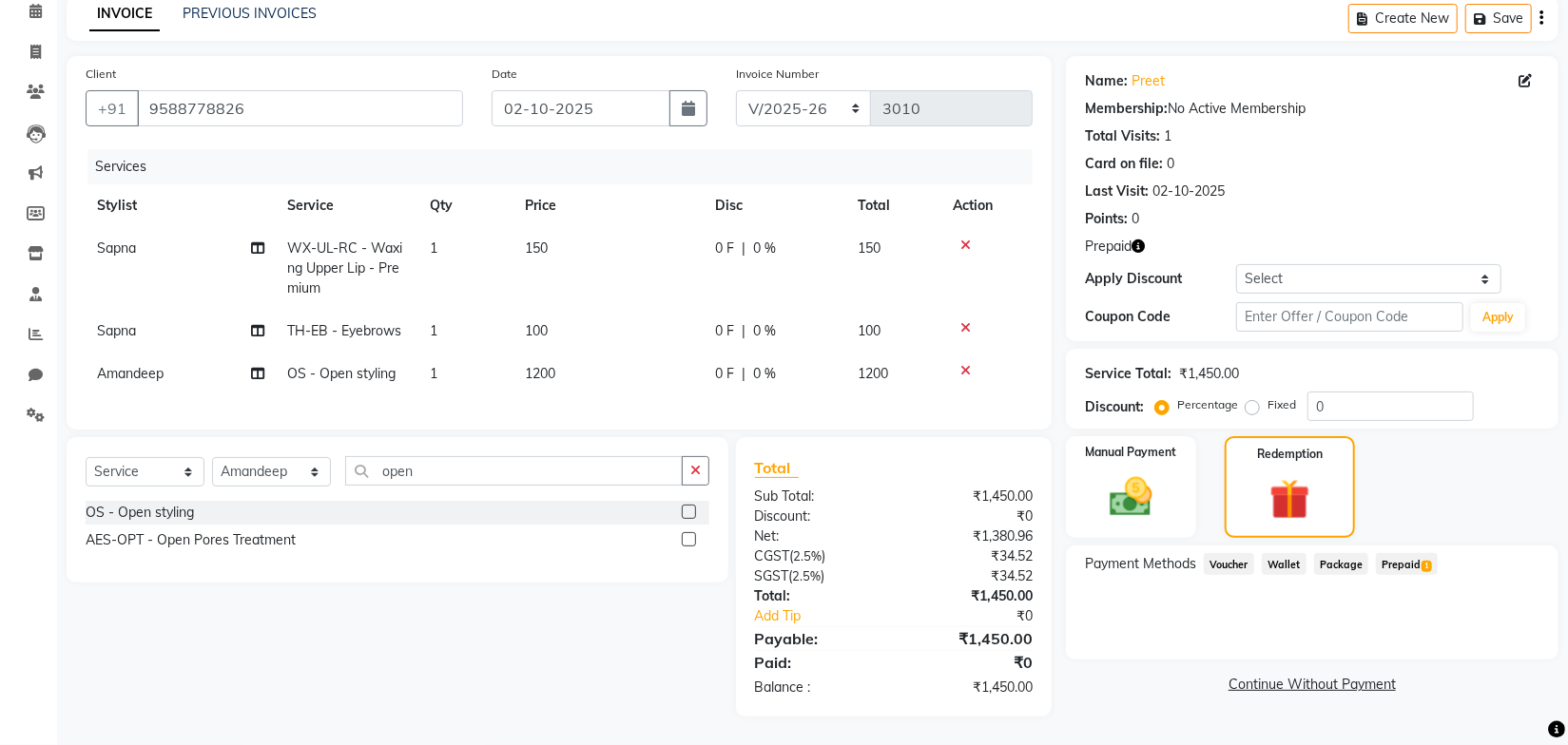
click at [1416, 553] on span "Prepaid 1" at bounding box center [1407, 564] width 61 height 22
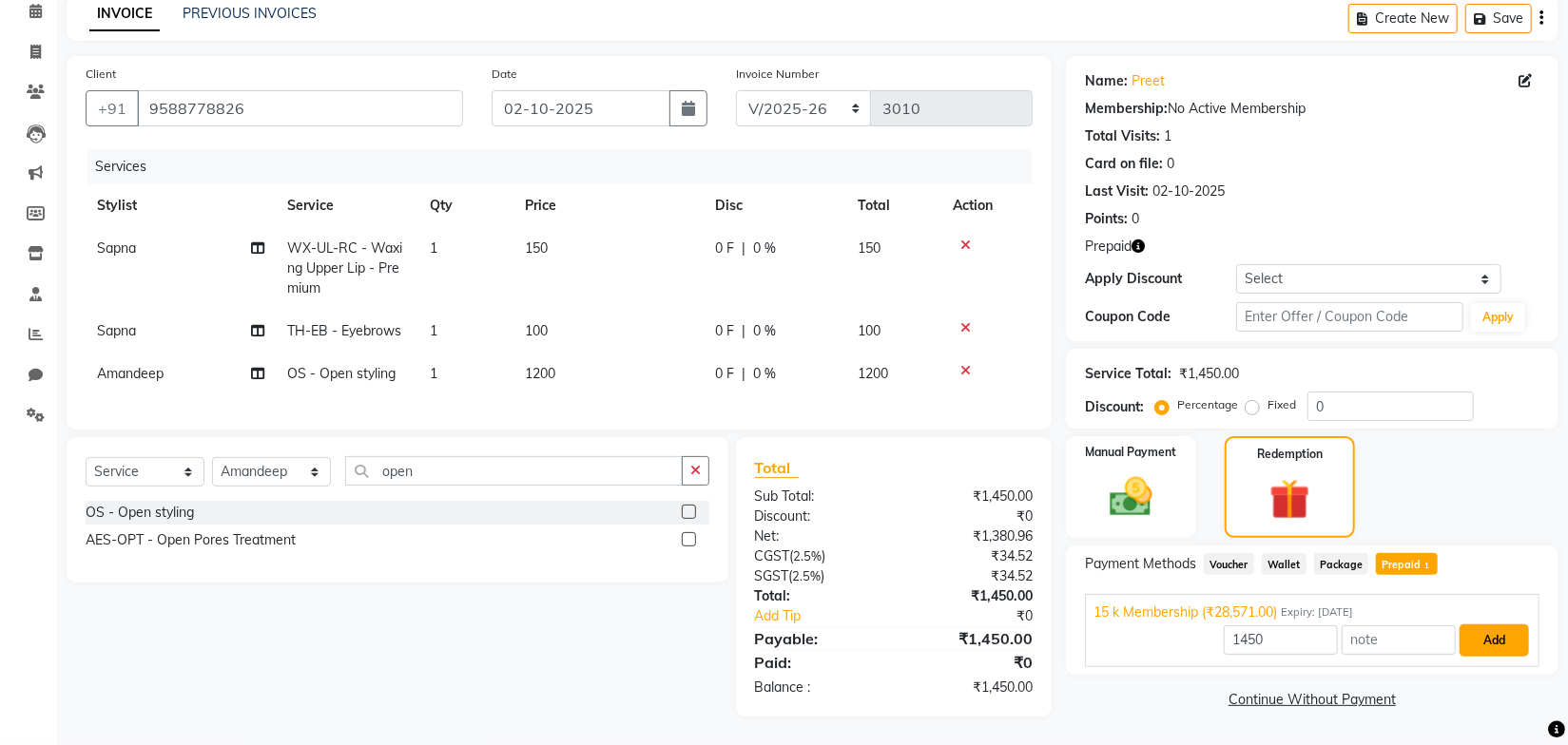
click at [1505, 624] on button "Add" at bounding box center [1494, 640] width 69 height 33
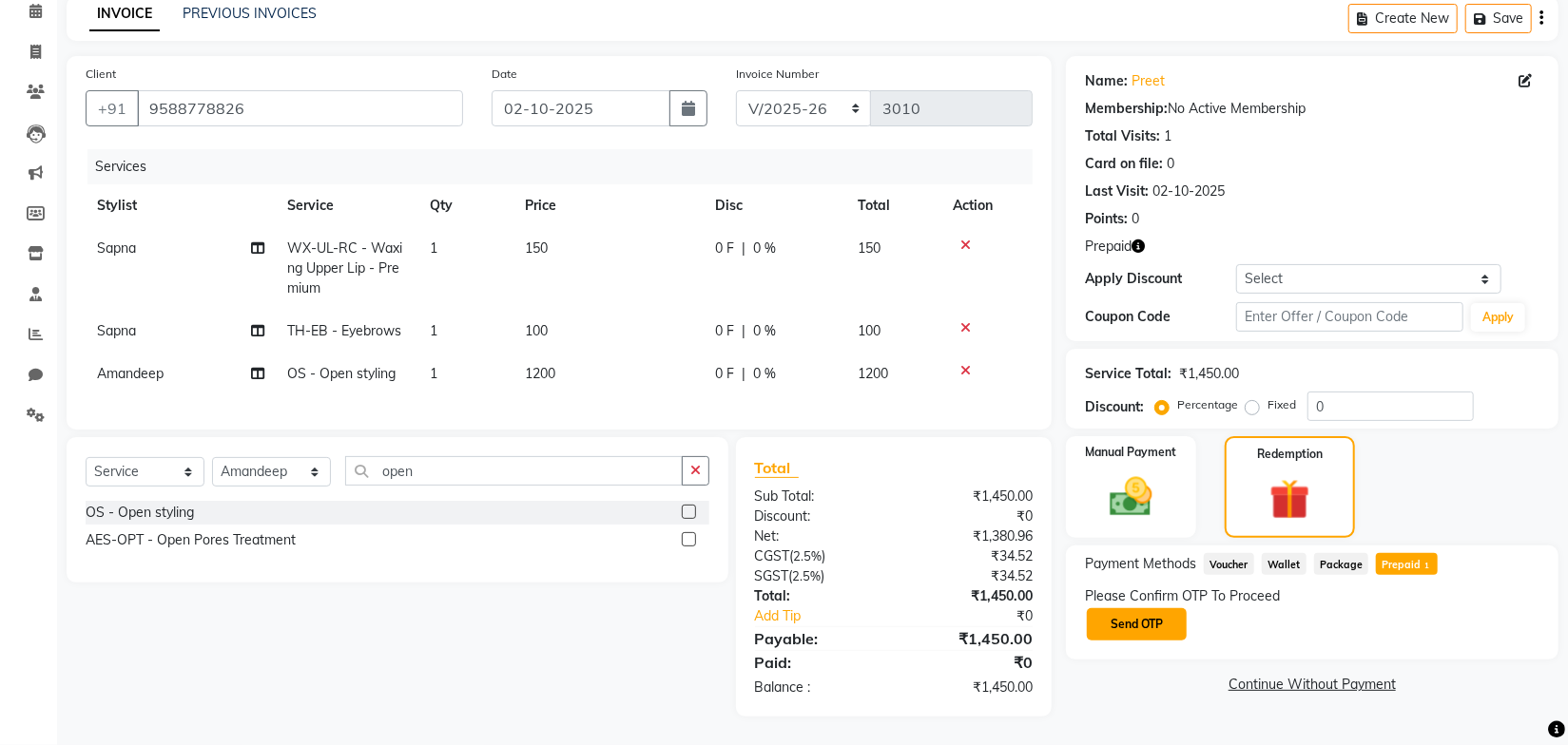
click at [1129, 609] on button "Send OTP" at bounding box center [1136, 625] width 100 height 33
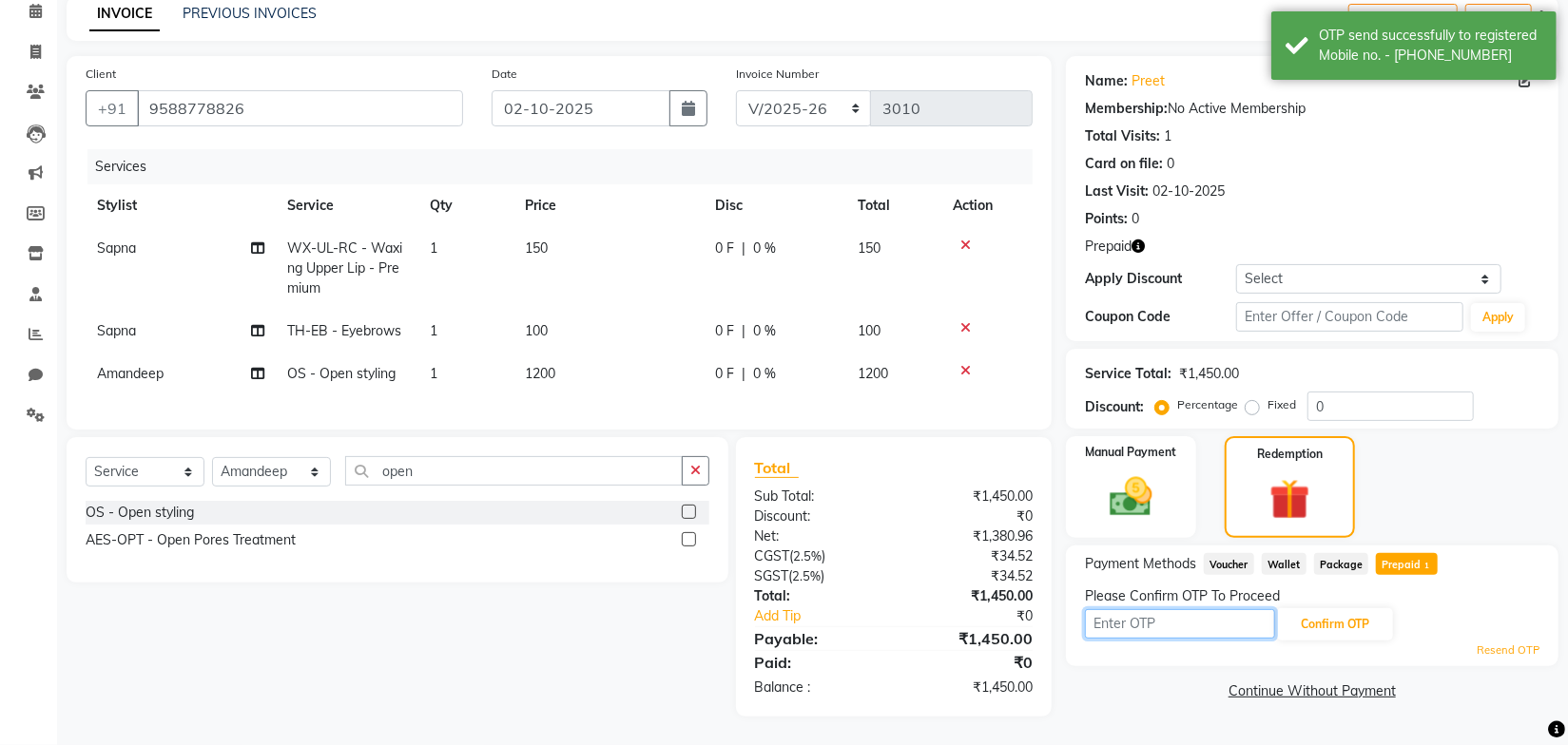
click at [1202, 612] on input "text" at bounding box center [1180, 624] width 190 height 30
type input "1001"
click at [1353, 617] on button "Confirm OTP" at bounding box center [1335, 625] width 116 height 33
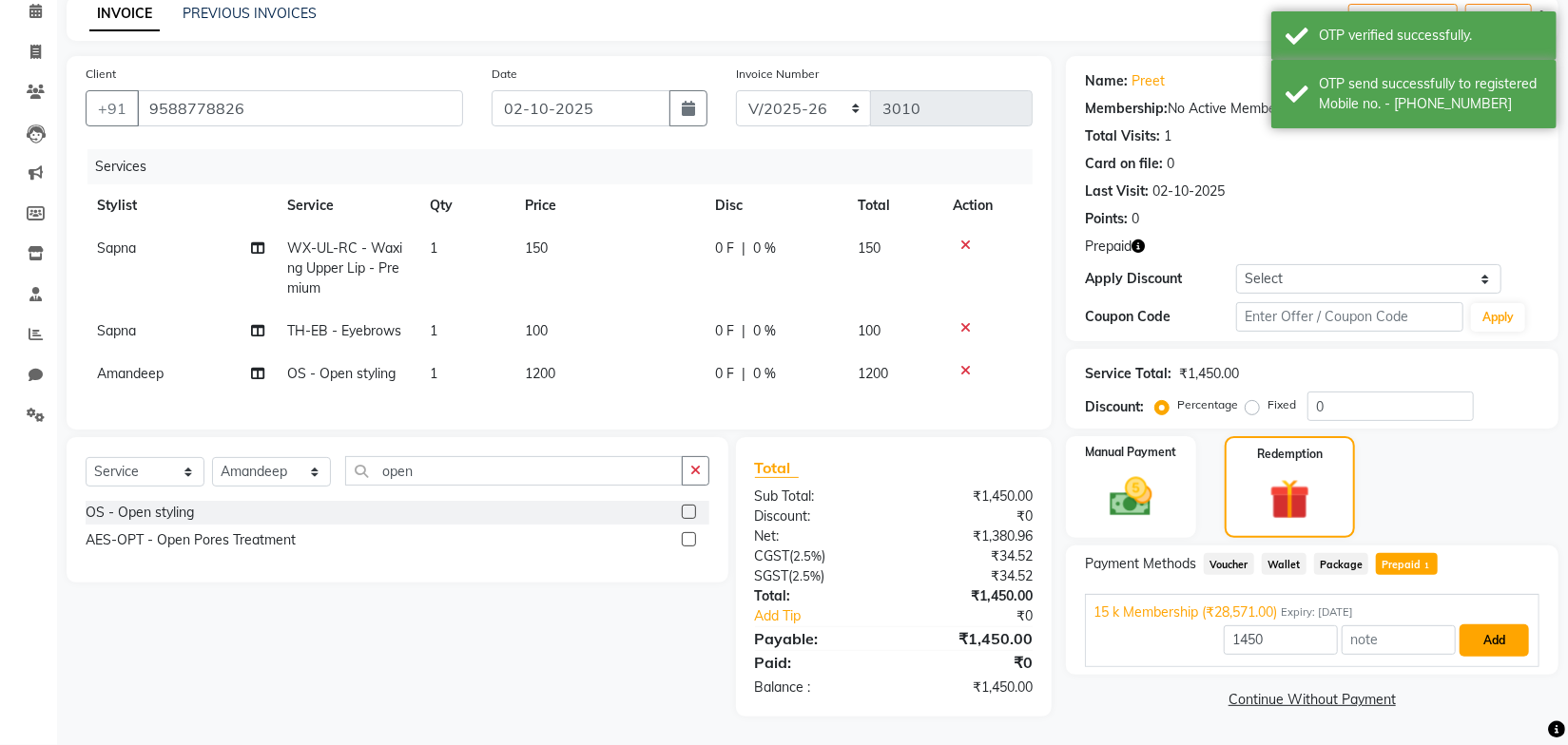
click at [1486, 624] on button "Add" at bounding box center [1494, 640] width 69 height 33
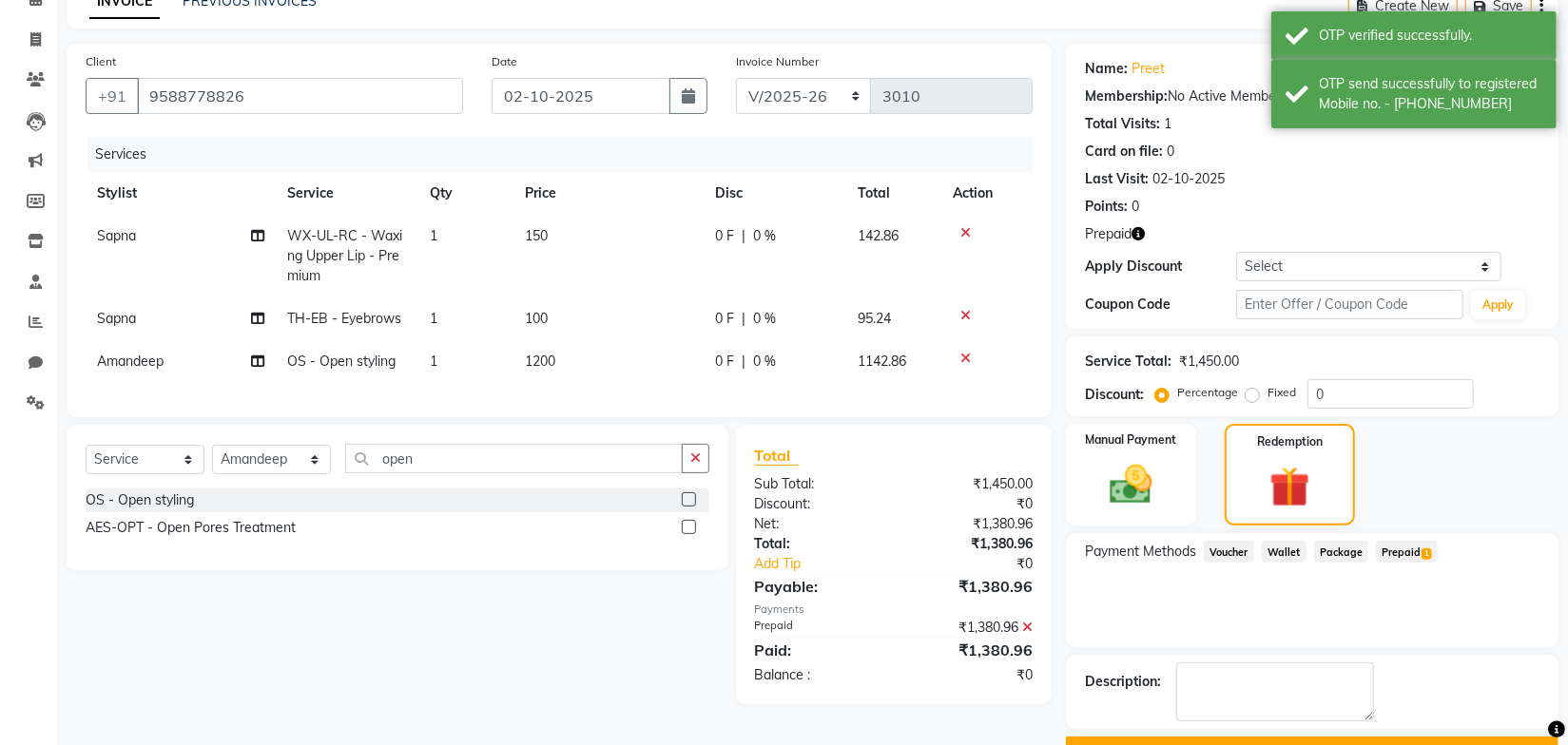
scroll to position [147, 0]
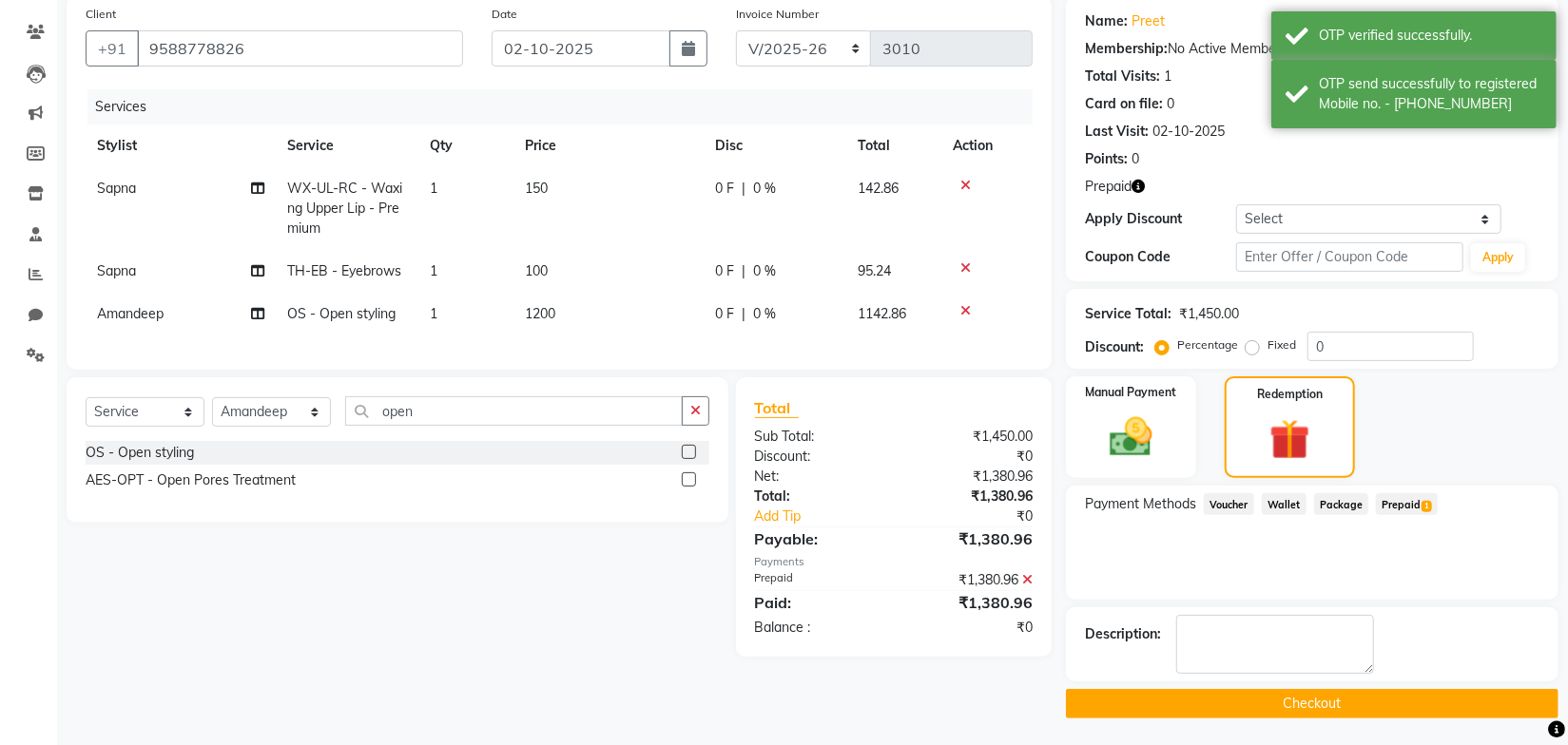
click at [1322, 704] on button "Checkout" at bounding box center [1313, 704] width 493 height 30
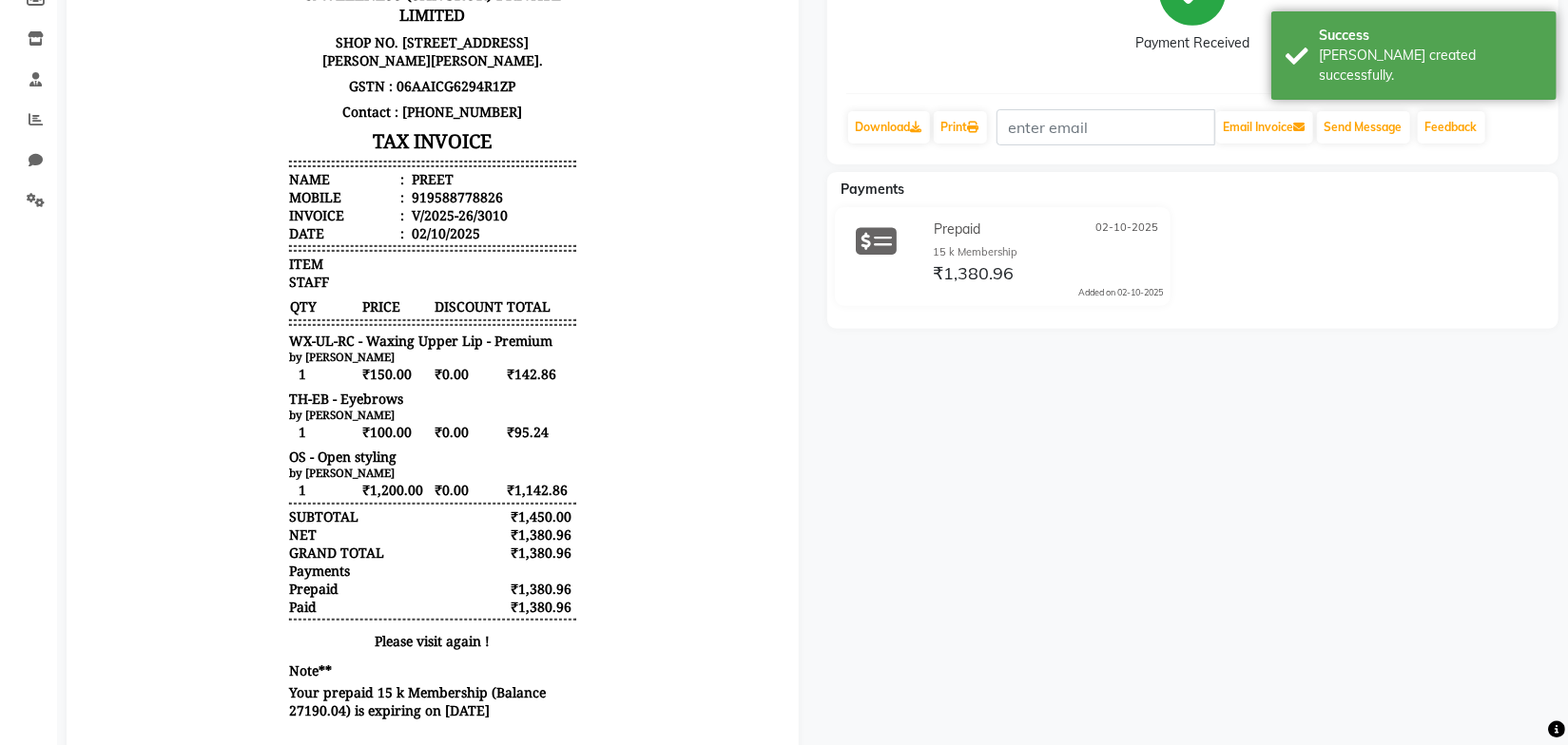
scroll to position [300, 0]
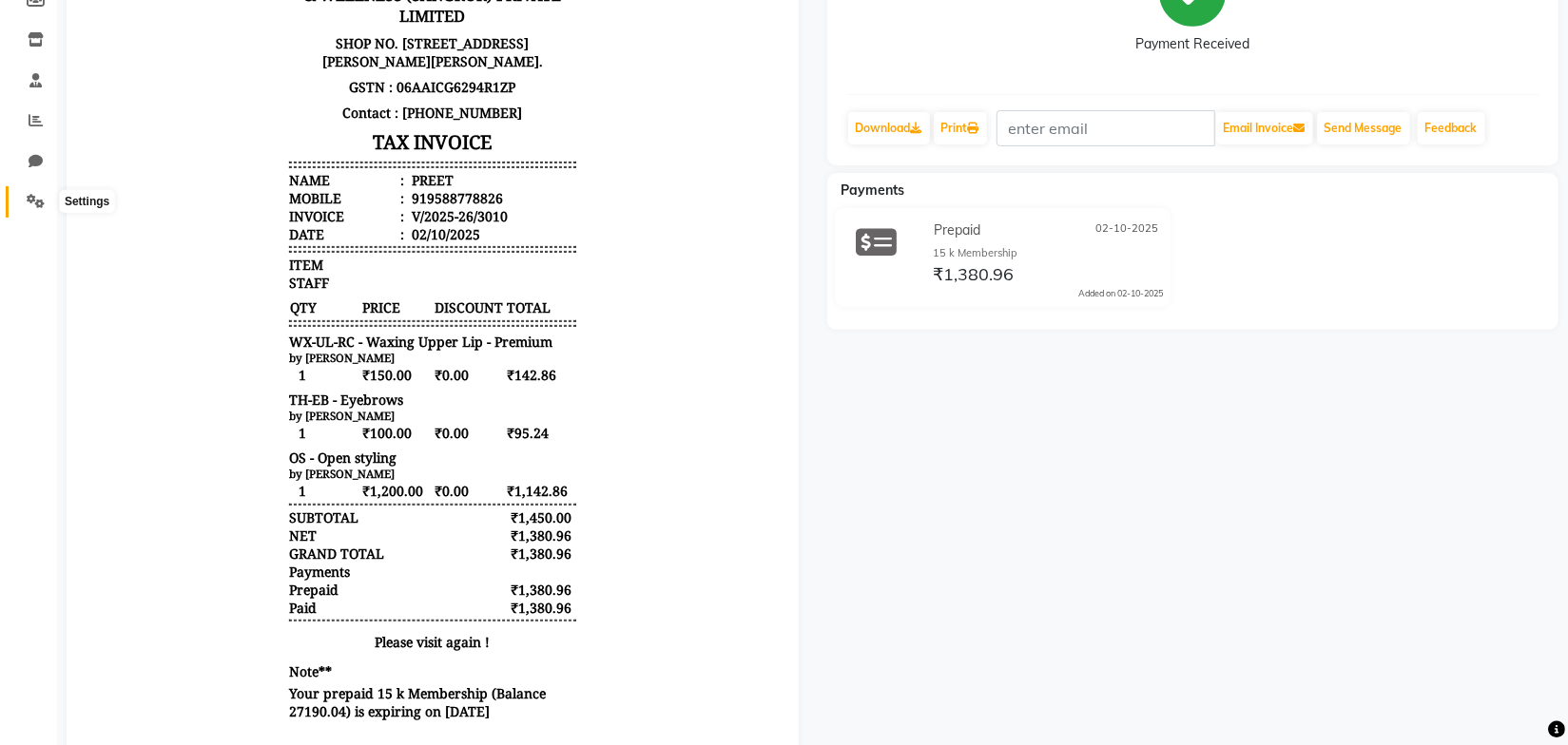
click at [34, 200] on icon at bounding box center [35, 200] width 18 height 14
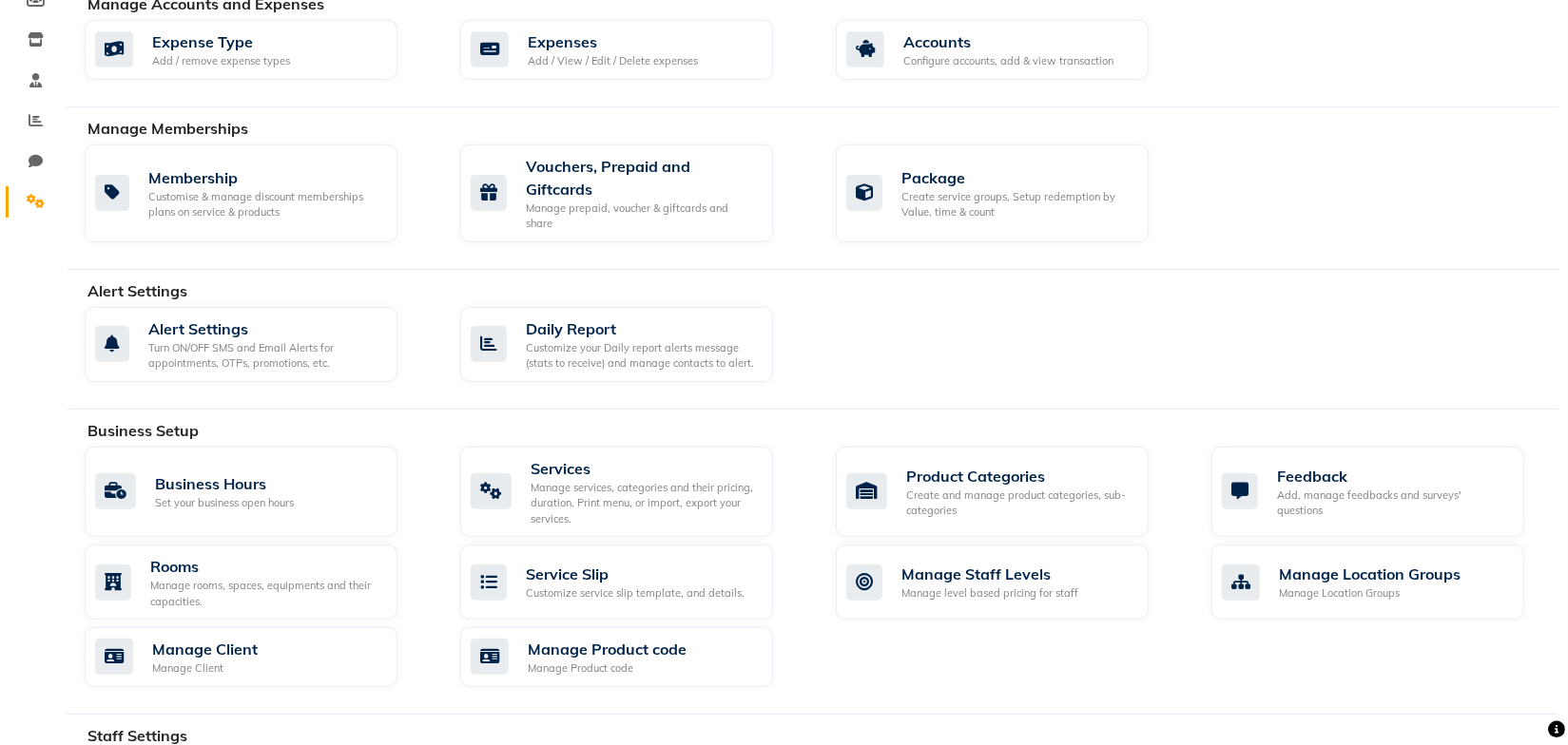
click at [652, 98] on div "Manage Accounts and Expenses Expense Type Add / remove expense types Expenses A…" at bounding box center [812, 50] width 1492 height 115
click at [650, 147] on div "Vouchers, Prepaid and Giftcards Manage prepaid, voucher & giftcards and share" at bounding box center [617, 194] width 313 height 99
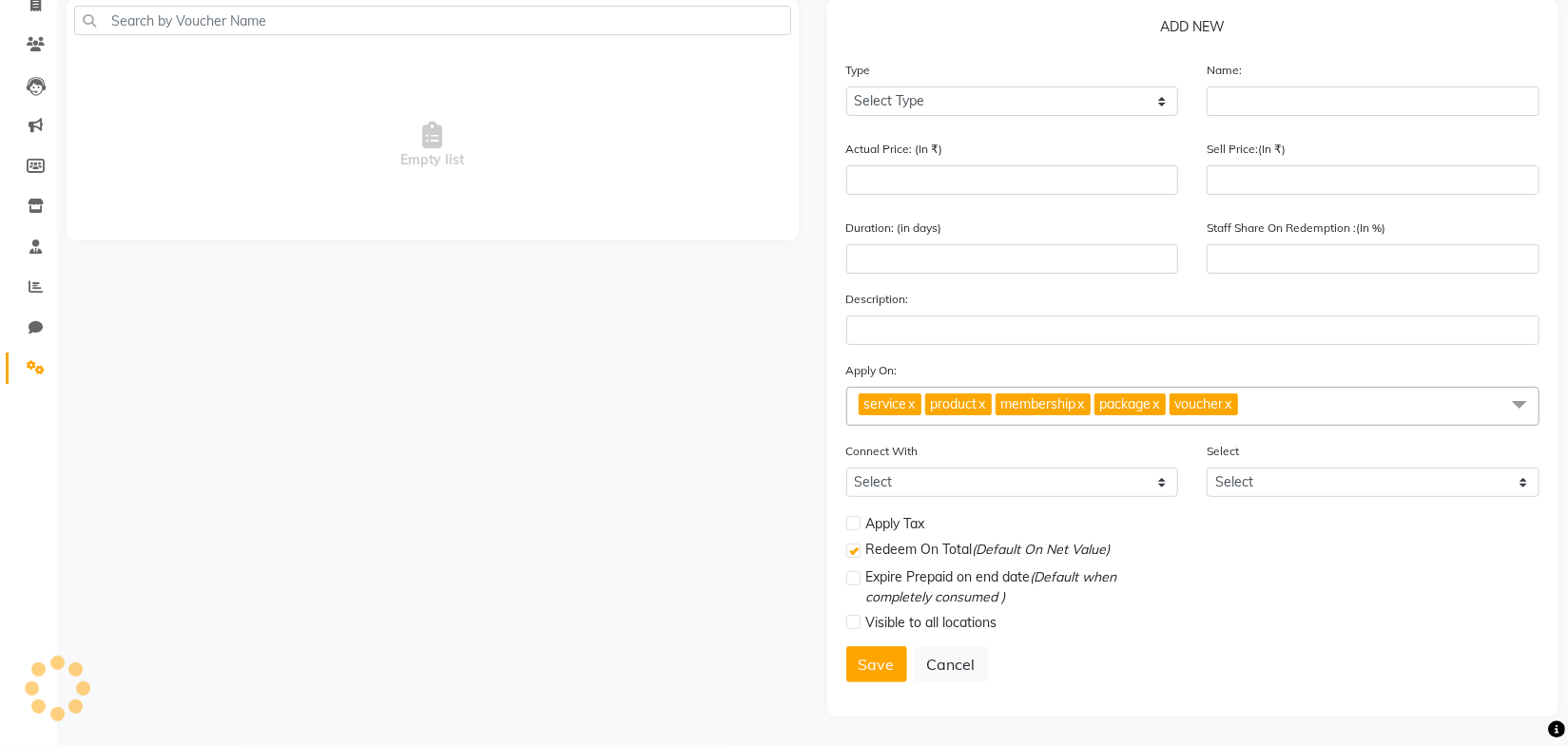
scroll to position [136, 0]
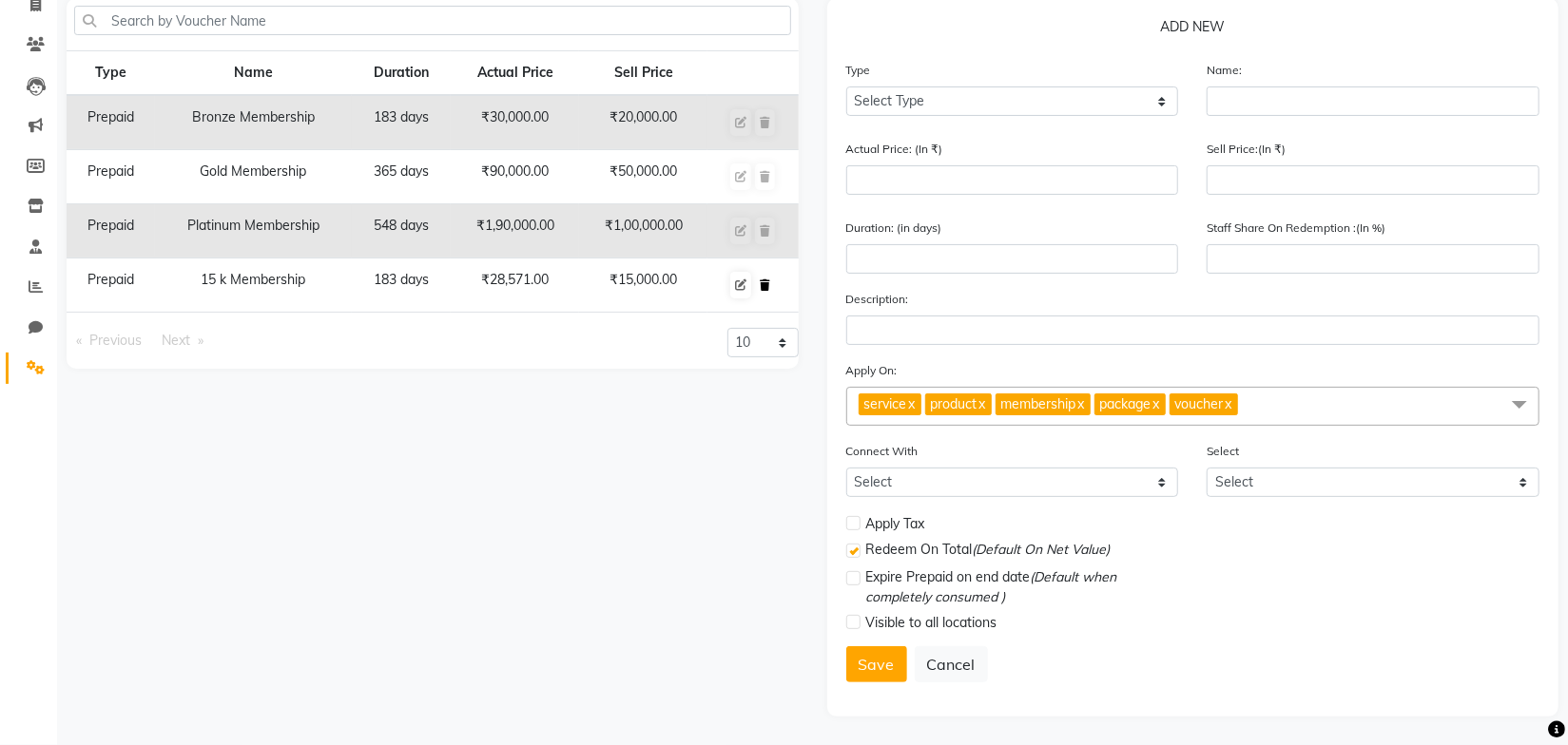
click at [761, 282] on button at bounding box center [764, 286] width 20 height 27
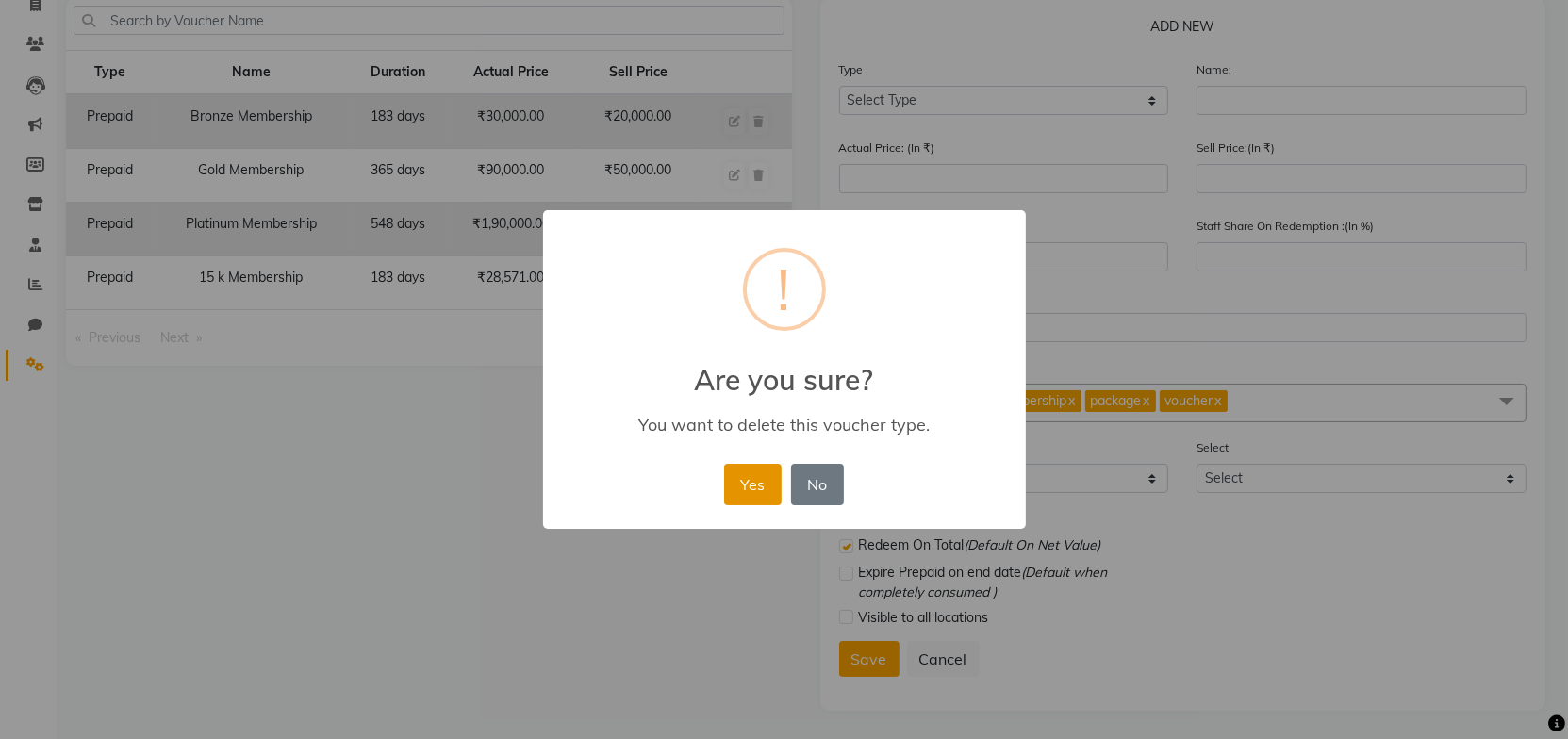
click at [752, 476] on button "Yes" at bounding box center [753, 485] width 57 height 42
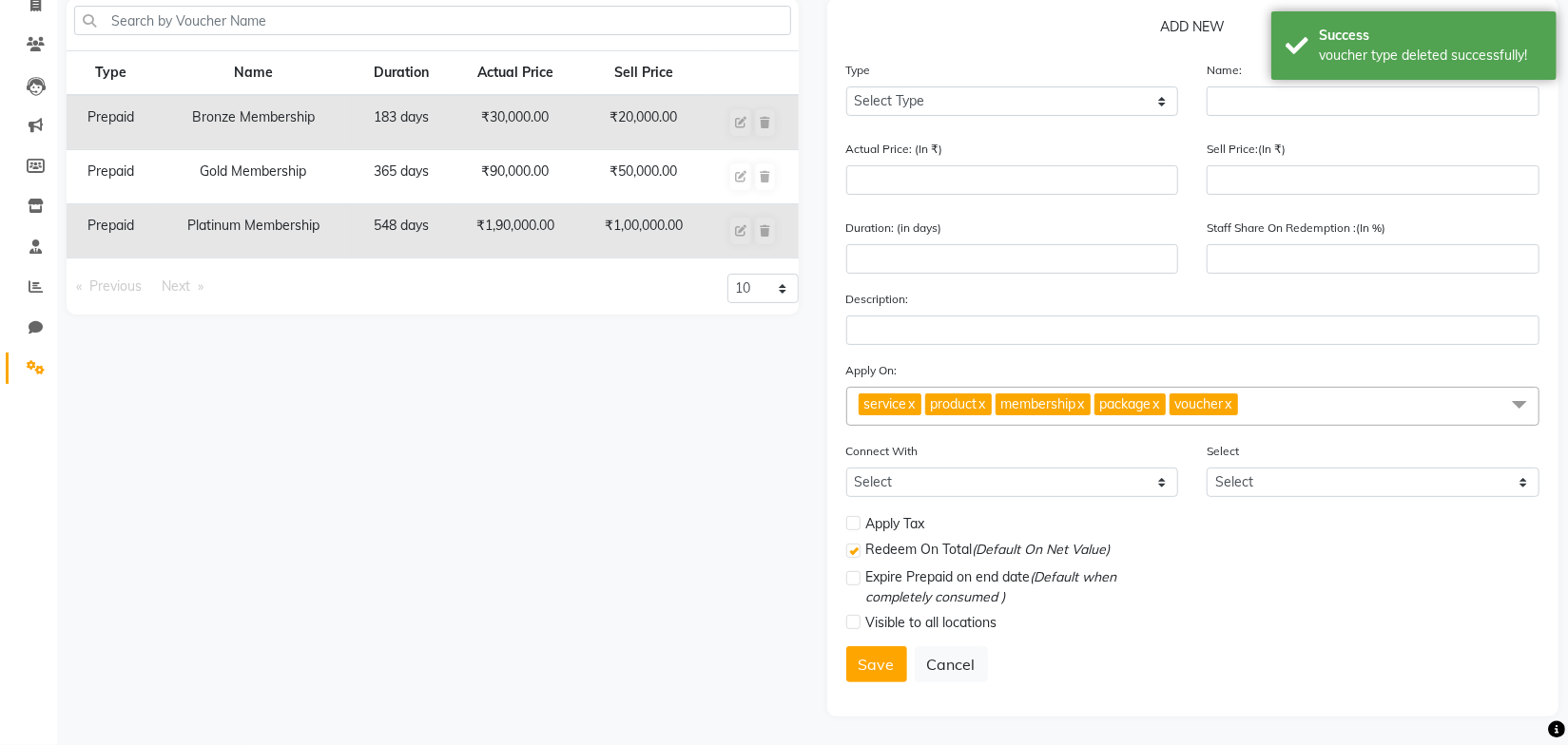
scroll to position [0, 0]
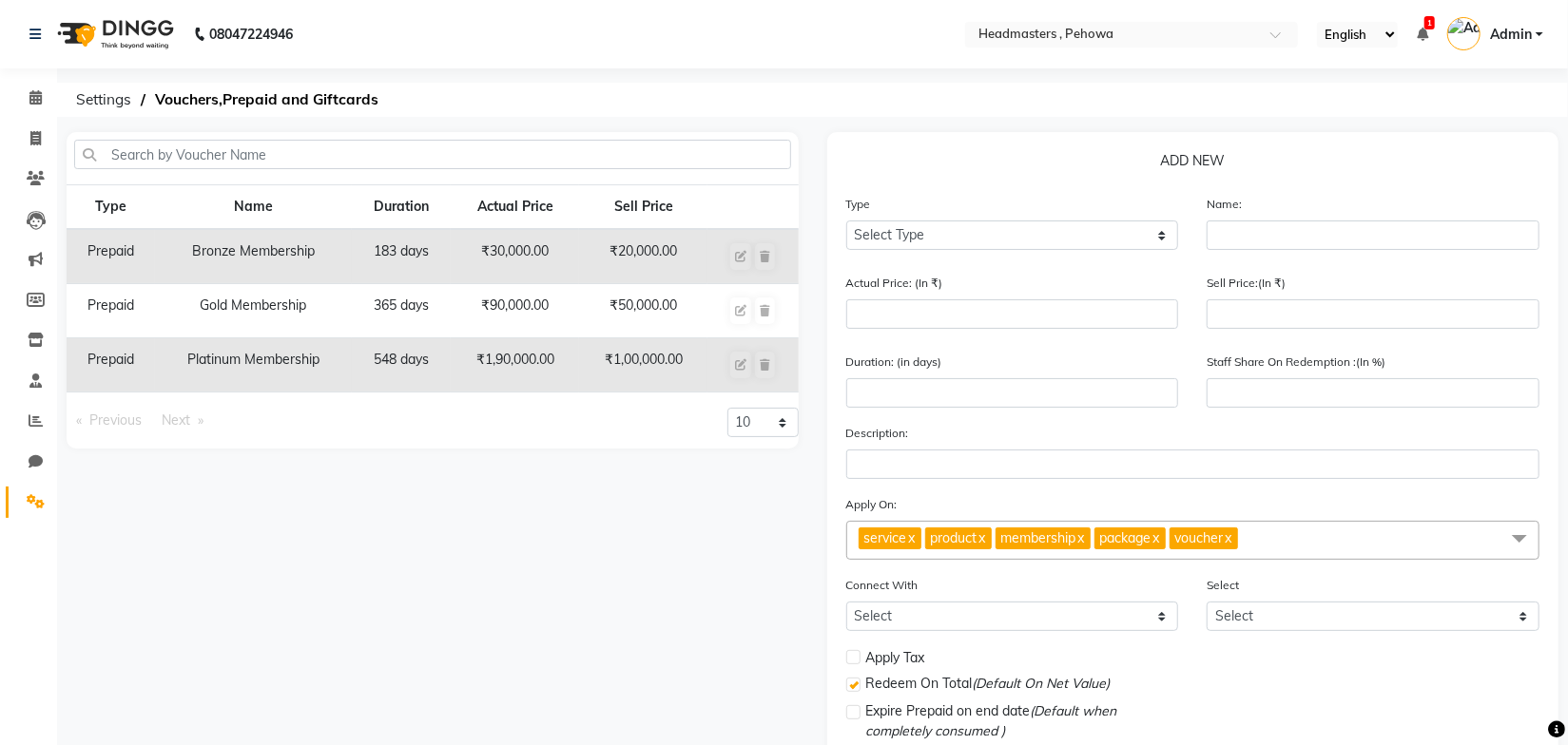
click at [717, 44] on nav "08047224946 Select Location × Headmasters , Pehowa English ENGLISH Español العر…" at bounding box center [784, 34] width 1568 height 68
